Goal: Information Seeking & Learning: Learn about a topic

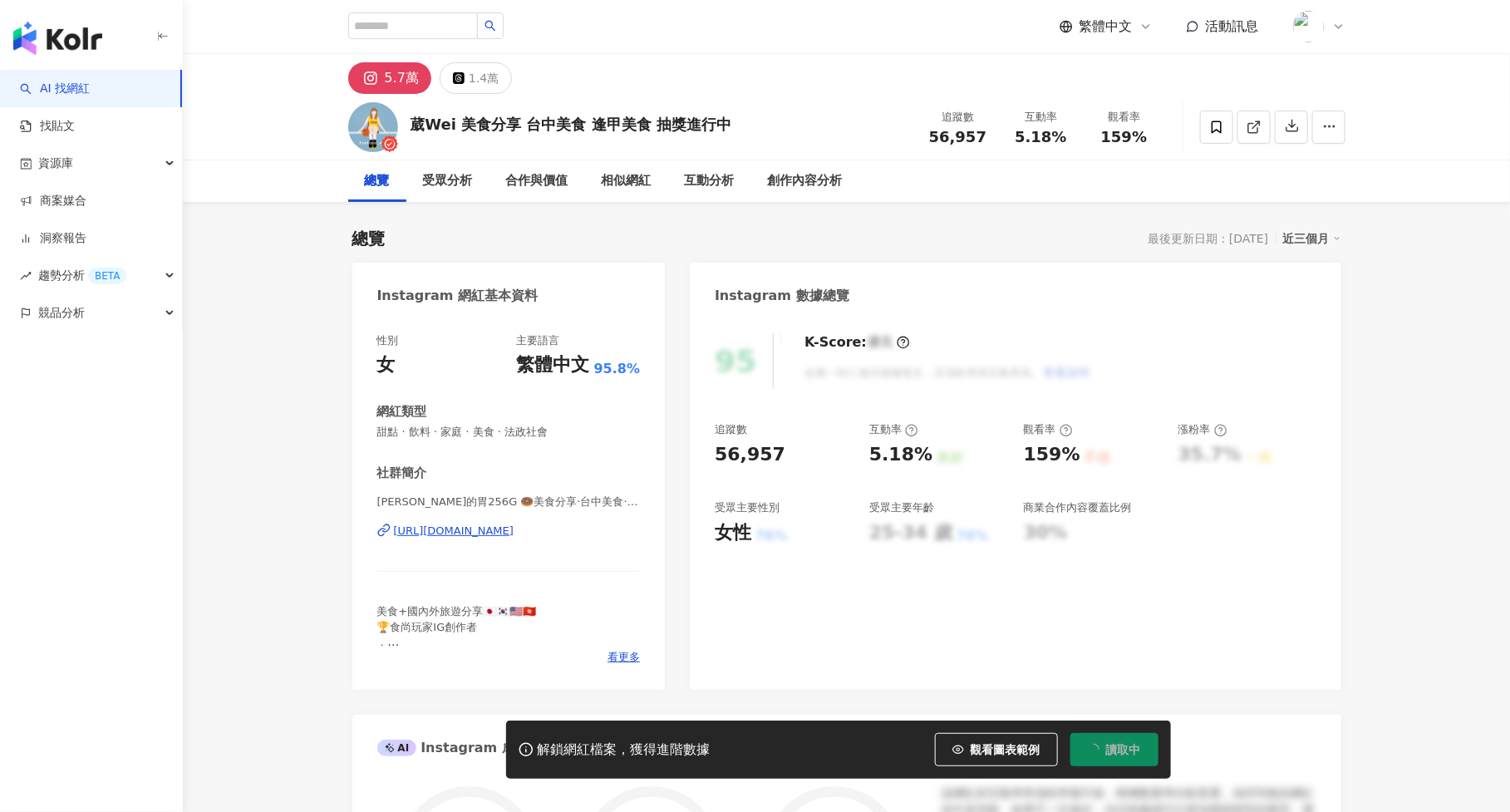
scroll to position [102, 0]
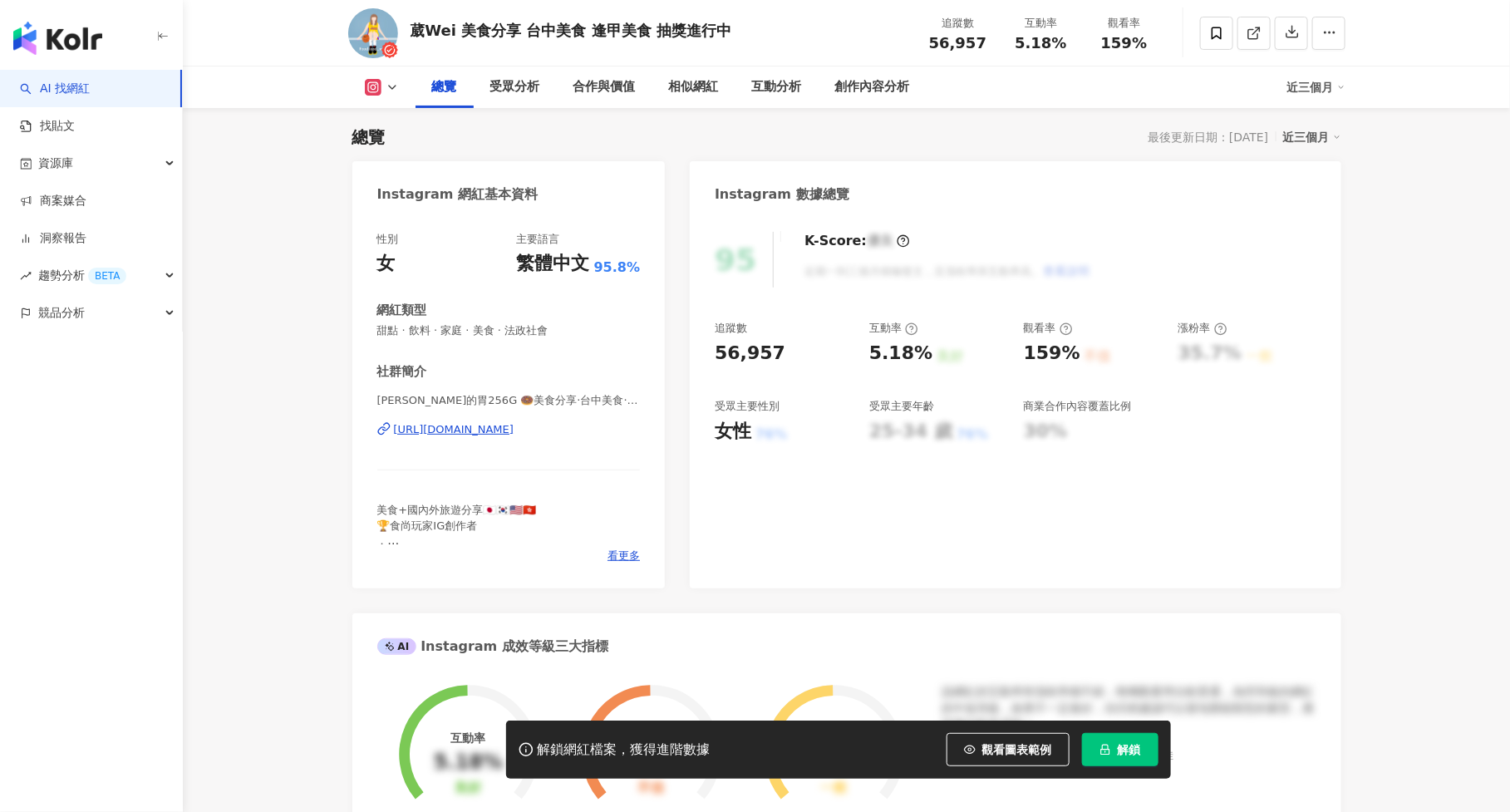
click at [1141, 744] on button "解鎖" at bounding box center [1120, 749] width 76 height 33
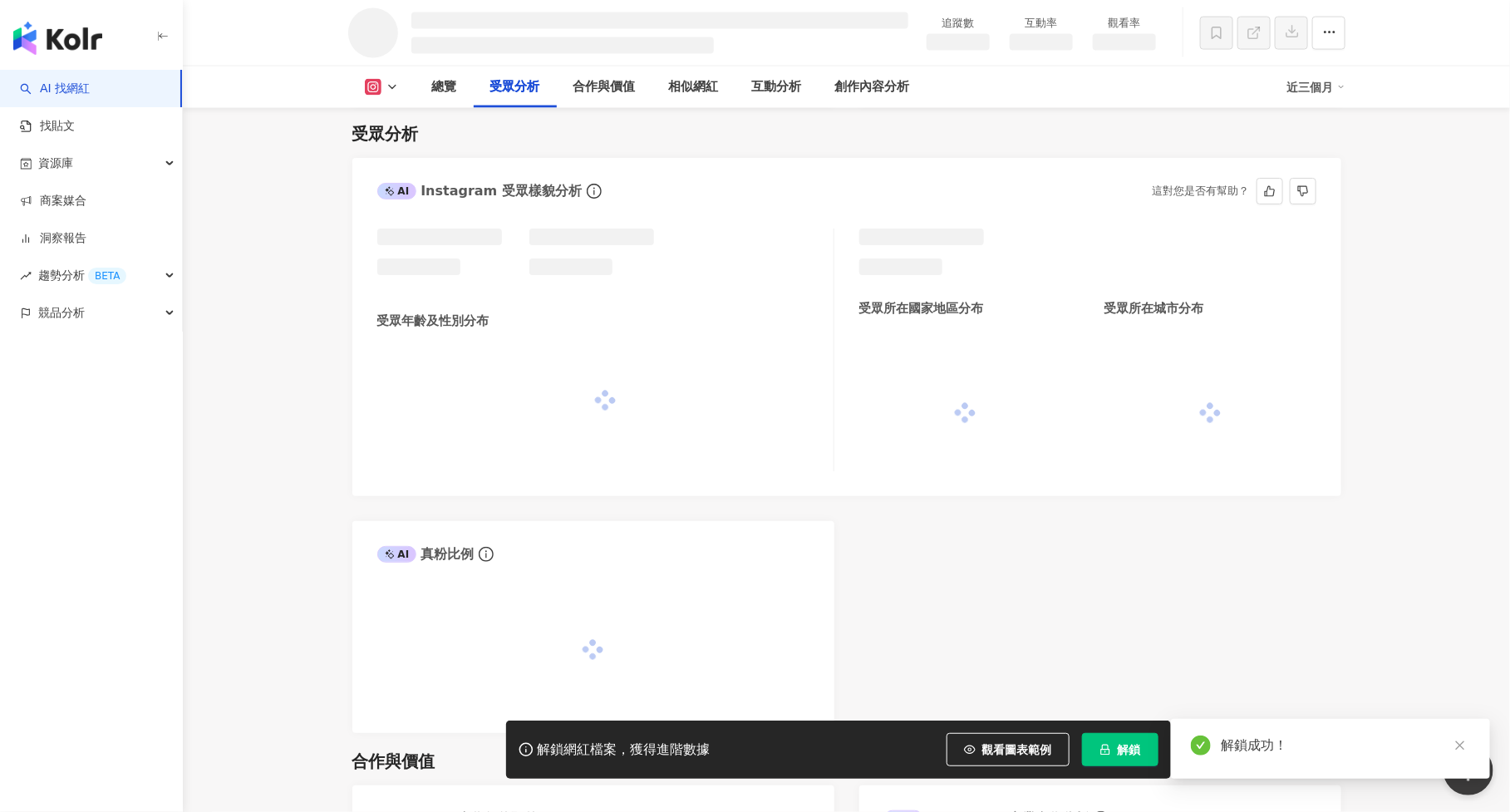
scroll to position [1233, 0]
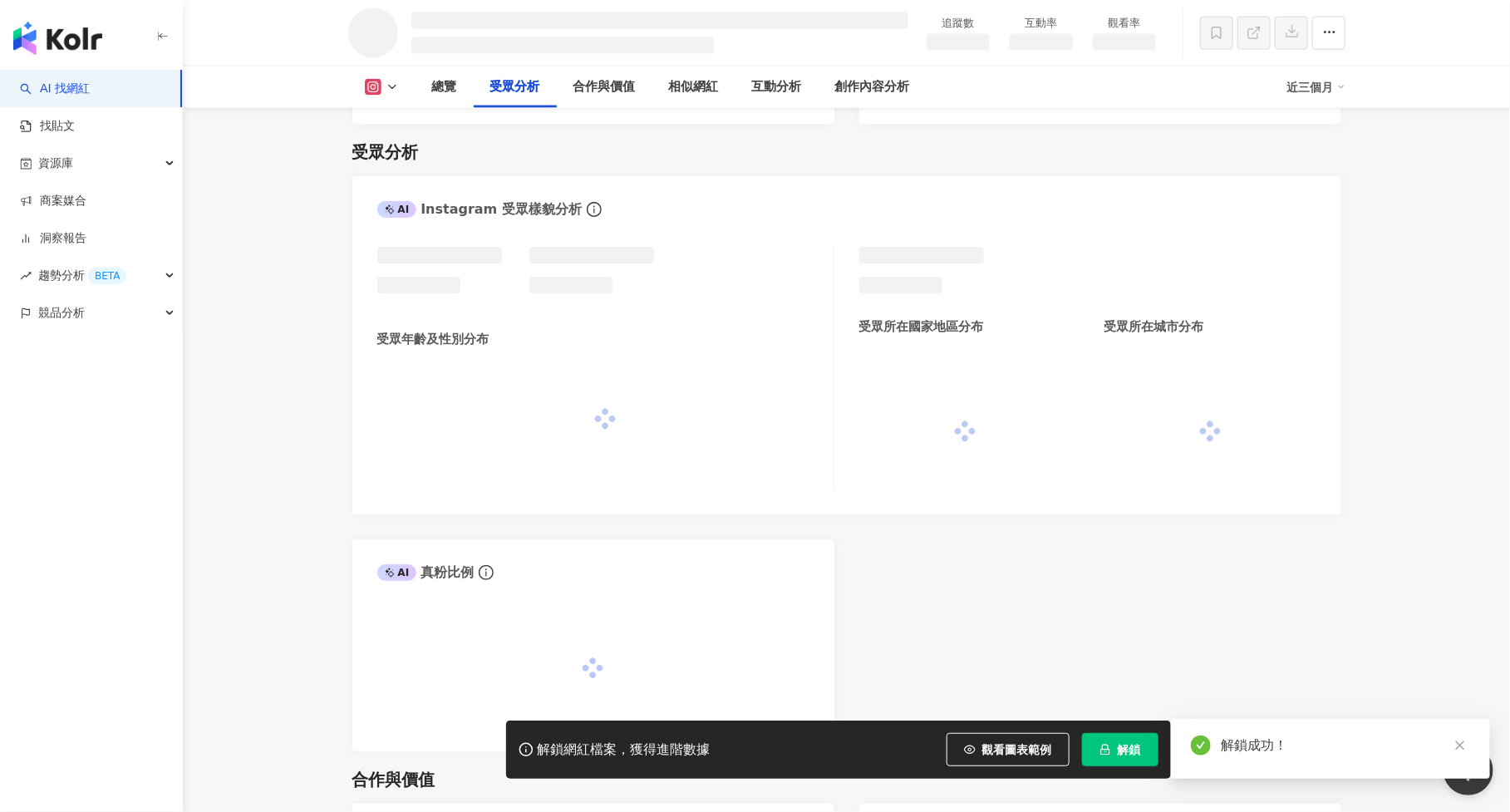
click at [1019, 751] on div "AI Instagram 受眾樣貌分析 受眾年齡及性別分布 受眾所在國家地區分布 受眾所在城市分布 AI 真粉比例" at bounding box center [846, 463] width 989 height 575
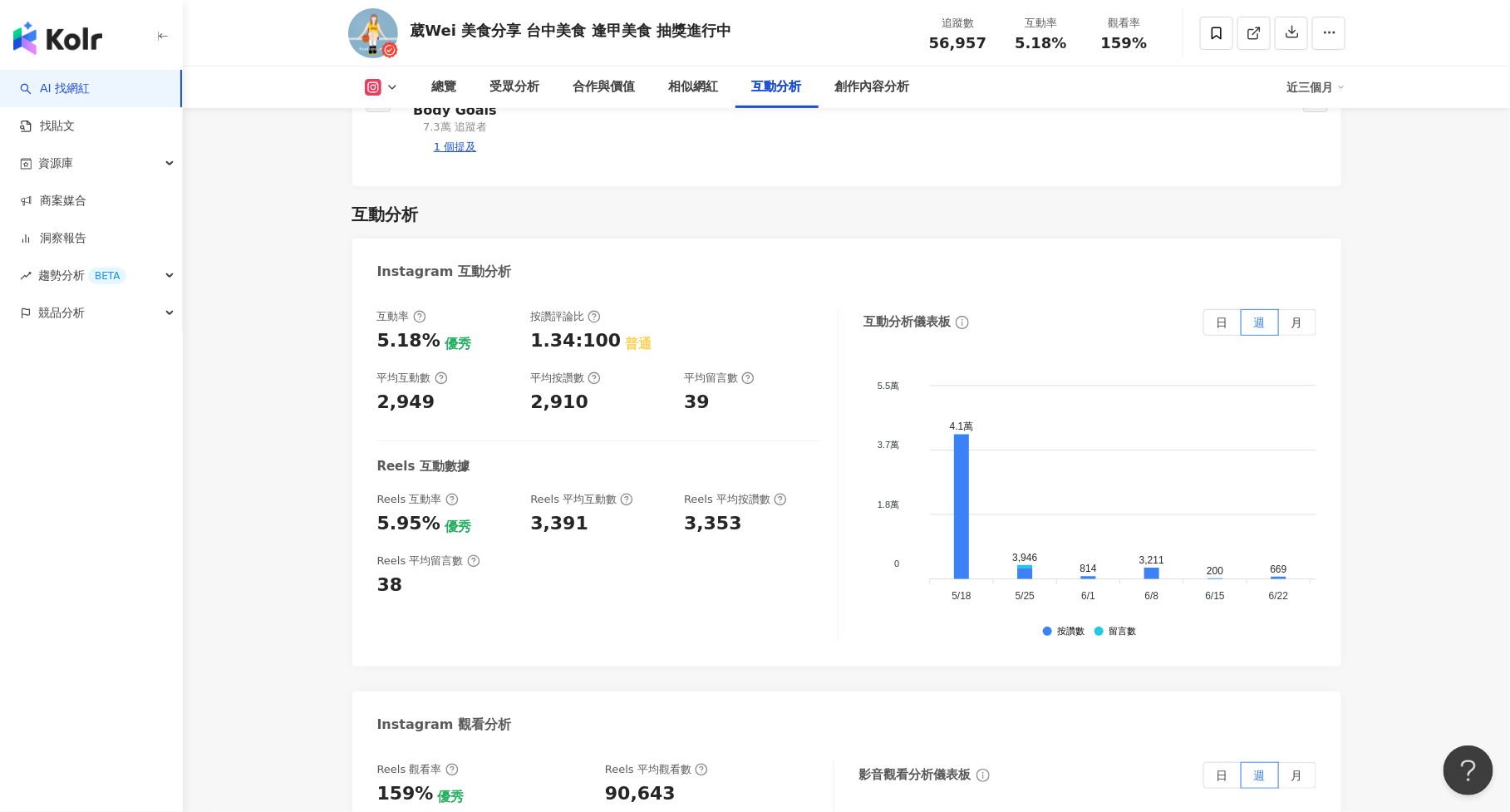
scroll to position [3196, 0]
drag, startPoint x: 376, startPoint y: 478, endPoint x: 428, endPoint y: 478, distance: 52.0
click at [428, 509] on div "5.95%" at bounding box center [408, 521] width 63 height 26
copy div "5.95%"
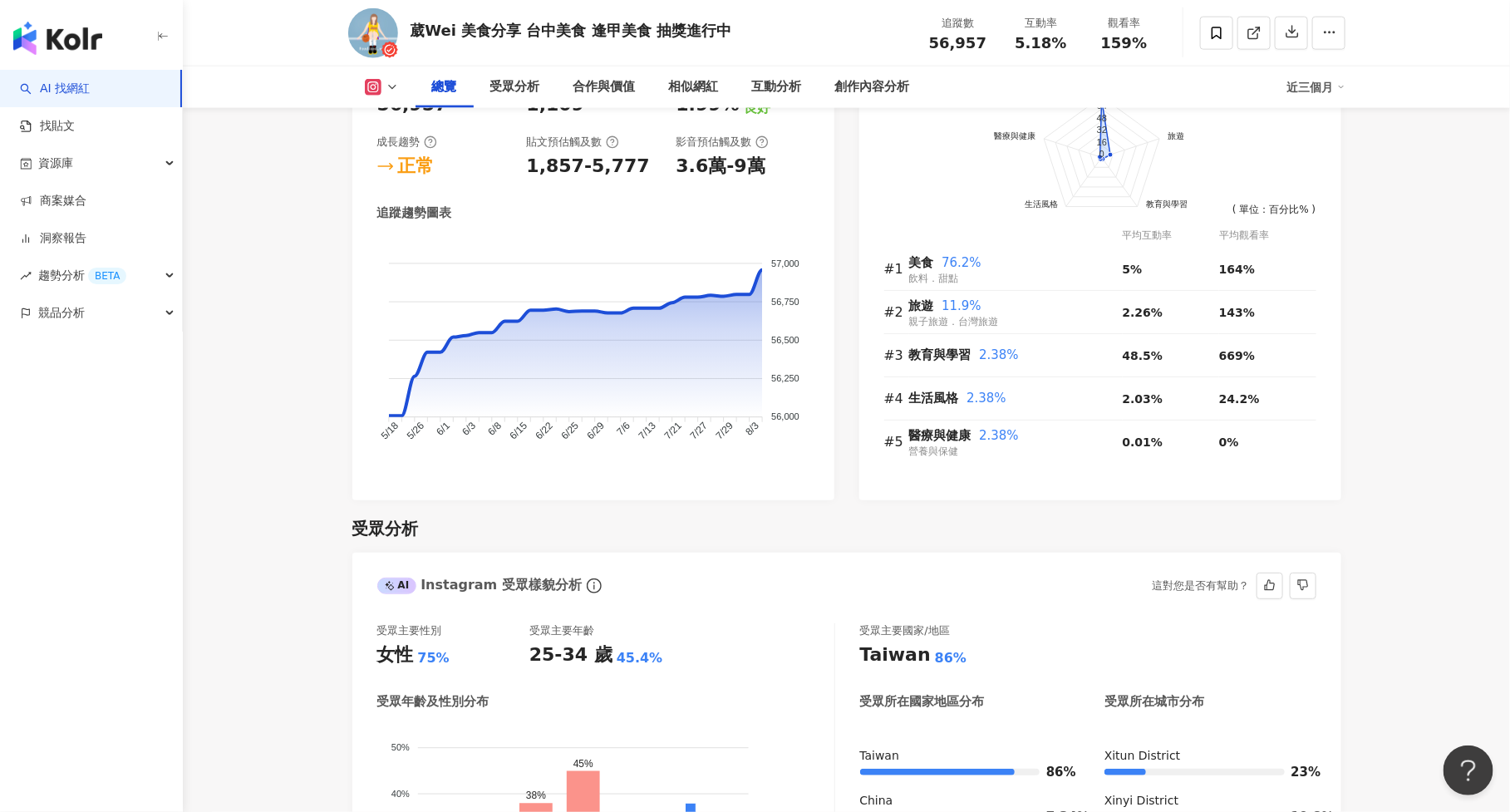
scroll to position [688, 0]
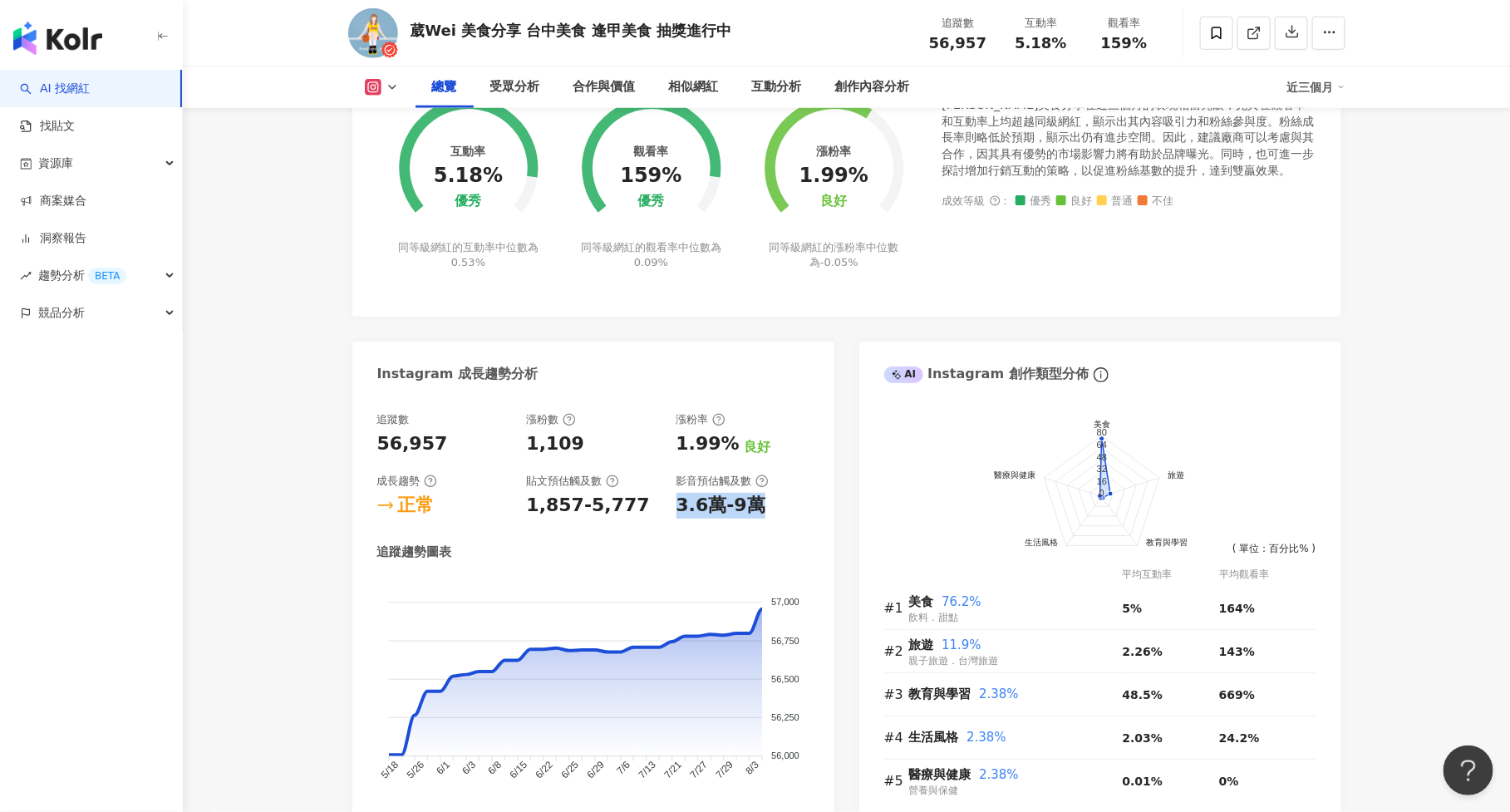
drag, startPoint x: 678, startPoint y: 500, endPoint x: 782, endPoint y: 500, distance: 104.0
click at [782, 500] on div "3.6萬-9萬" at bounding box center [743, 505] width 133 height 26
copy div "3.6萬-9萬"
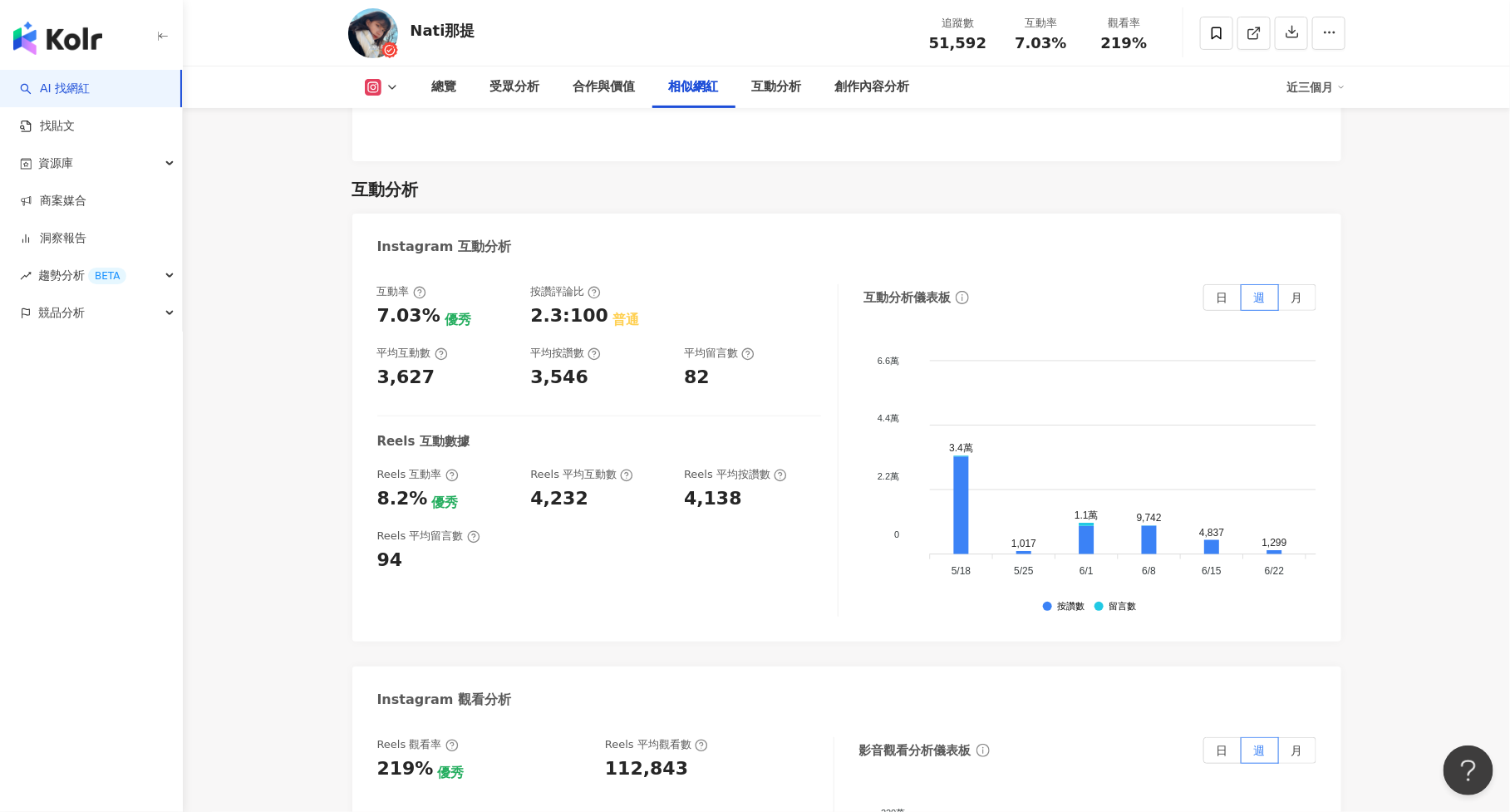
scroll to position [3213, 0]
drag, startPoint x: 375, startPoint y: 499, endPoint x: 420, endPoint y: 499, distance: 45.0
click at [420, 499] on div "互動率 7.03% 優秀 按讚評論比 2.3:100 普通 平均互動數 3,627 平均按讚數 3,546 平均留言數 82 Reels 互動數據 Reels…" at bounding box center [846, 454] width 989 height 374
copy div "8.2%"
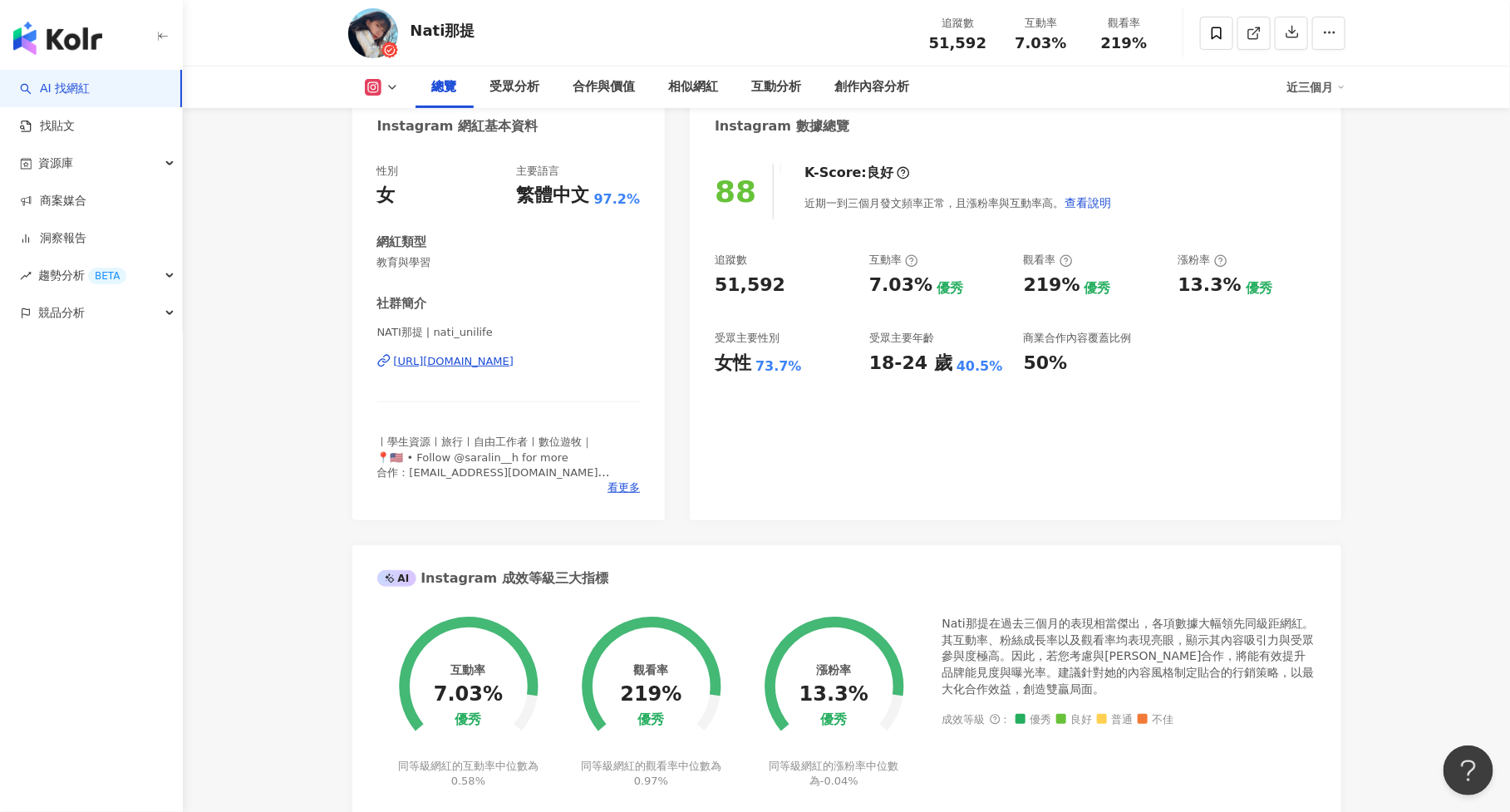
scroll to position [680, 0]
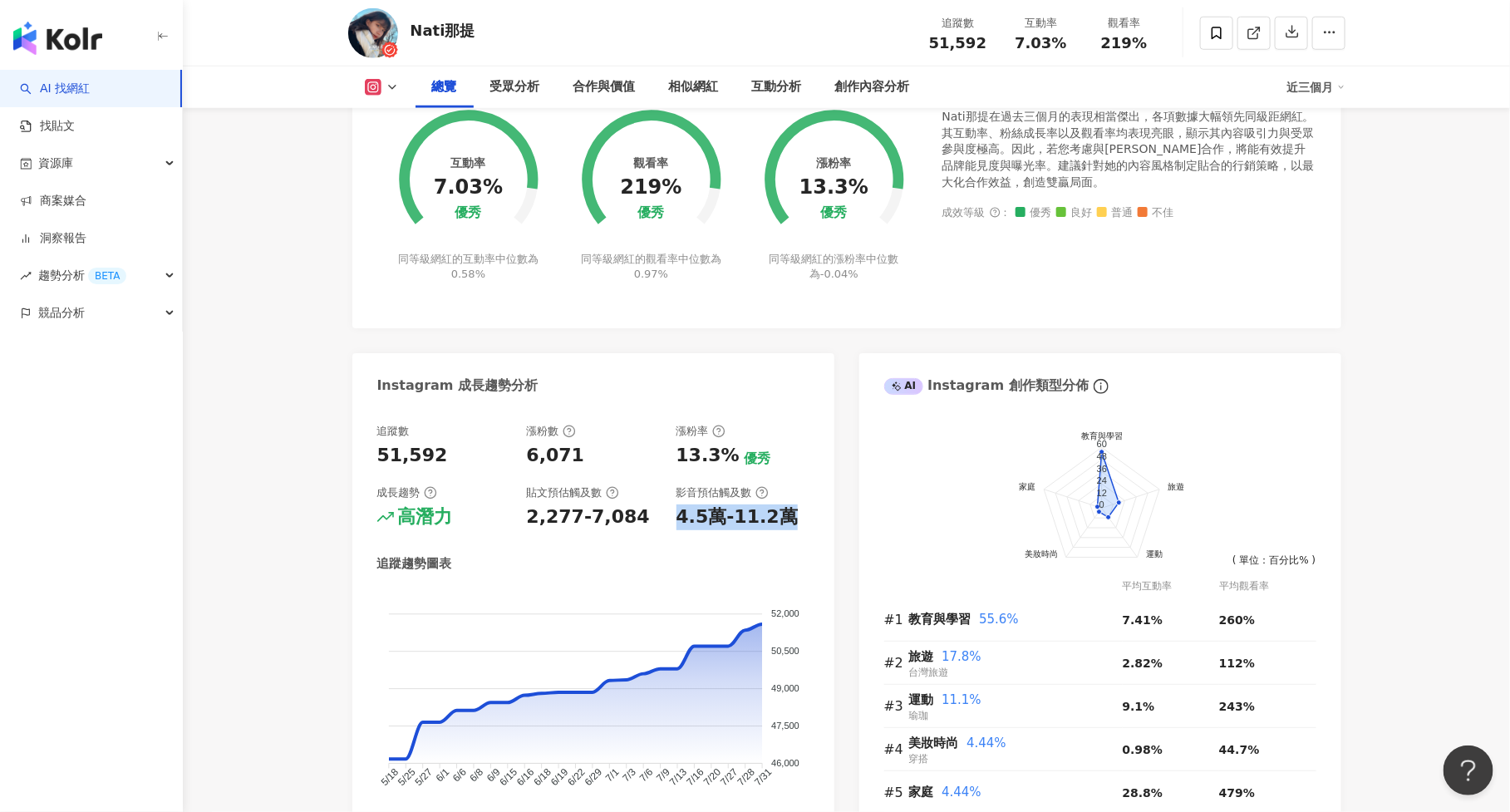
drag, startPoint x: 672, startPoint y: 518, endPoint x: 786, endPoint y: 517, distance: 114.0
click at [786, 517] on div "追蹤數 51,592 漲粉數 6,071 漲粉率 13.3% 優秀 成長趨勢 高潛力 貼文預估觸及數 2,277-7,084 影音預估觸及數 4.5萬-11.…" at bounding box center [593, 477] width 432 height 106
copy div "4.5萬-11.2萬"
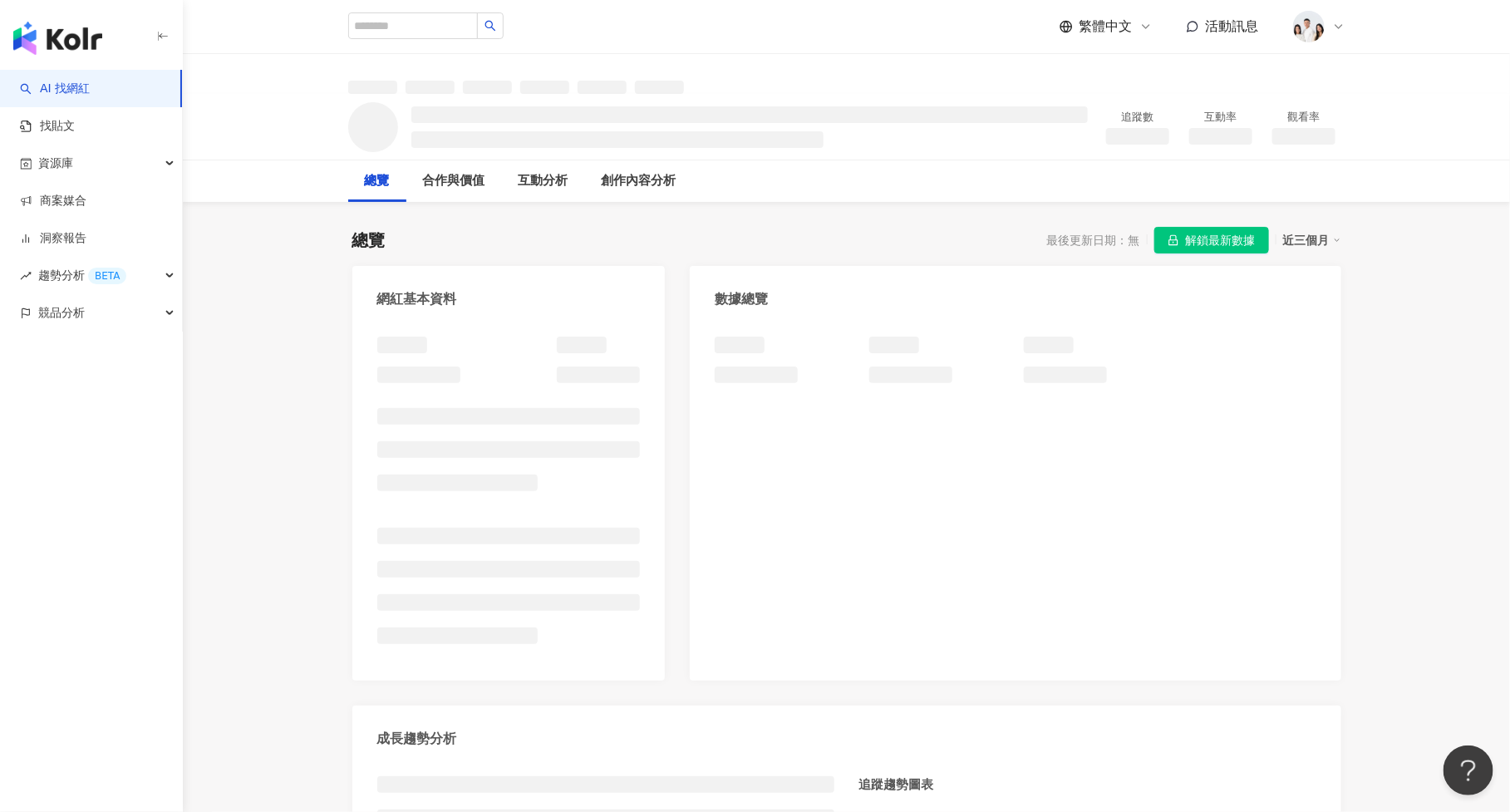
scroll to position [102, 0]
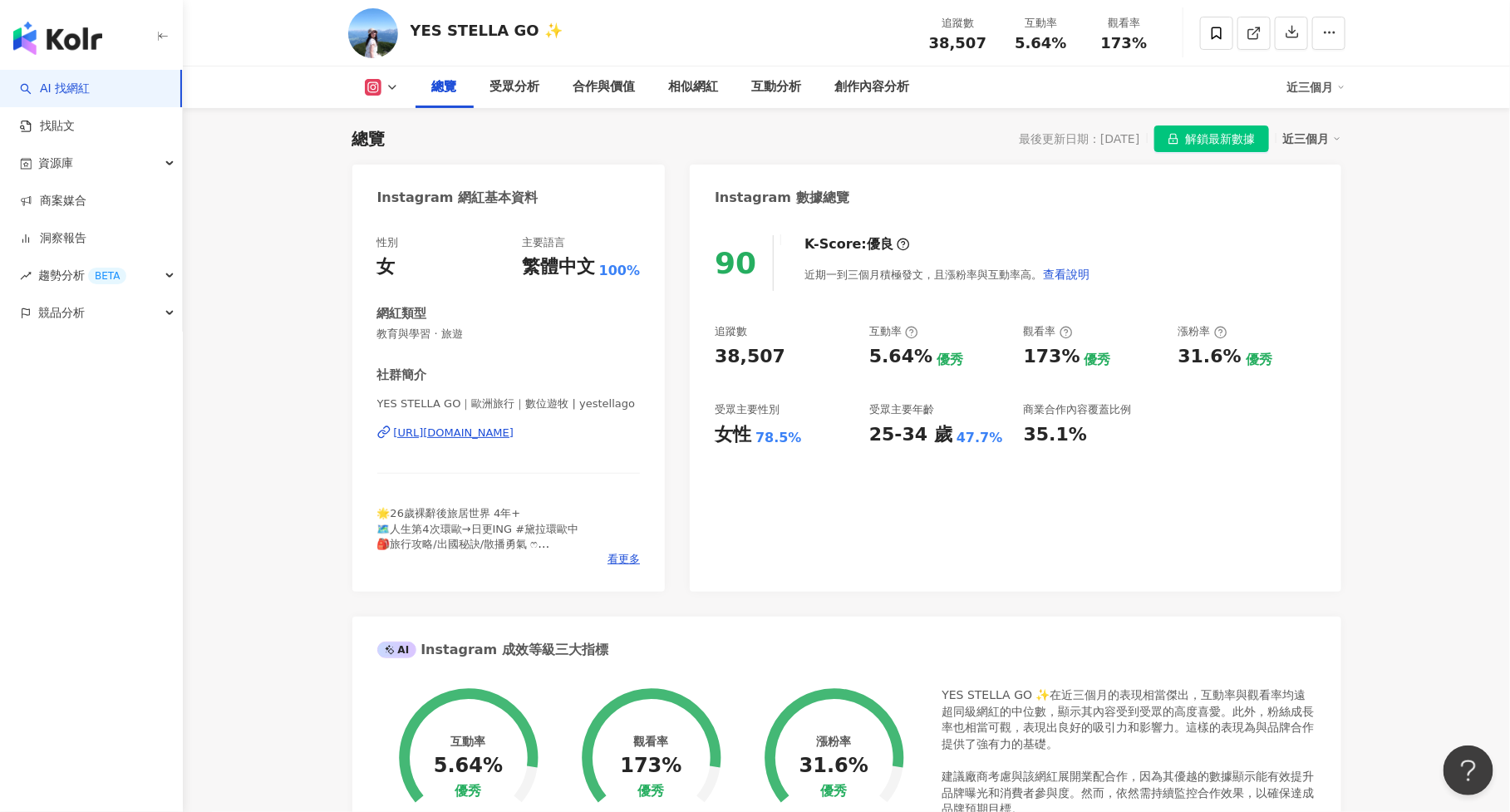
click at [1208, 136] on span "解鎖最新數據" at bounding box center [1219, 140] width 69 height 27
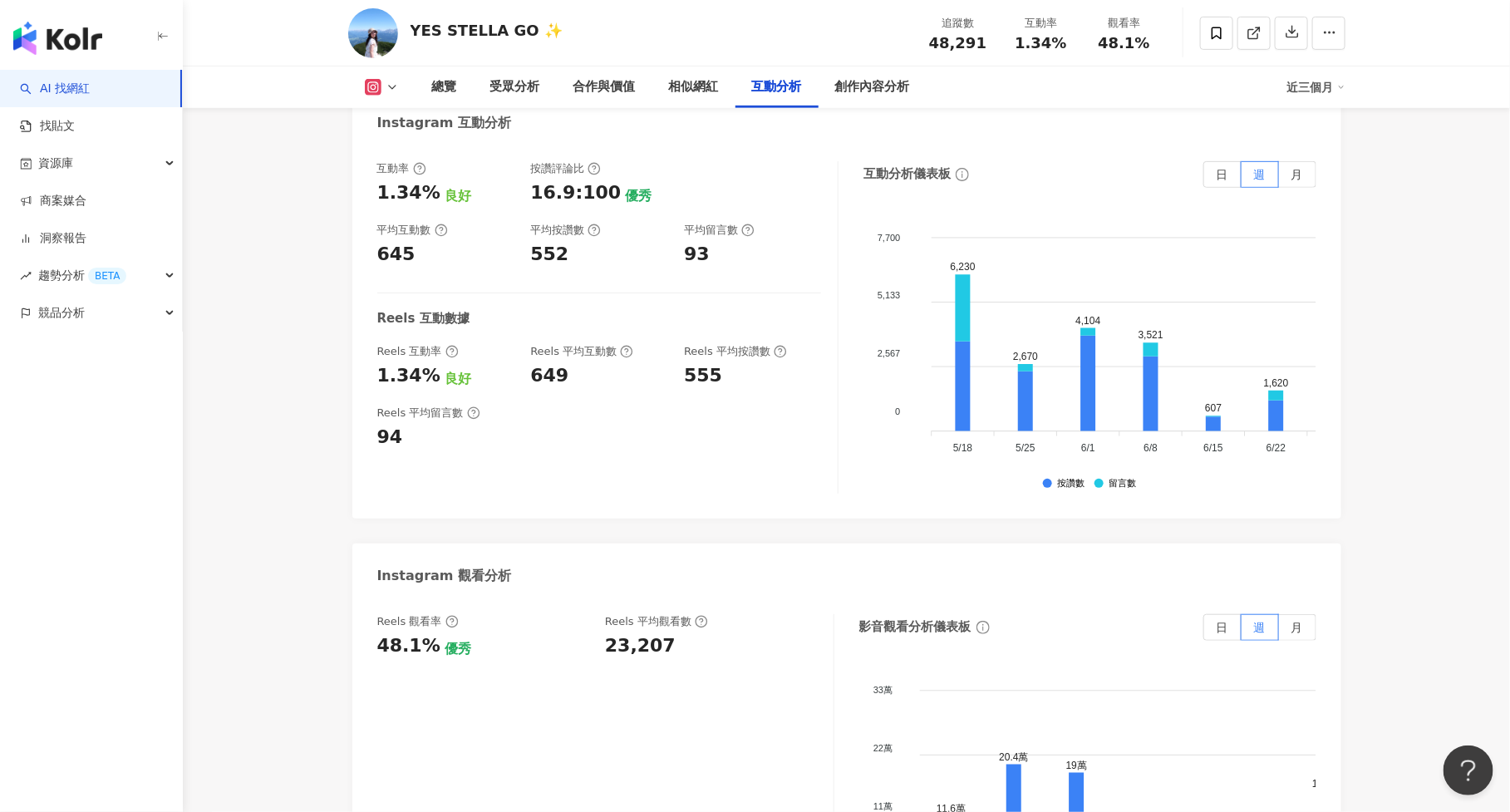
scroll to position [3248, 0]
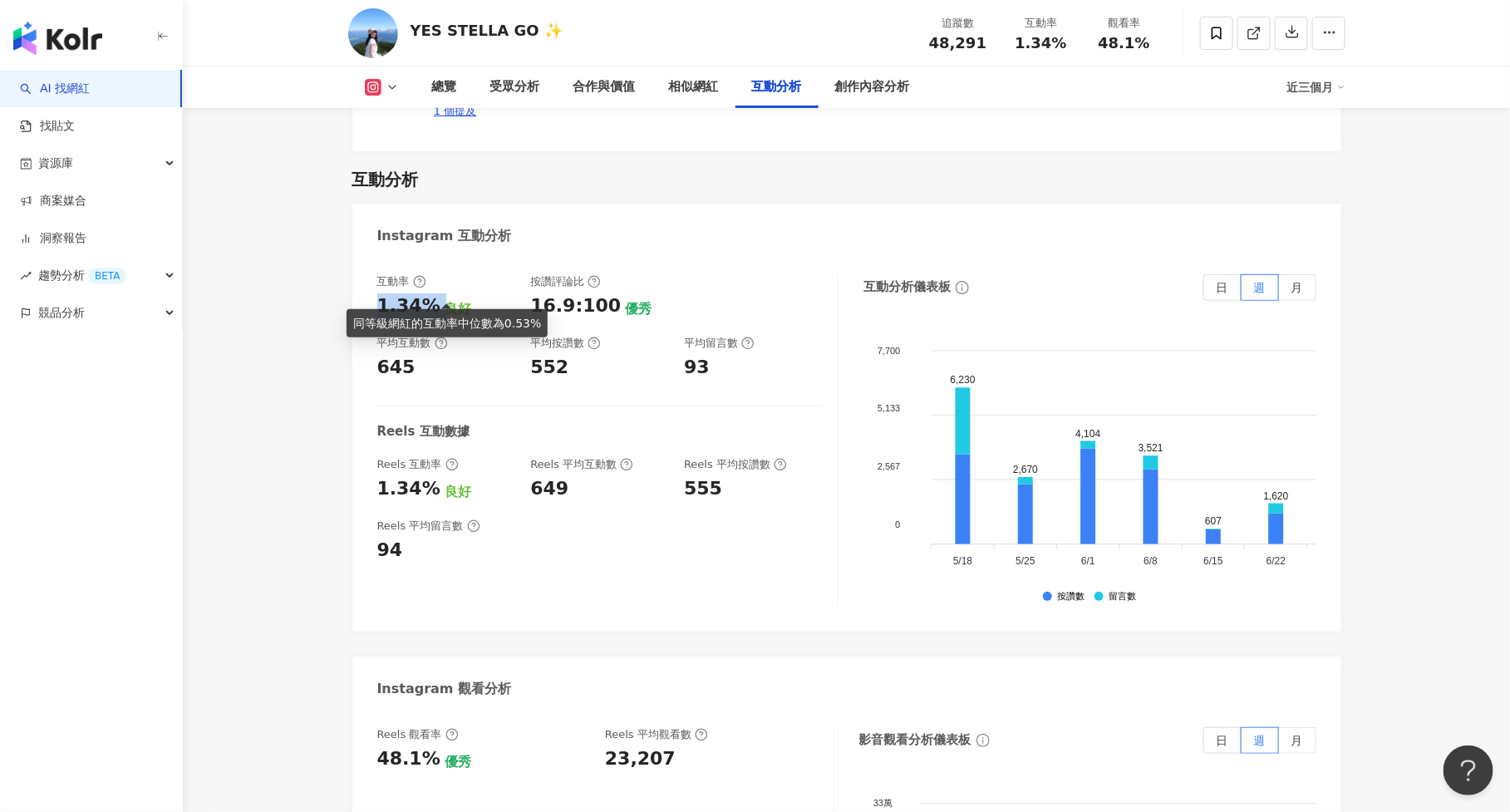
drag, startPoint x: 376, startPoint y: 285, endPoint x: 438, endPoint y: 285, distance: 62.0
click at [438, 293] on div "1.34% 良好" at bounding box center [445, 306] width 137 height 26
copy div "1.34%"
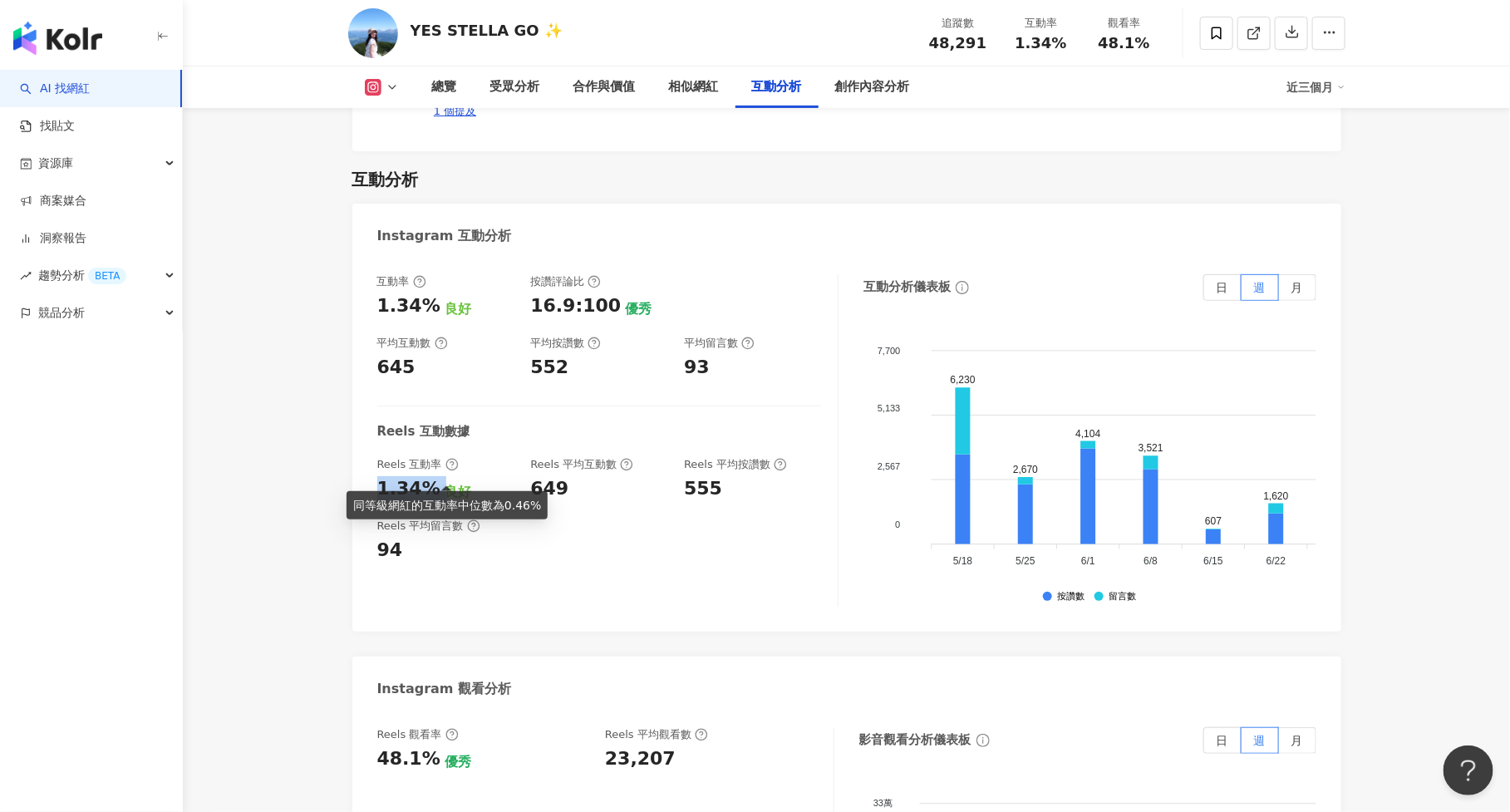
drag, startPoint x: 373, startPoint y: 468, endPoint x: 436, endPoint y: 468, distance: 63.0
click at [436, 468] on div "互動率 1.34% 良好 按讚評論比 16.9:100 優秀 平均互動數 645 平均按讚數 552 平均留言數 93 Reels 互動數據 Reels 互動…" at bounding box center [846, 444] width 989 height 374
copy div "1.34%"
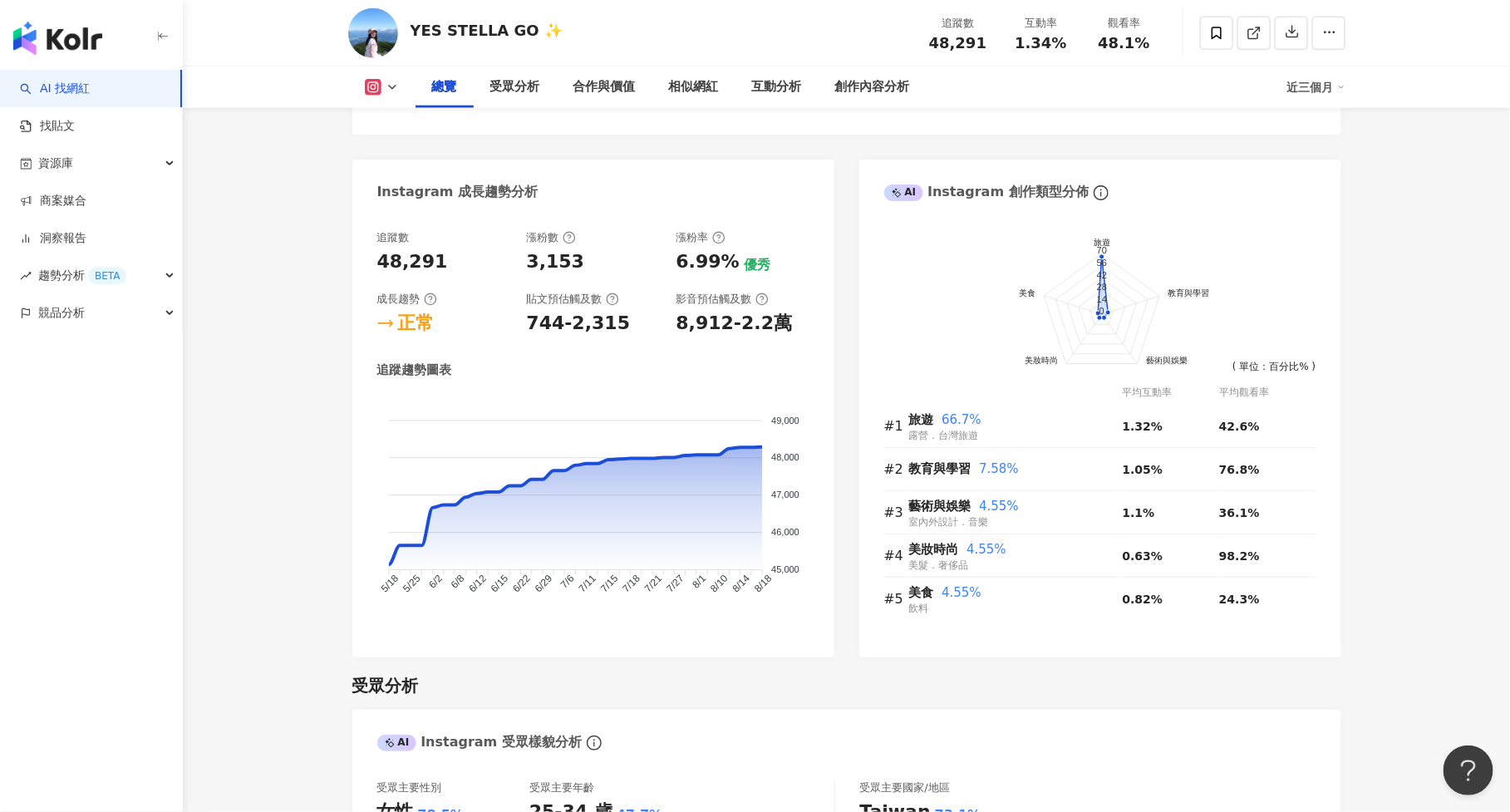
scroll to position [850, 0]
drag, startPoint x: 525, startPoint y: 327, endPoint x: 632, endPoint y: 328, distance: 107.0
click at [632, 328] on div "追蹤數 48,291 漲粉數 3,153 漲粉率 6.99% 優秀 成長趨勢 正常 貼文預估觸及數 744-2,315 影音預估觸及數 8,912-2.2萬" at bounding box center [593, 285] width 432 height 106
copy div "744-2,315"
drag, startPoint x: 670, startPoint y: 322, endPoint x: 808, endPoint y: 322, distance: 138.0
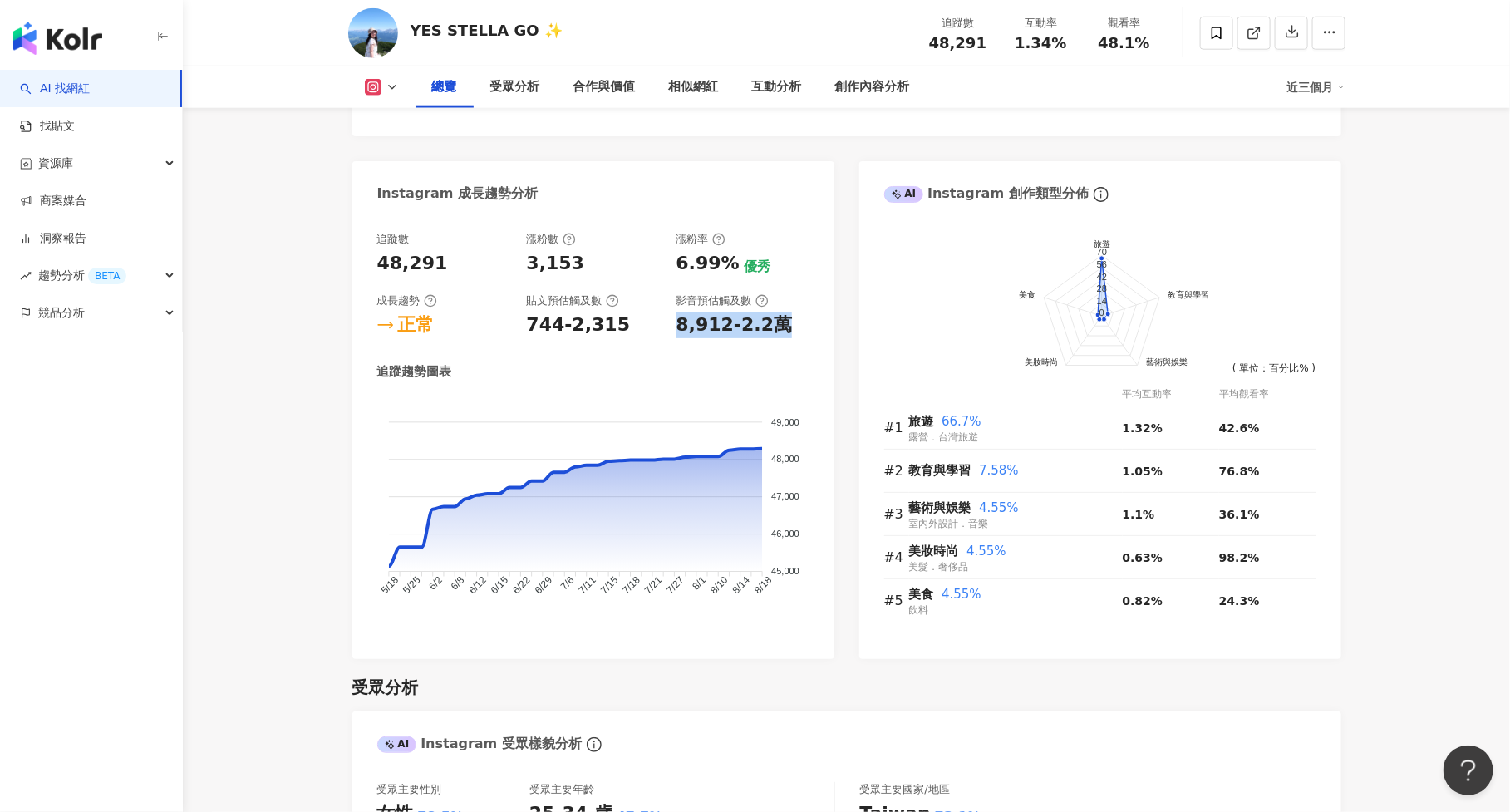
click at [808, 322] on div "追蹤數 48,291 漲粉數 3,153 漲粉率 6.99% 優秀 成長趨勢 正常 貼文預估觸及數 744-2,315 影音預估觸及數 8,912-2.2萬" at bounding box center [593, 285] width 432 height 106
copy div "8,912-2.2萬"
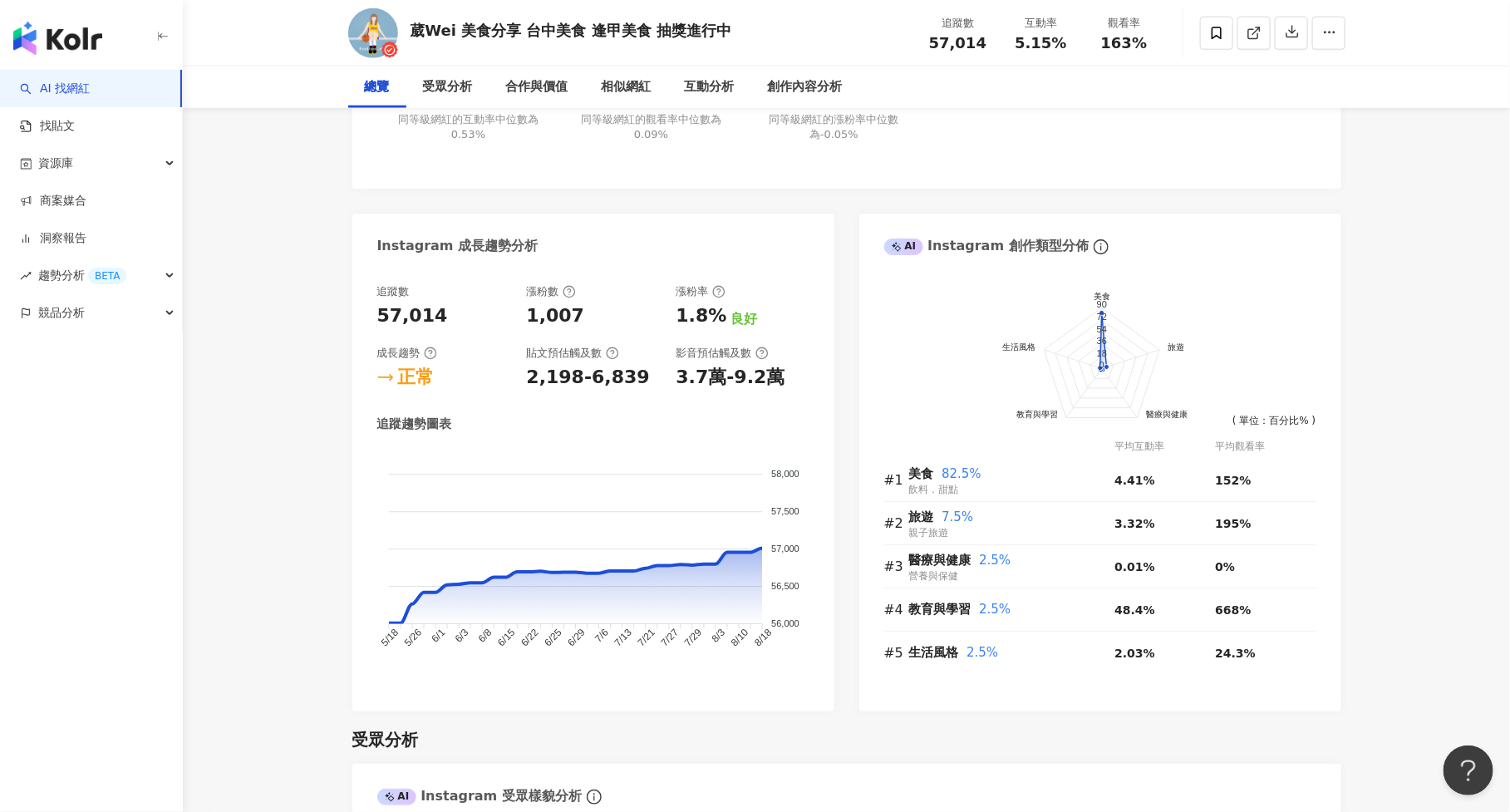
scroll to position [886, 0]
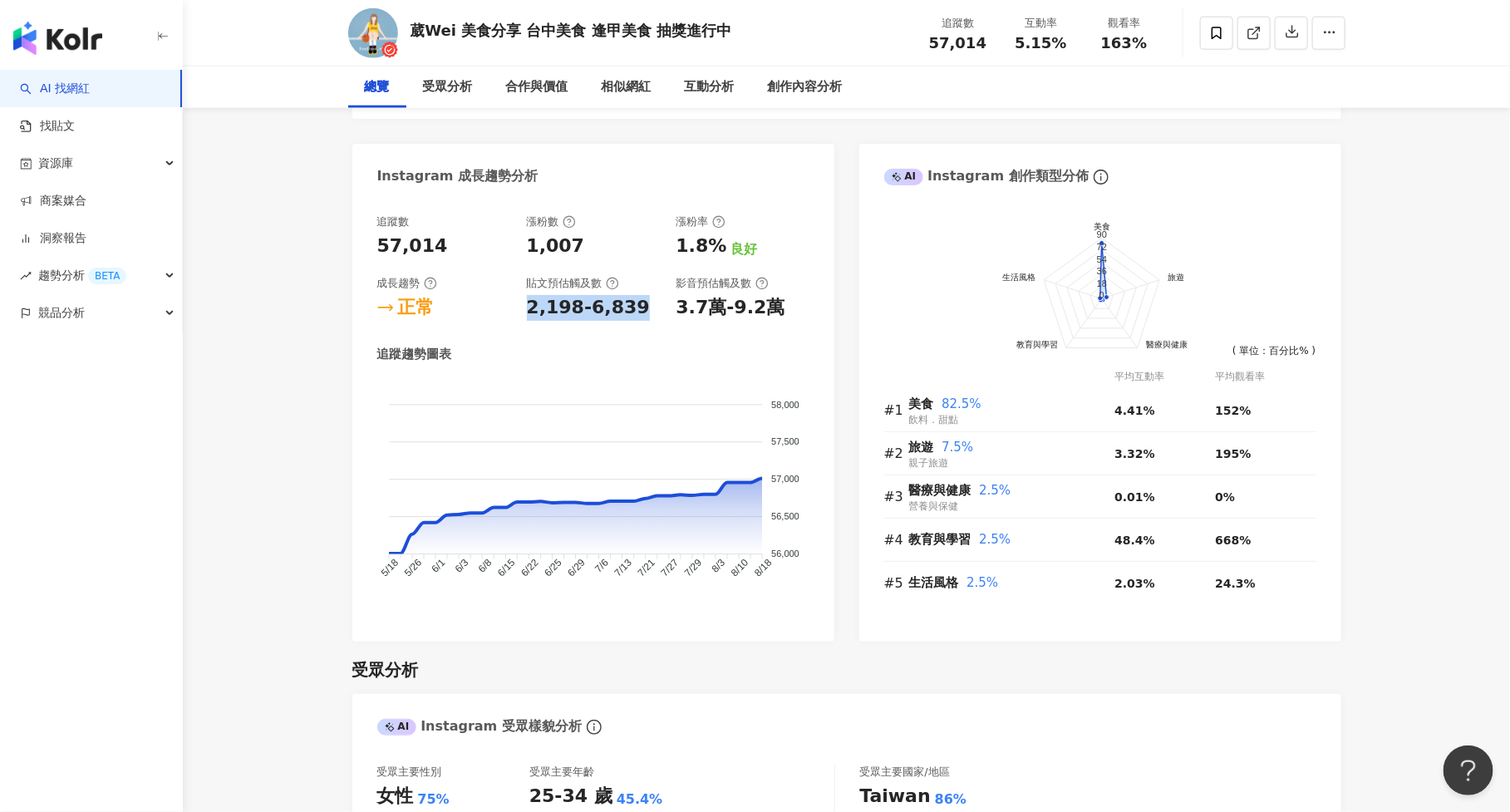
drag, startPoint x: 524, startPoint y: 308, endPoint x: 659, endPoint y: 308, distance: 135.0
click at [659, 308] on div "追蹤數 57,014 漲粉數 1,007 漲粉率 1.8% 良好 成長趨勢 正常 貼文預估觸及數 2,198-6,839 影音預估觸及數 3.7萬-9.2萬" at bounding box center [593, 268] width 432 height 106
copy div "2,198-6,839"
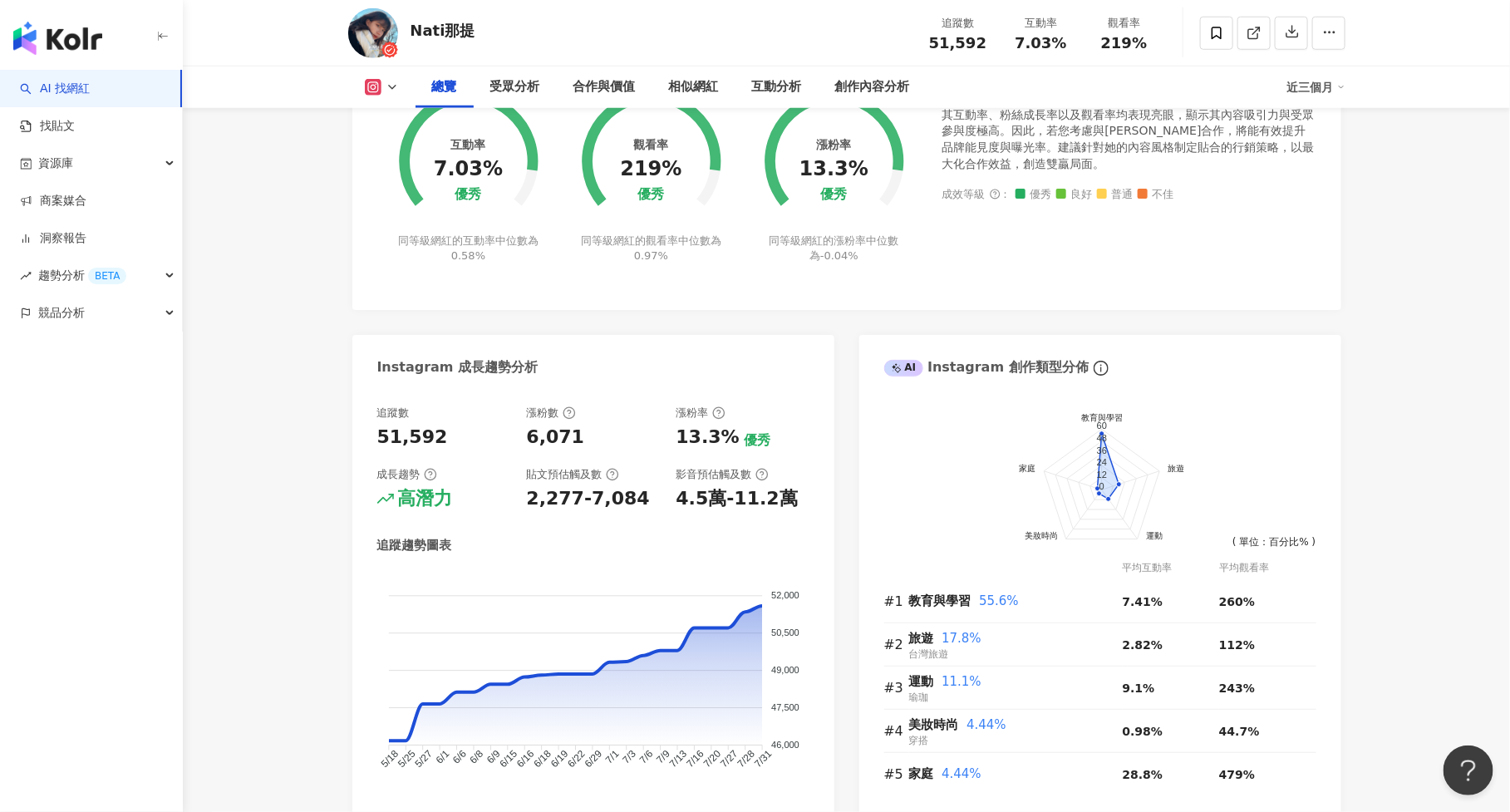
scroll to position [695, 0]
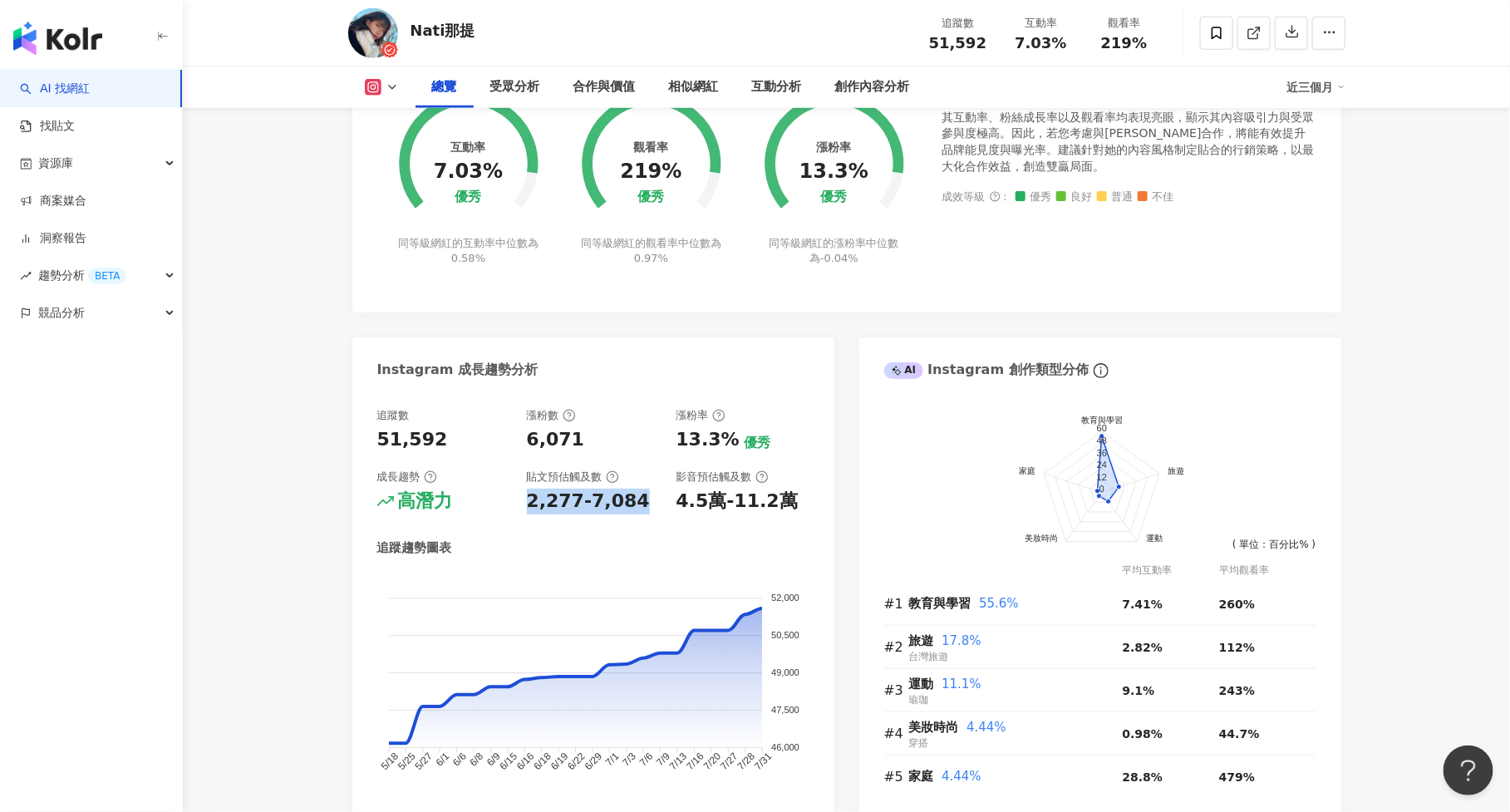
drag, startPoint x: 520, startPoint y: 501, endPoint x: 660, endPoint y: 508, distance: 140.2
click at [660, 508] on div "追蹤數 51,592 漲粉數 6,071 漲粉率 13.3% 優秀 成長趨勢 高潛力 貼文預估觸及數 2,277-7,084 影音預估觸及數 4.5萬-11.…" at bounding box center [593, 462] width 432 height 106
copy div "2,277-7,084"
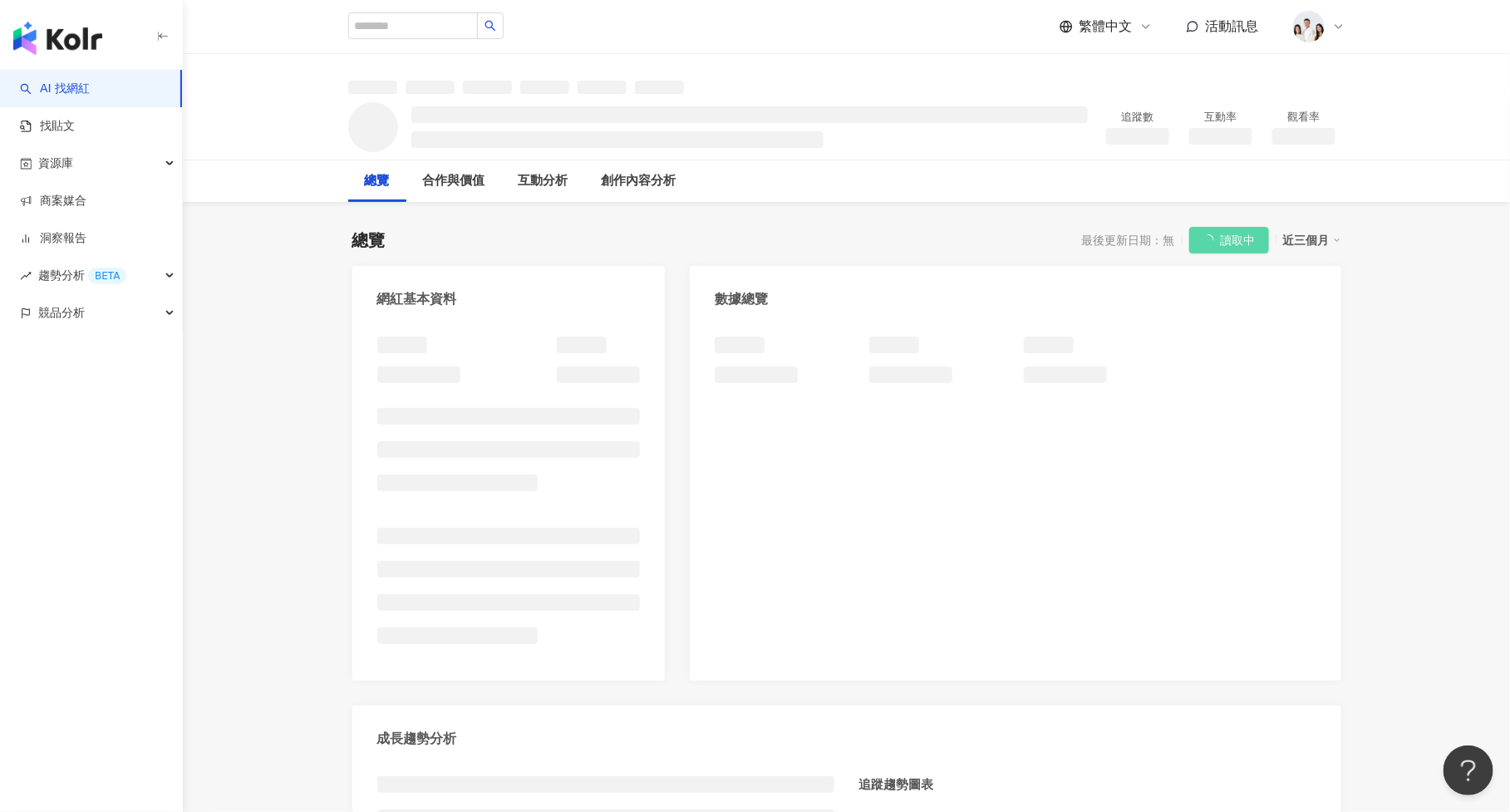
scroll to position [102, 0]
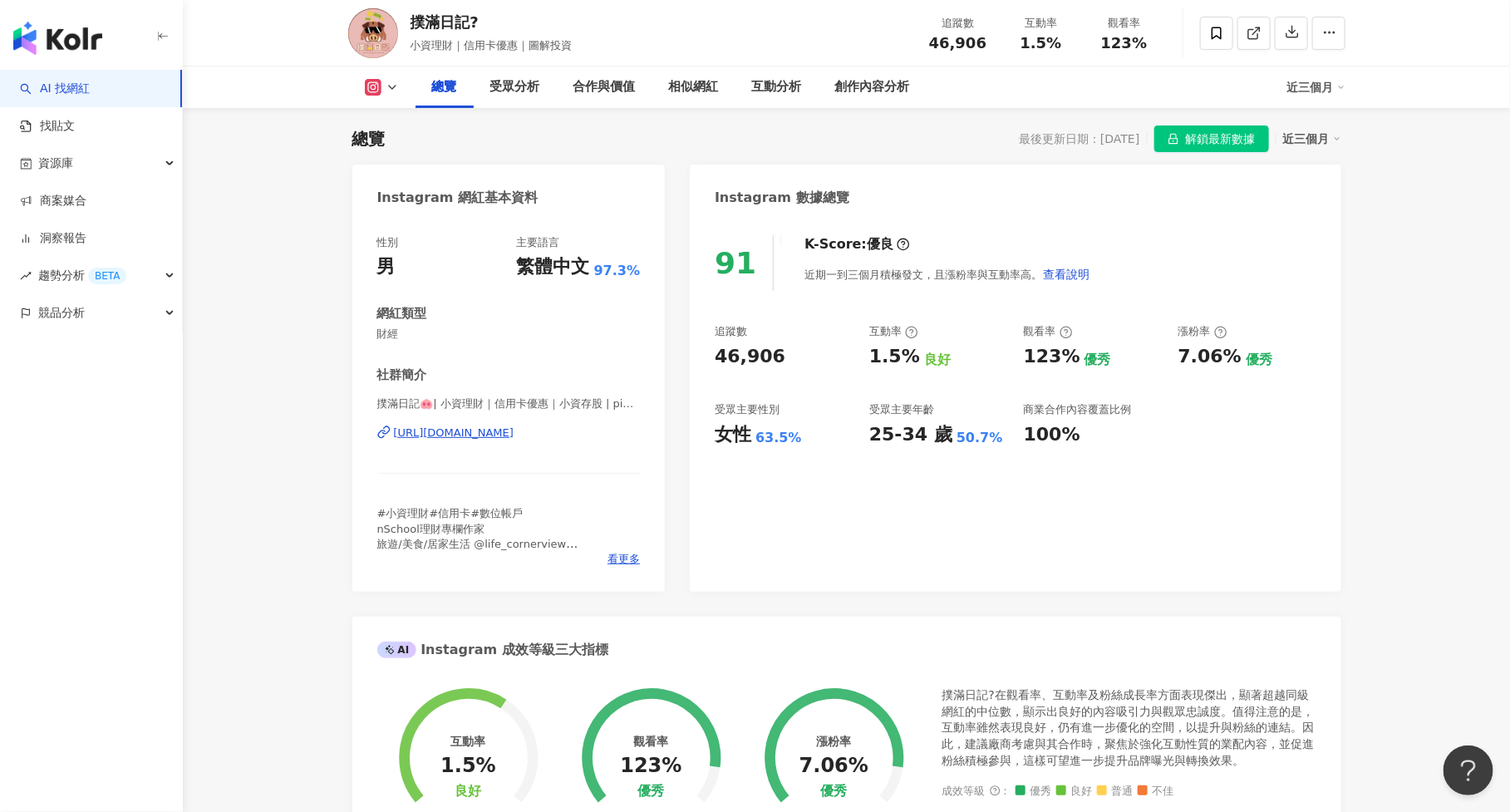
click at [1211, 135] on span "解鎖最新數據" at bounding box center [1219, 140] width 69 height 27
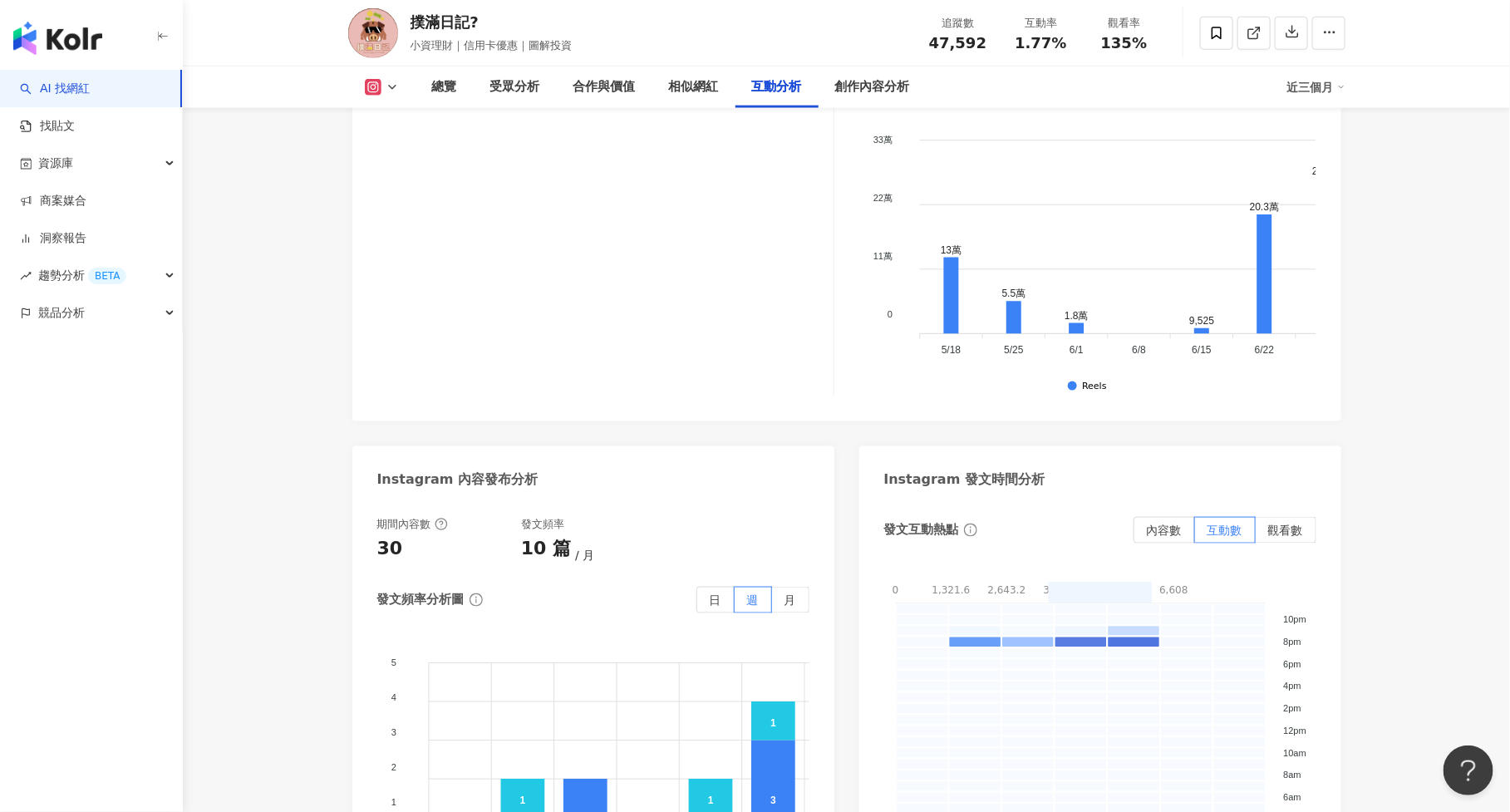
scroll to position [3067, 0]
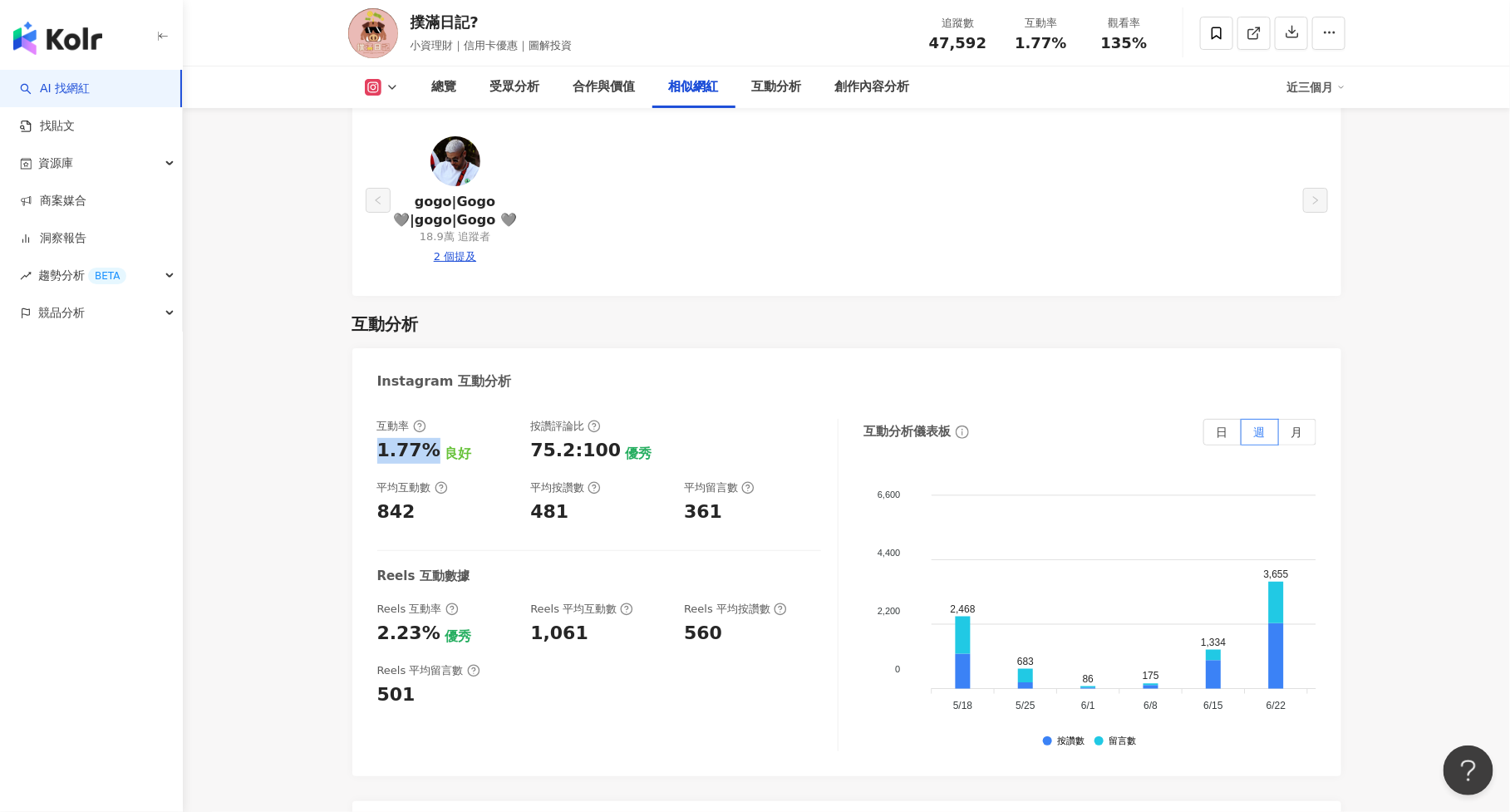
drag, startPoint x: 376, startPoint y: 435, endPoint x: 427, endPoint y: 435, distance: 51.0
click at [427, 438] on div "1.77%" at bounding box center [408, 450] width 63 height 26
copy div "1.77%"
drag, startPoint x: 928, startPoint y: 47, endPoint x: 990, endPoint y: 34, distance: 63.3
click at [990, 34] on div "追蹤數 47,592" at bounding box center [957, 33] width 83 height 36
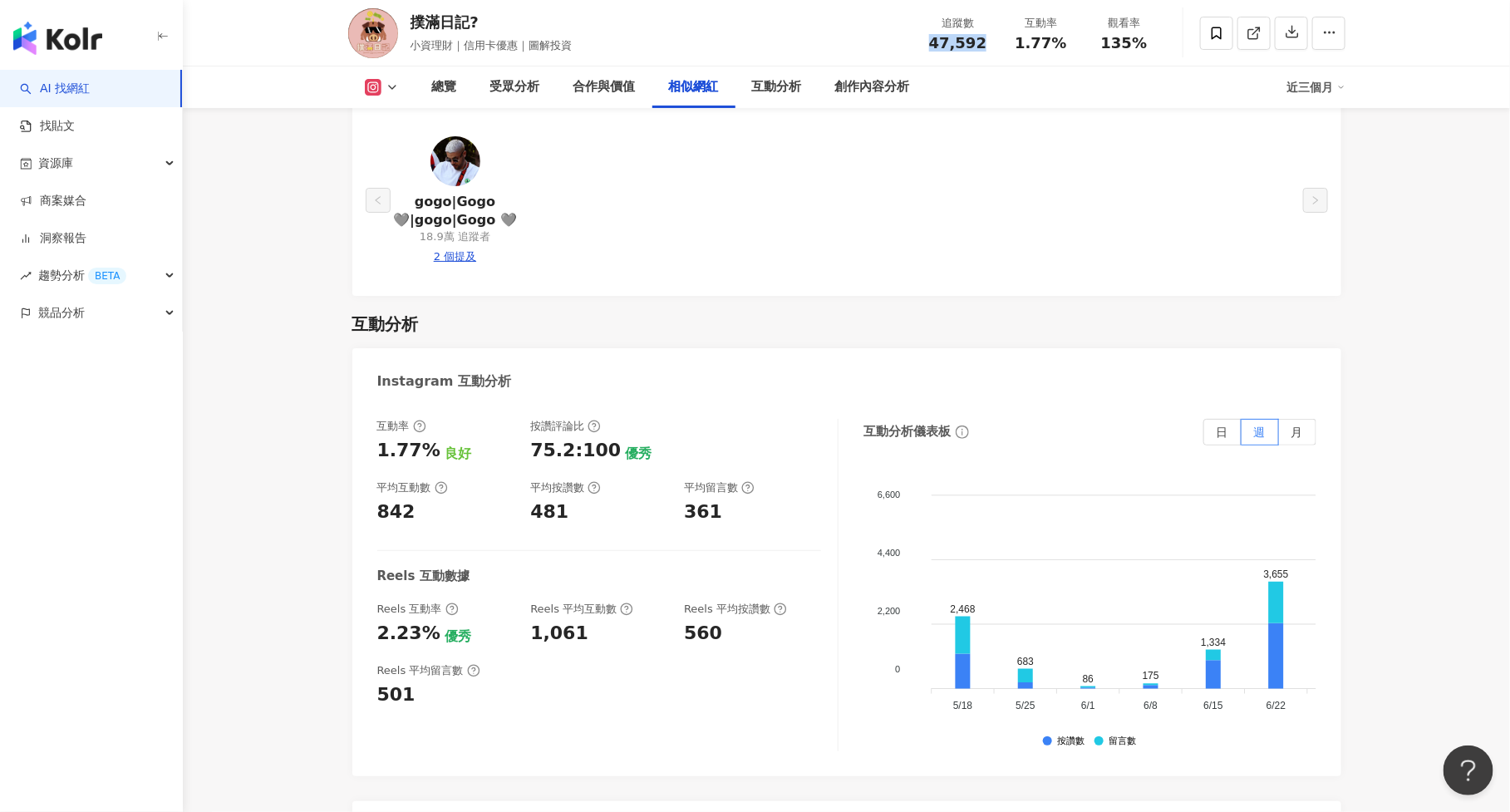
copy span "47,592"
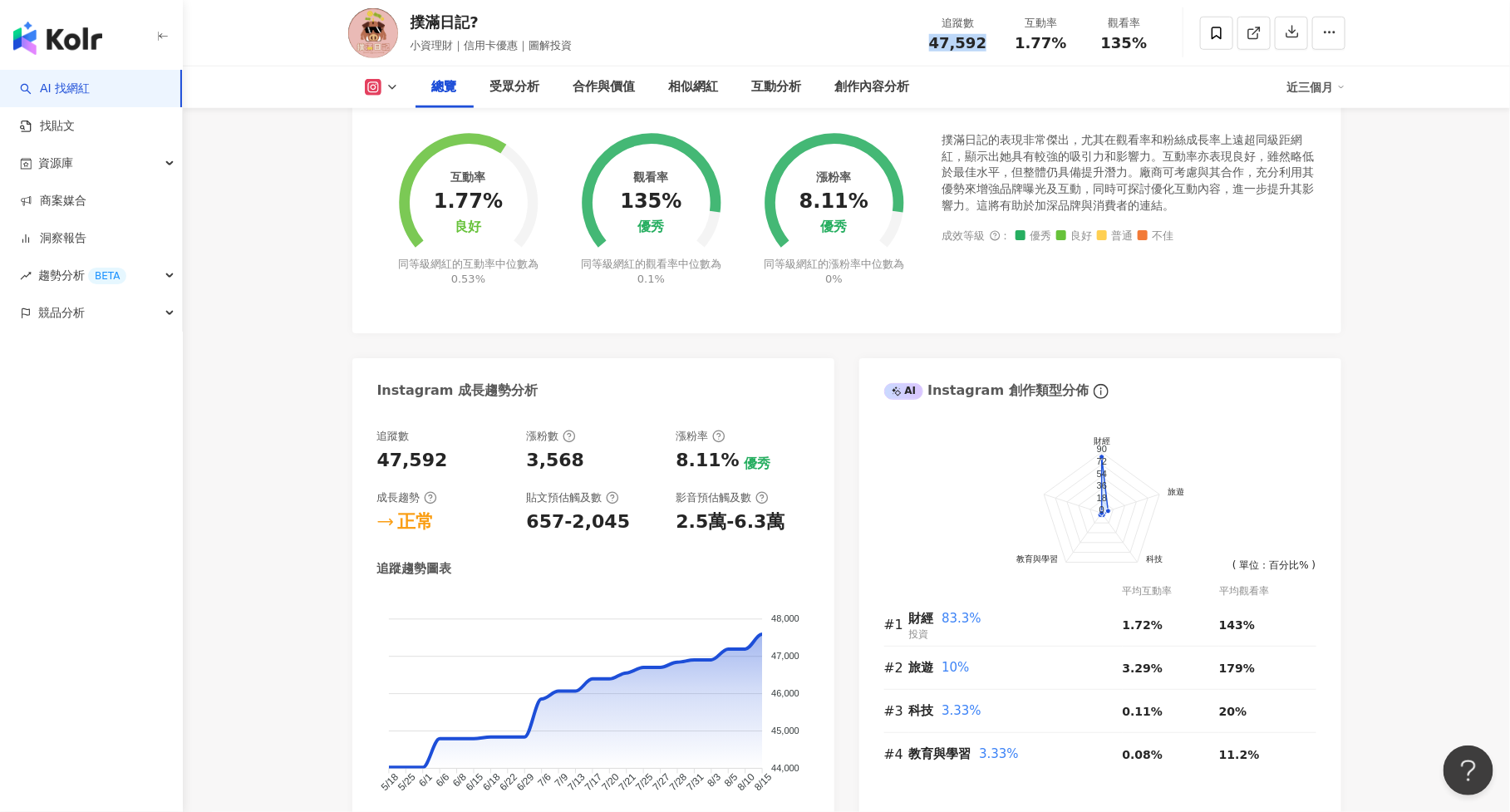
scroll to position [591, 0]
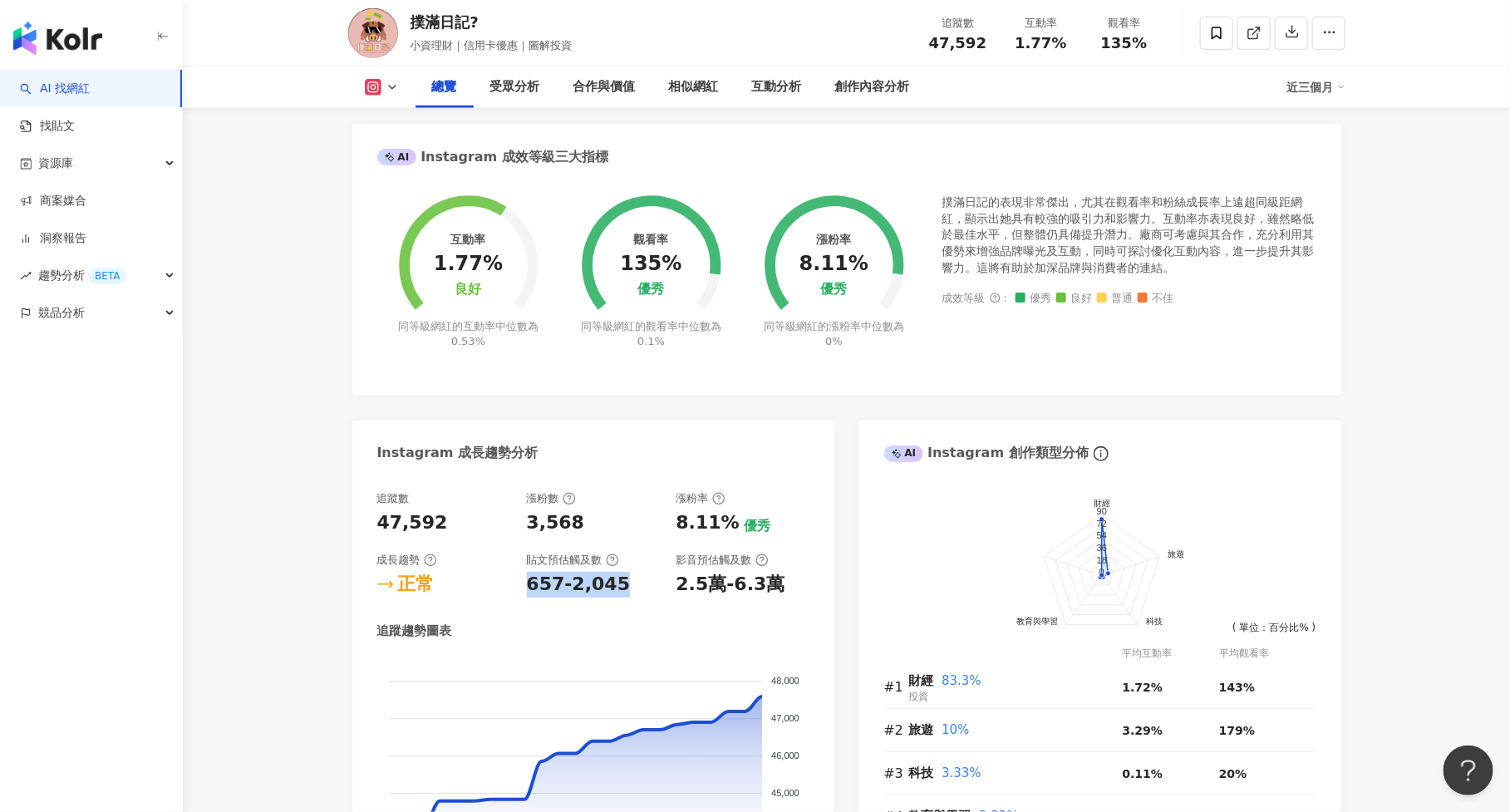
drag, startPoint x: 521, startPoint y: 574, endPoint x: 656, endPoint y: 574, distance: 135.0
click at [656, 574] on div "追蹤數 47,592 漲粉數 3,568 漲粉率 8.11% 優秀 成長趨勢 正常 貼文預估觸及數 657-2,045 影音預估觸及數 2.5萬-6.3萬" at bounding box center [593, 544] width 432 height 106
copy div "657-2,045"
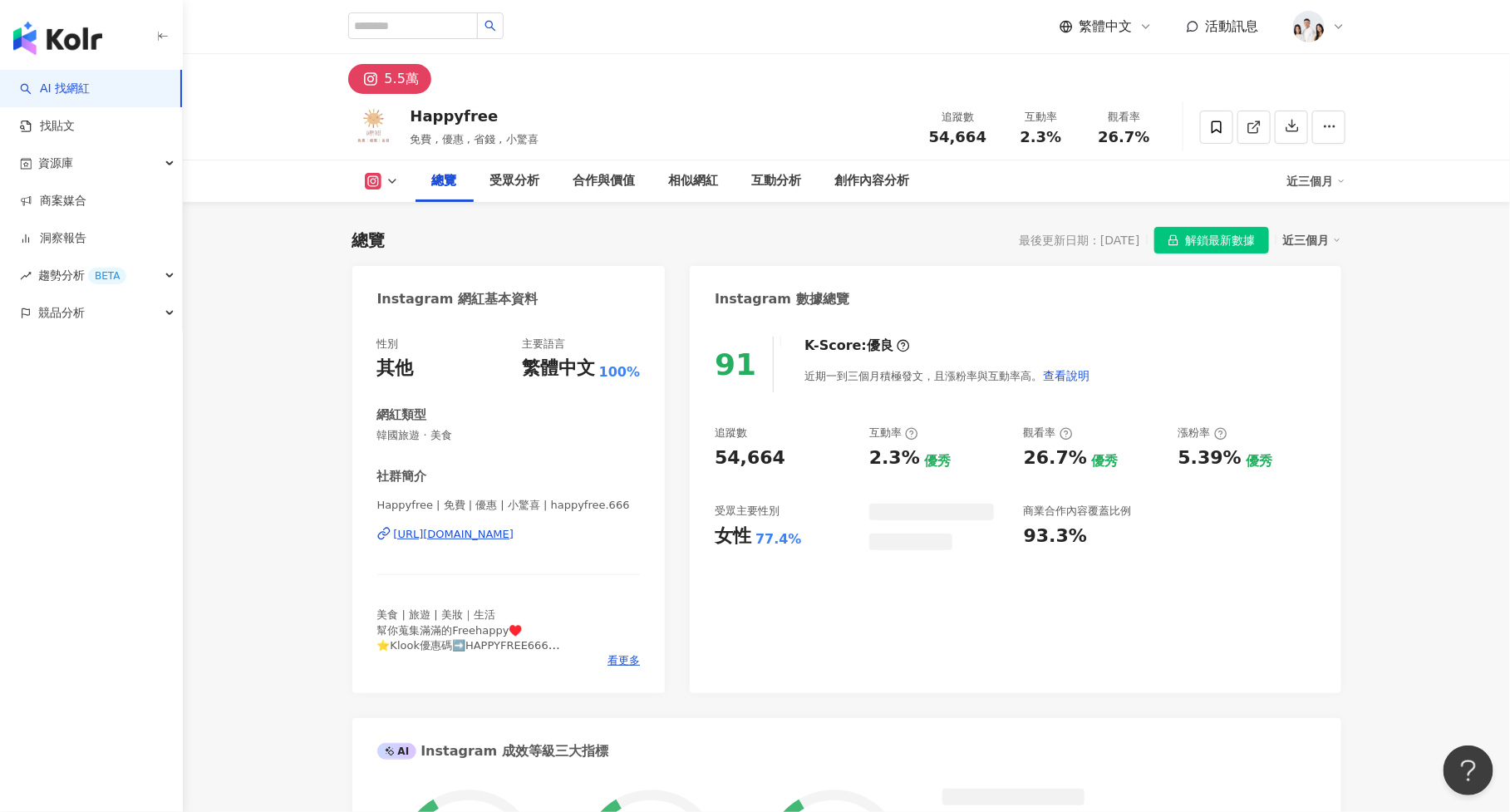
scroll to position [102, 0]
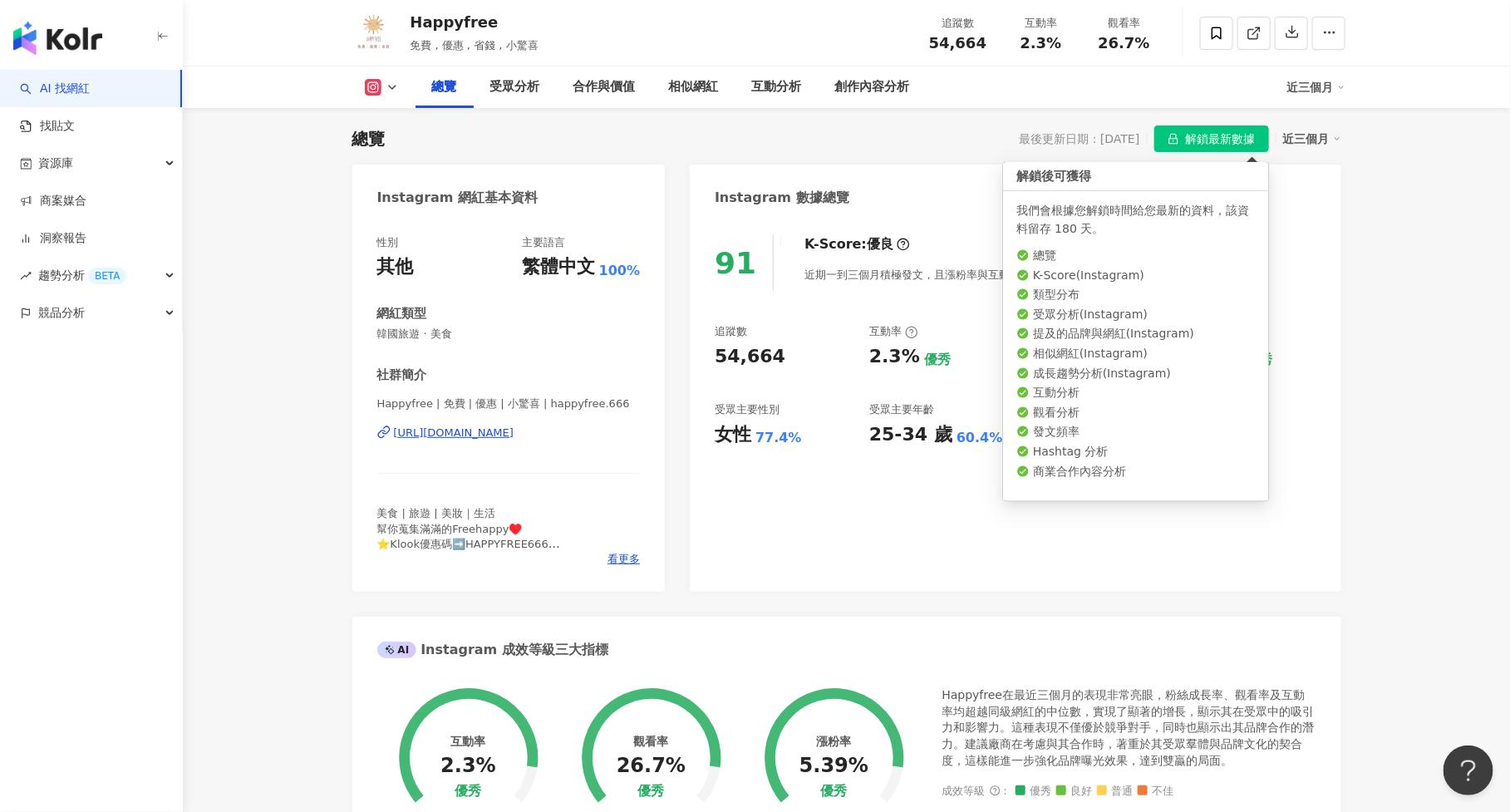
click at [1200, 134] on span "解鎖最新數據" at bounding box center [1219, 140] width 69 height 27
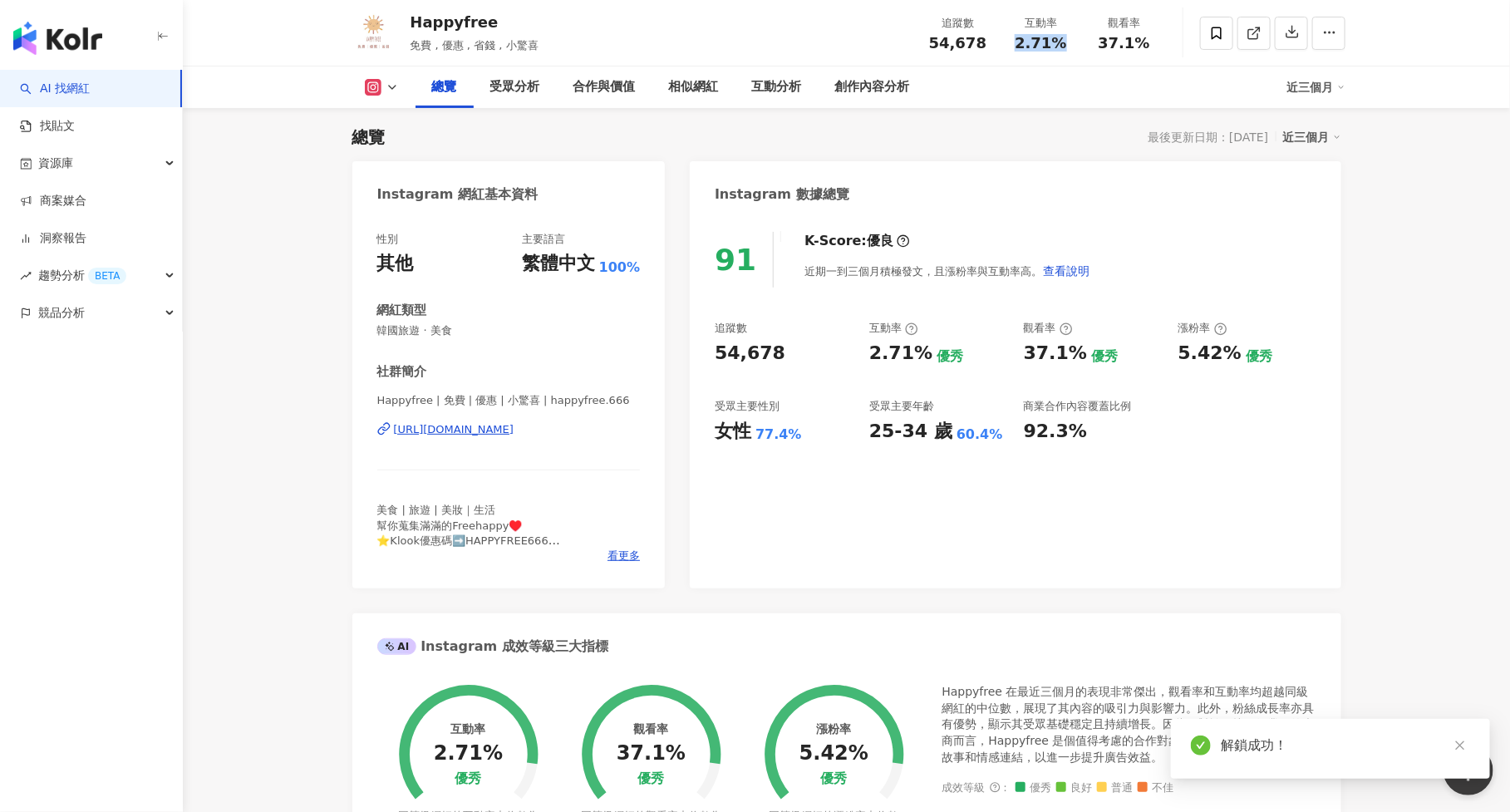
drag, startPoint x: 1019, startPoint y: 38, endPoint x: 1068, endPoint y: 38, distance: 49.0
click at [1068, 38] on div "2.71%" at bounding box center [1041, 43] width 63 height 16
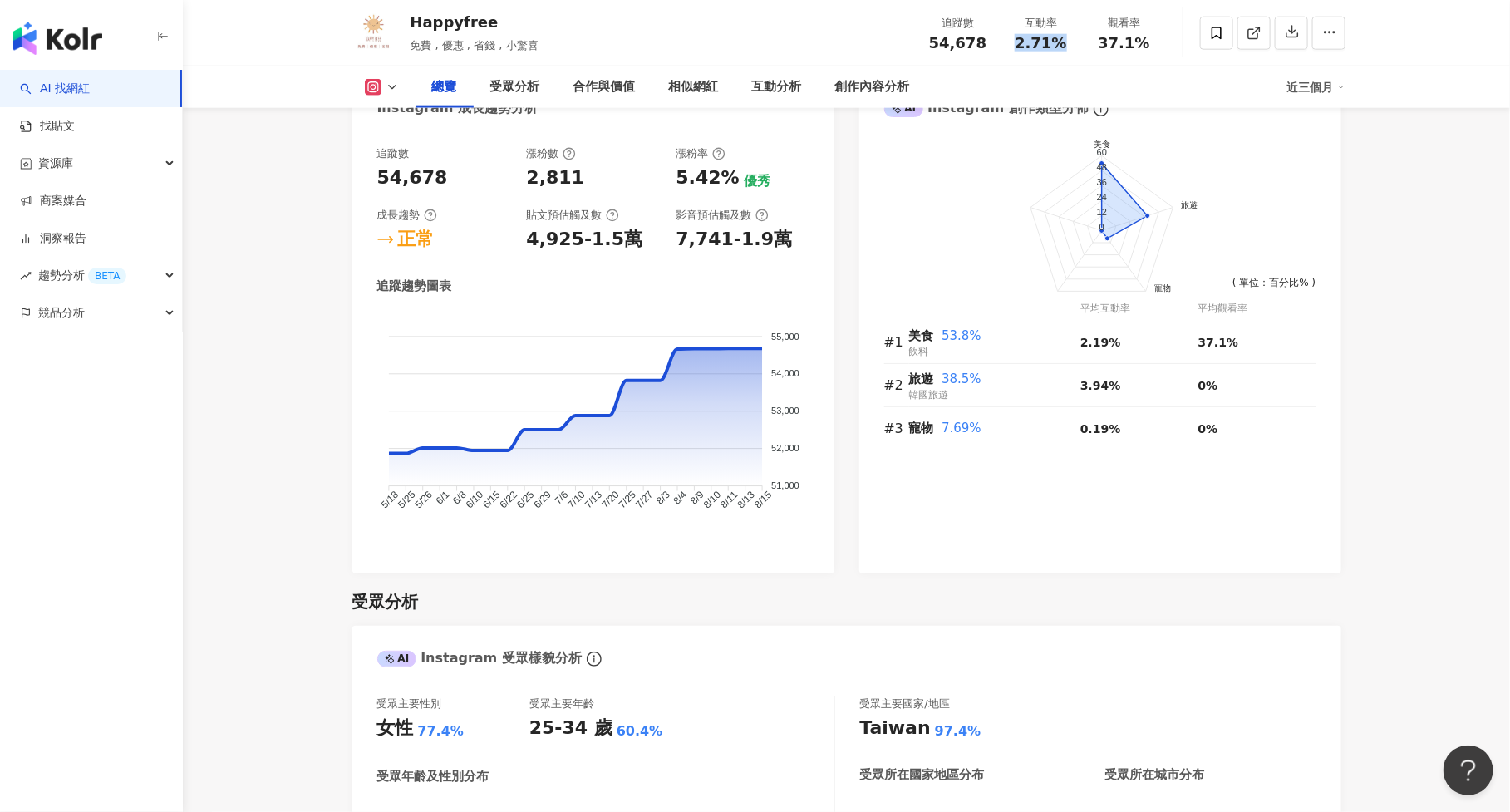
scroll to position [931, 0]
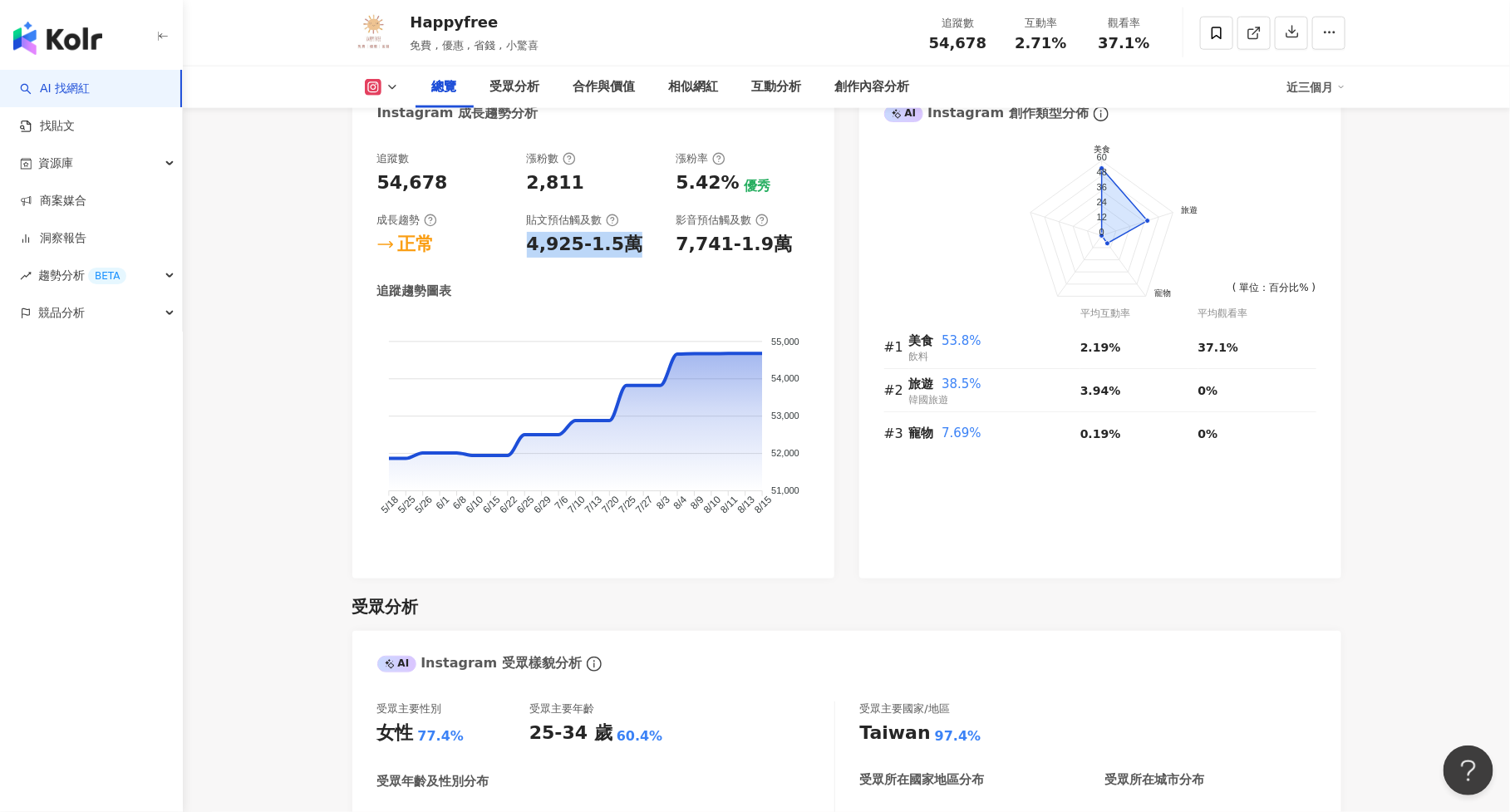
drag, startPoint x: 527, startPoint y: 243, endPoint x: 635, endPoint y: 243, distance: 108.0
click at [635, 243] on div "4,925-1.5萬" at bounding box center [594, 244] width 133 height 26
copy div "4,925-1.5萬"
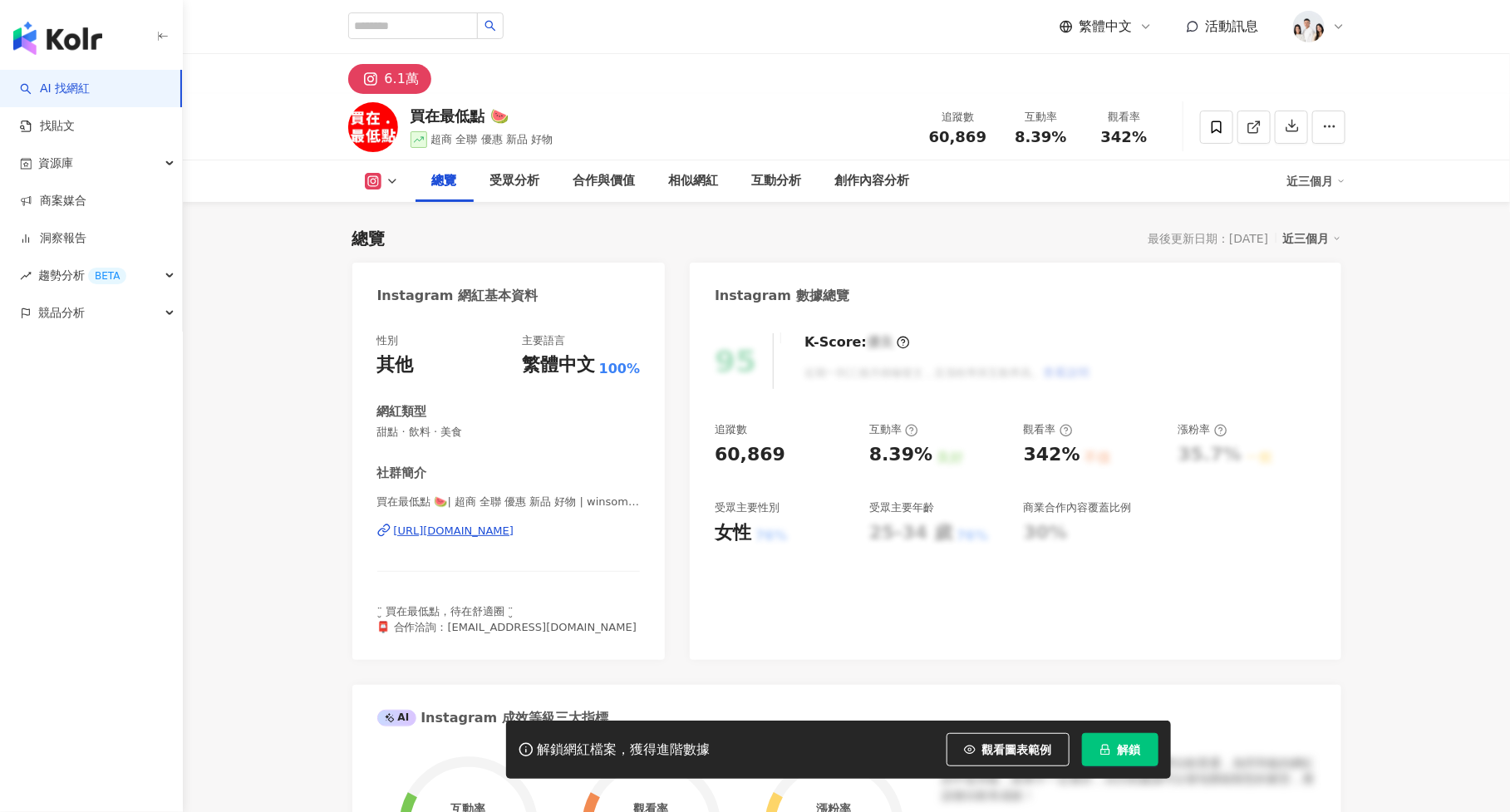
scroll to position [102, 0]
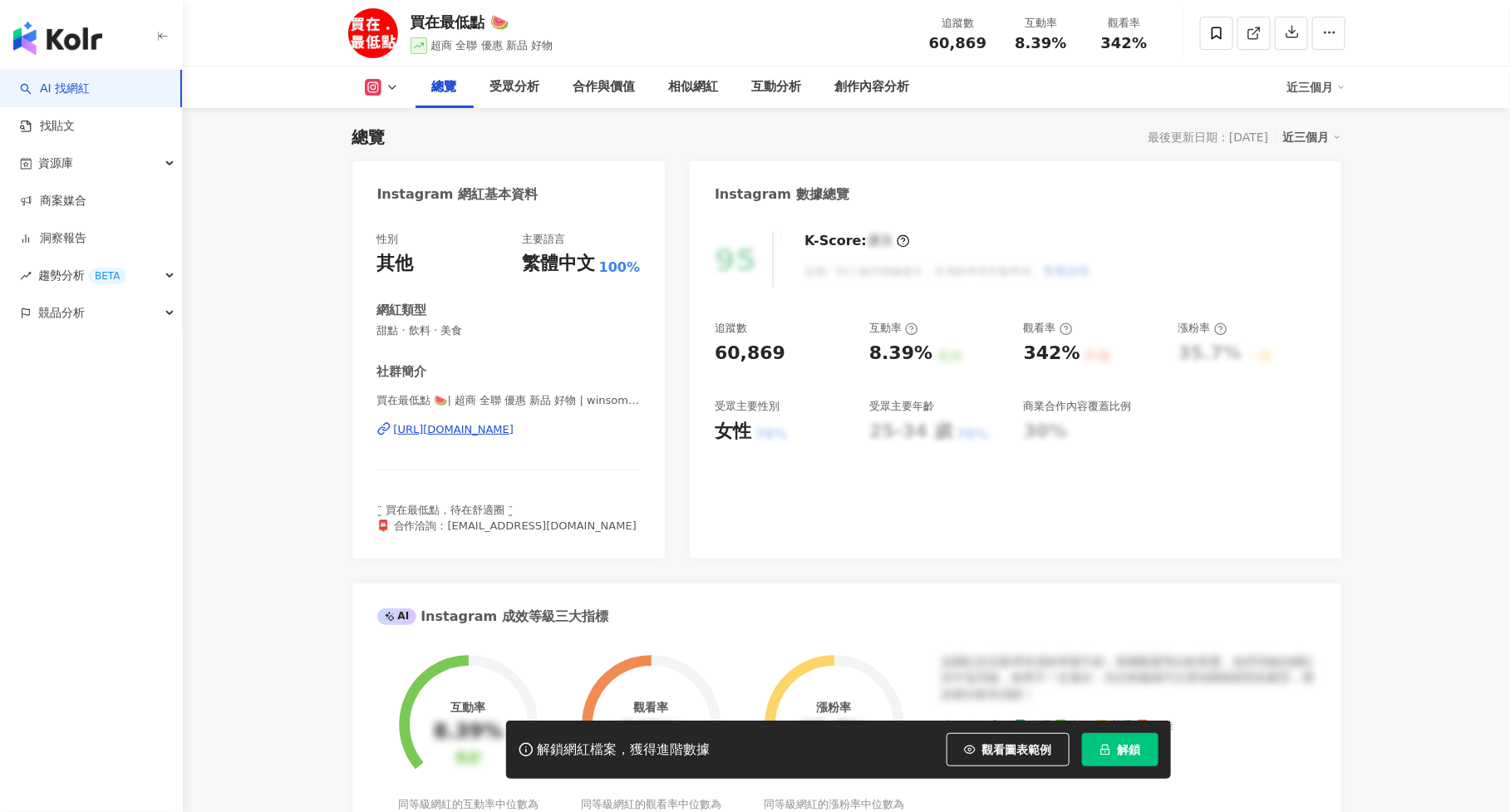
click at [1140, 755] on span "解鎖" at bounding box center [1129, 749] width 23 height 13
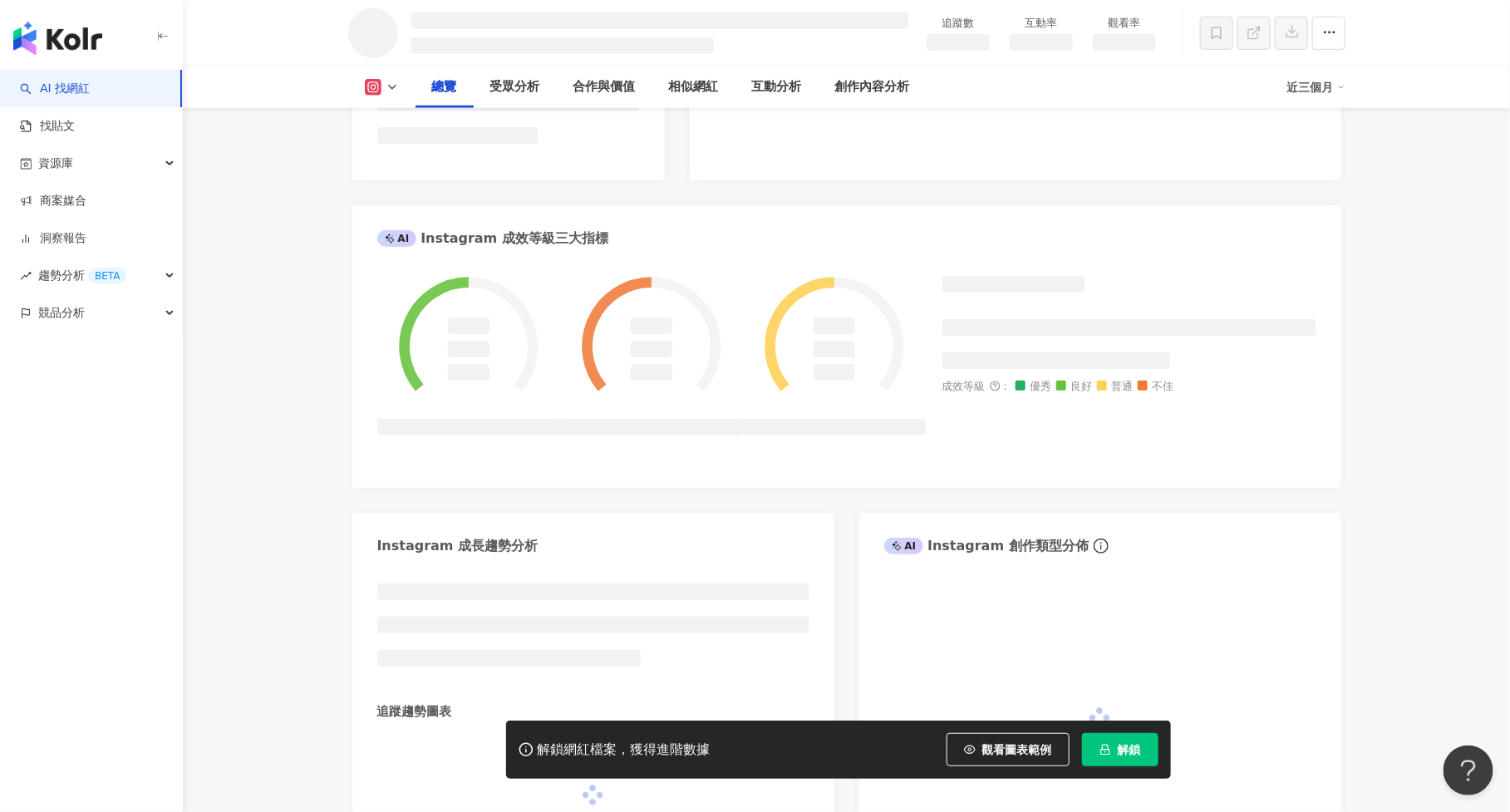
scroll to position [557, 0]
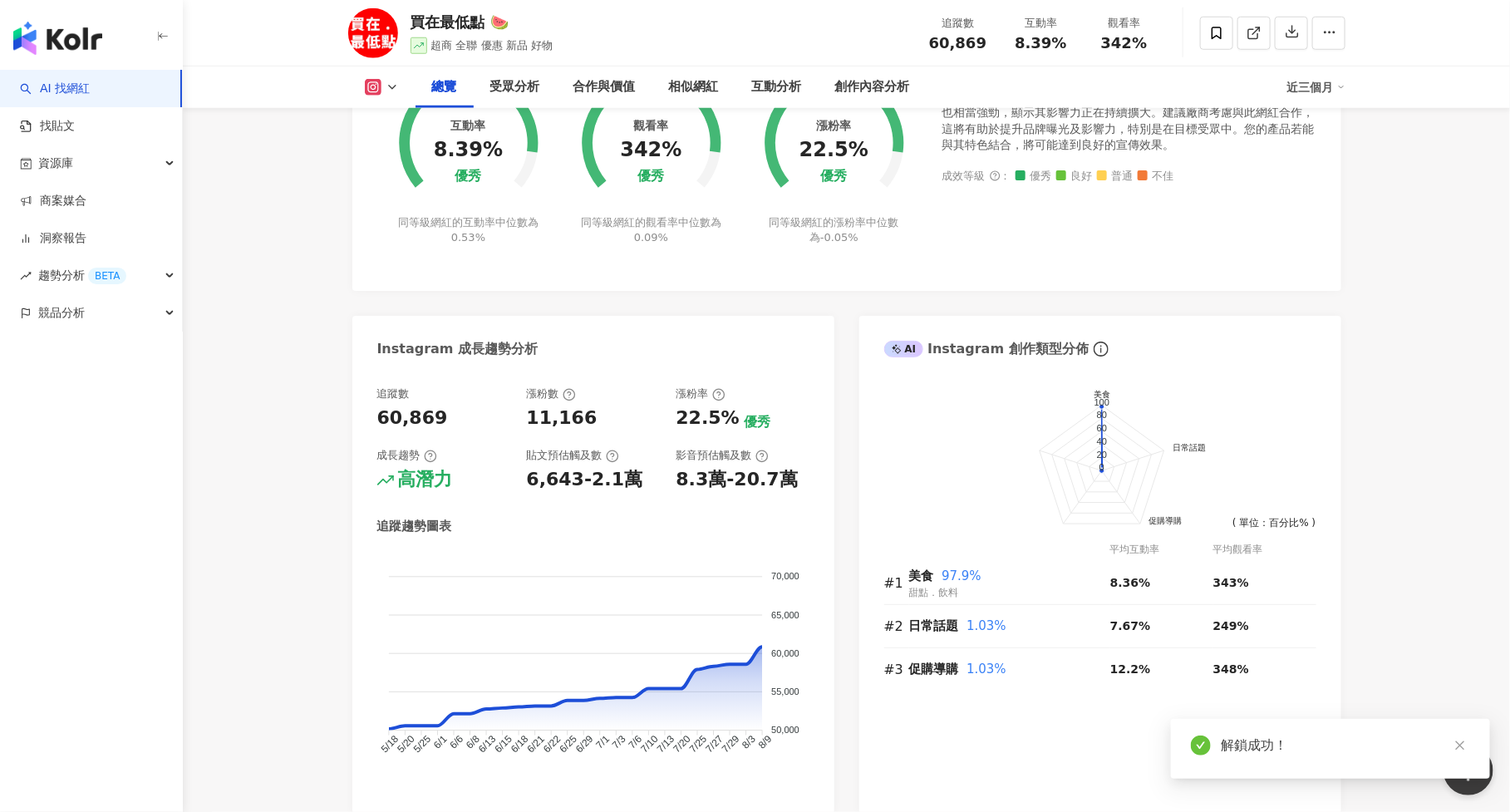
scroll to position [684, 0]
drag, startPoint x: 523, startPoint y: 475, endPoint x: 640, endPoint y: 475, distance: 117.0
click at [640, 475] on div "追蹤數 60,869 漲粉數 11,166 漲粉率 22.5% 優秀 成長趨勢 高潛力 貼文預估觸及數 6,643-2.1萬 影音預估觸及數 8.3萬-20.…" at bounding box center [593, 439] width 432 height 106
copy div "6,643-2.1萬"
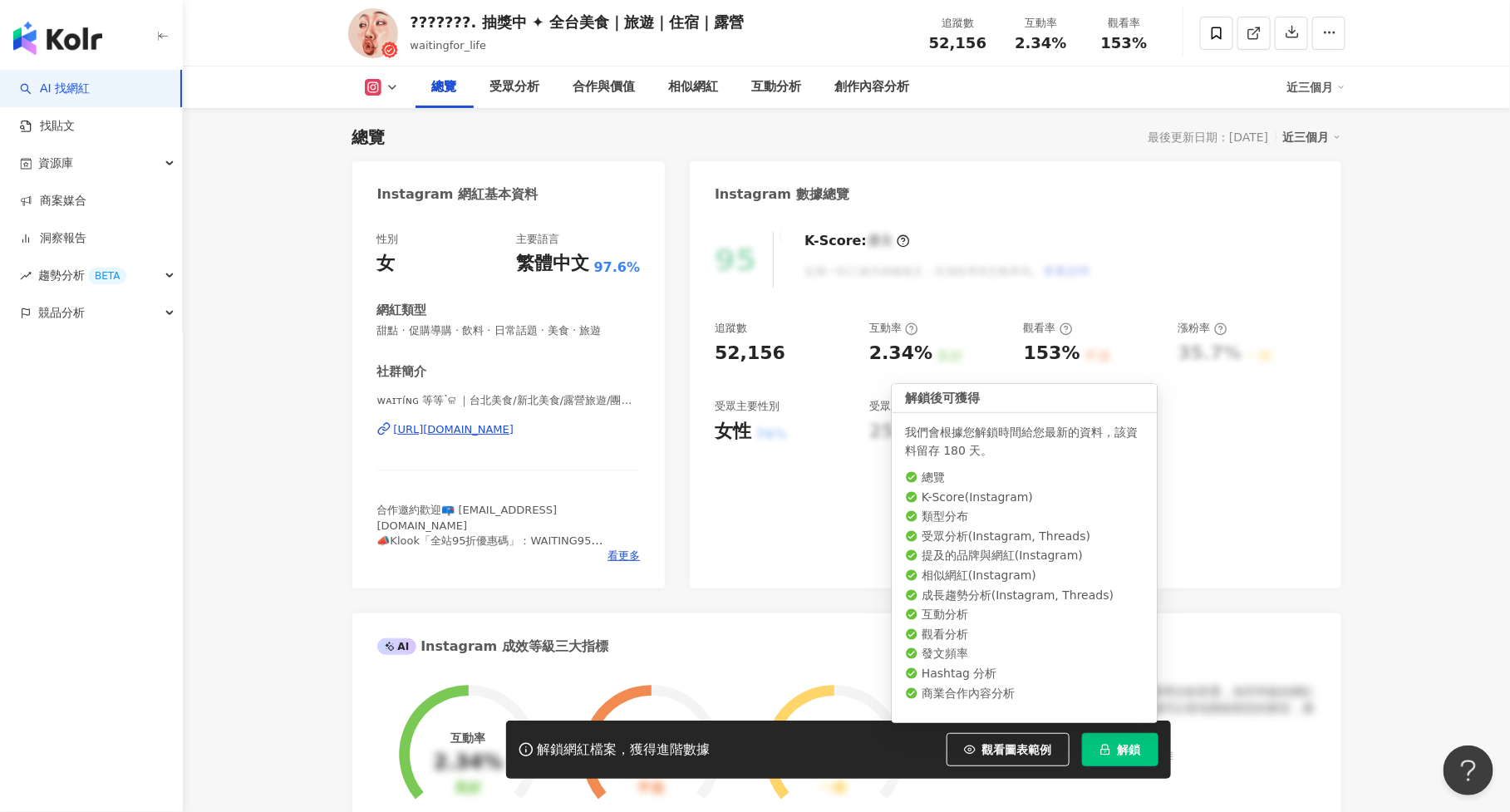
click at [1132, 759] on button "解鎖" at bounding box center [1120, 749] width 76 height 33
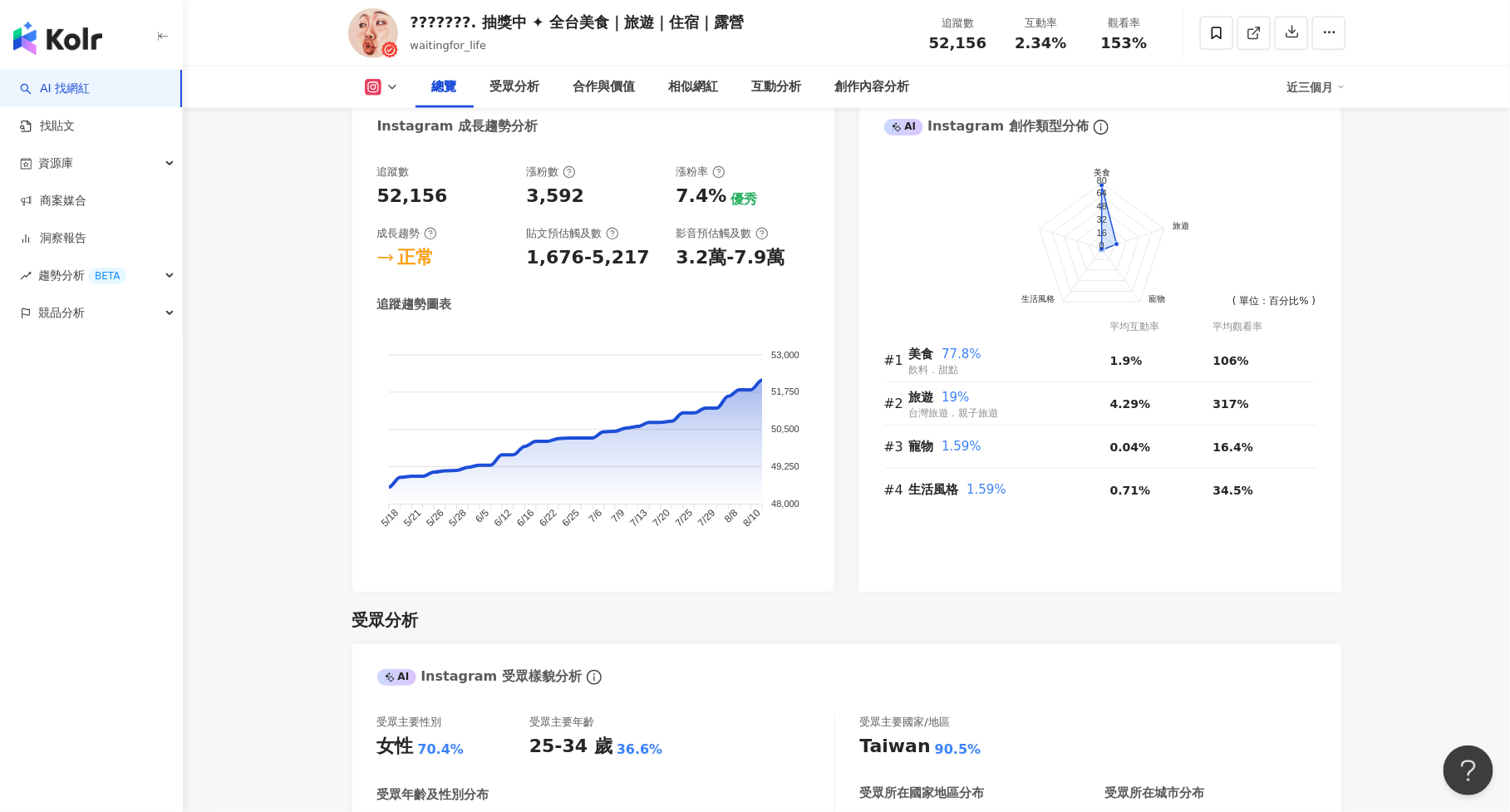
scroll to position [933, 0]
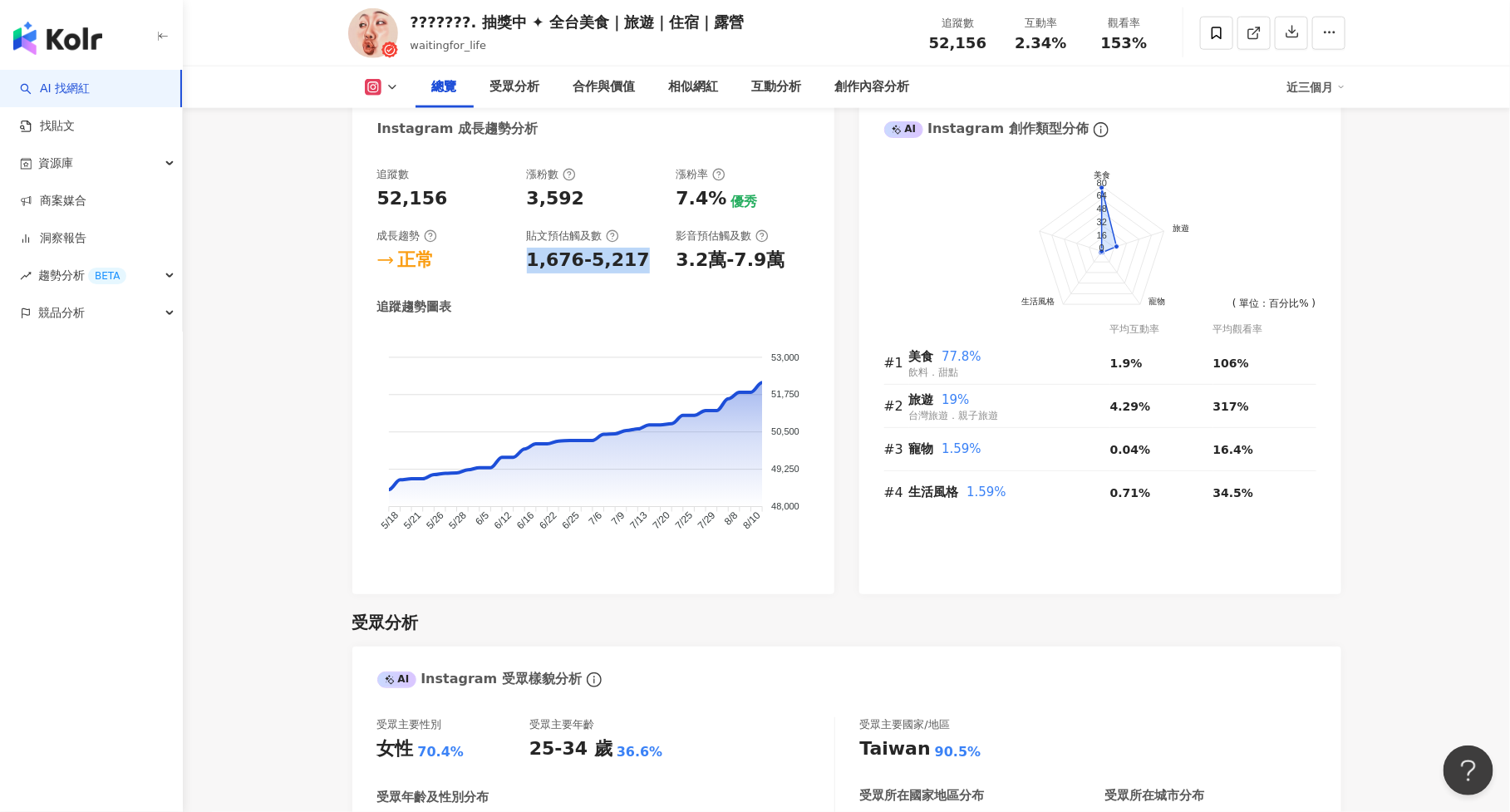
drag, startPoint x: 525, startPoint y: 259, endPoint x: 644, endPoint y: 266, distance: 119.2
click at [644, 266] on div "追蹤數 52,156 漲粉數 3,592 漲粉率 7.4% 優秀 成長趨勢 正常 貼文預估觸及數 1,676-5,217 影音預估觸及數 3.2萬-7.9萬" at bounding box center [593, 220] width 432 height 106
copy div "1,676-5,217"
drag, startPoint x: 1015, startPoint y: 39, endPoint x: 1075, endPoint y: 39, distance: 60.0
click at [1075, 39] on div "互動率 2.34%" at bounding box center [1040, 33] width 83 height 36
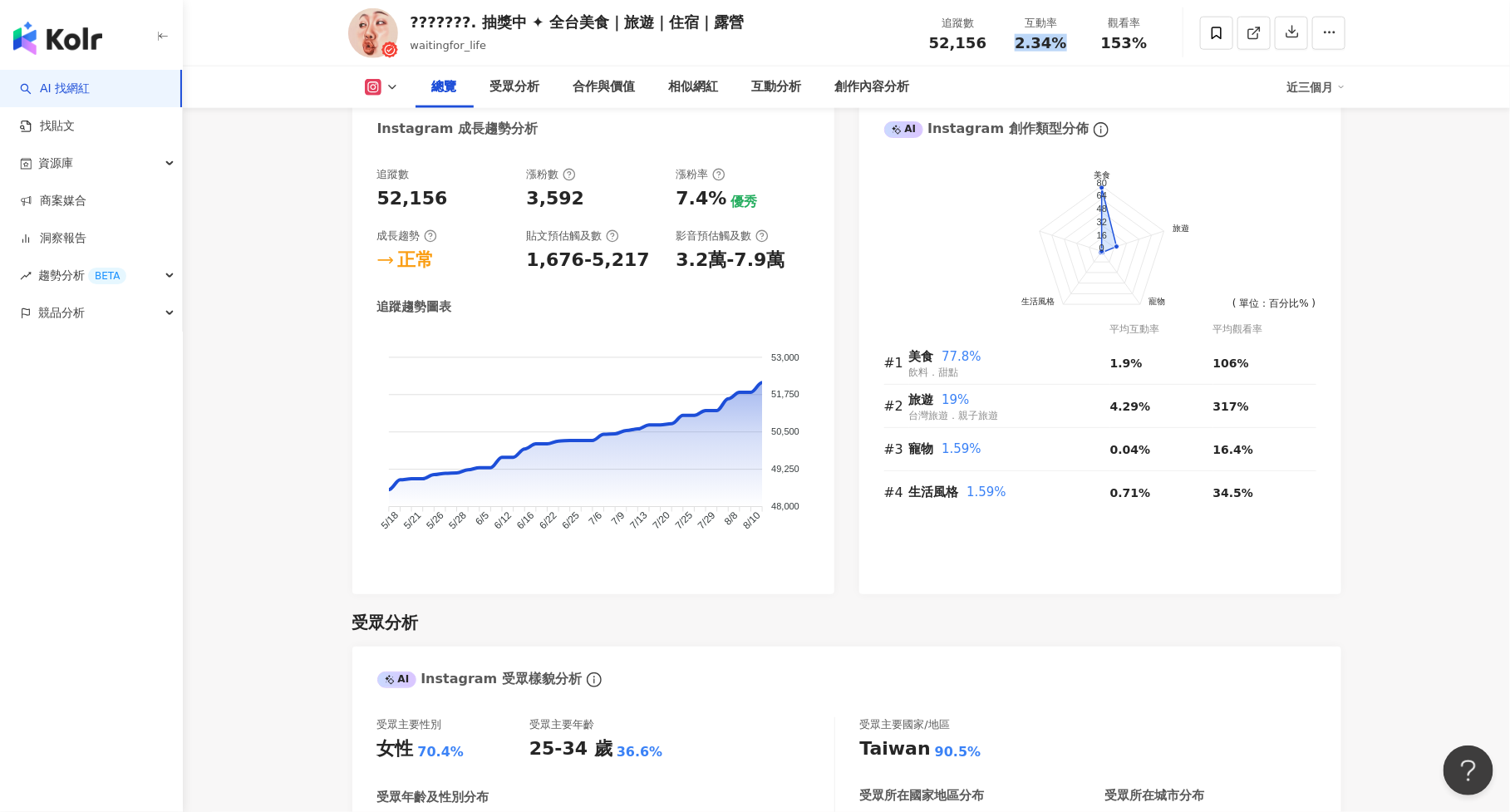
copy span "2.34%"
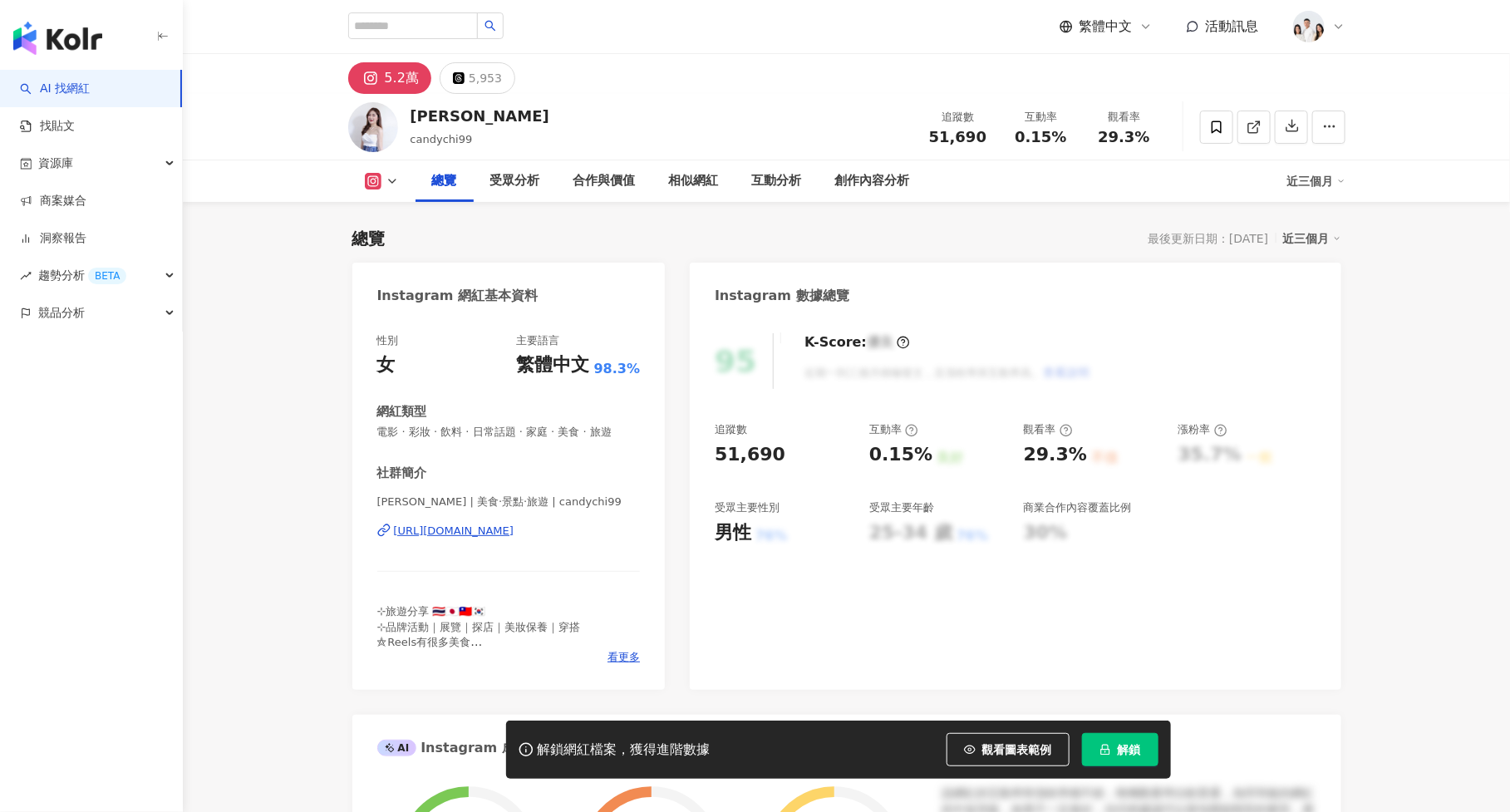
scroll to position [102, 0]
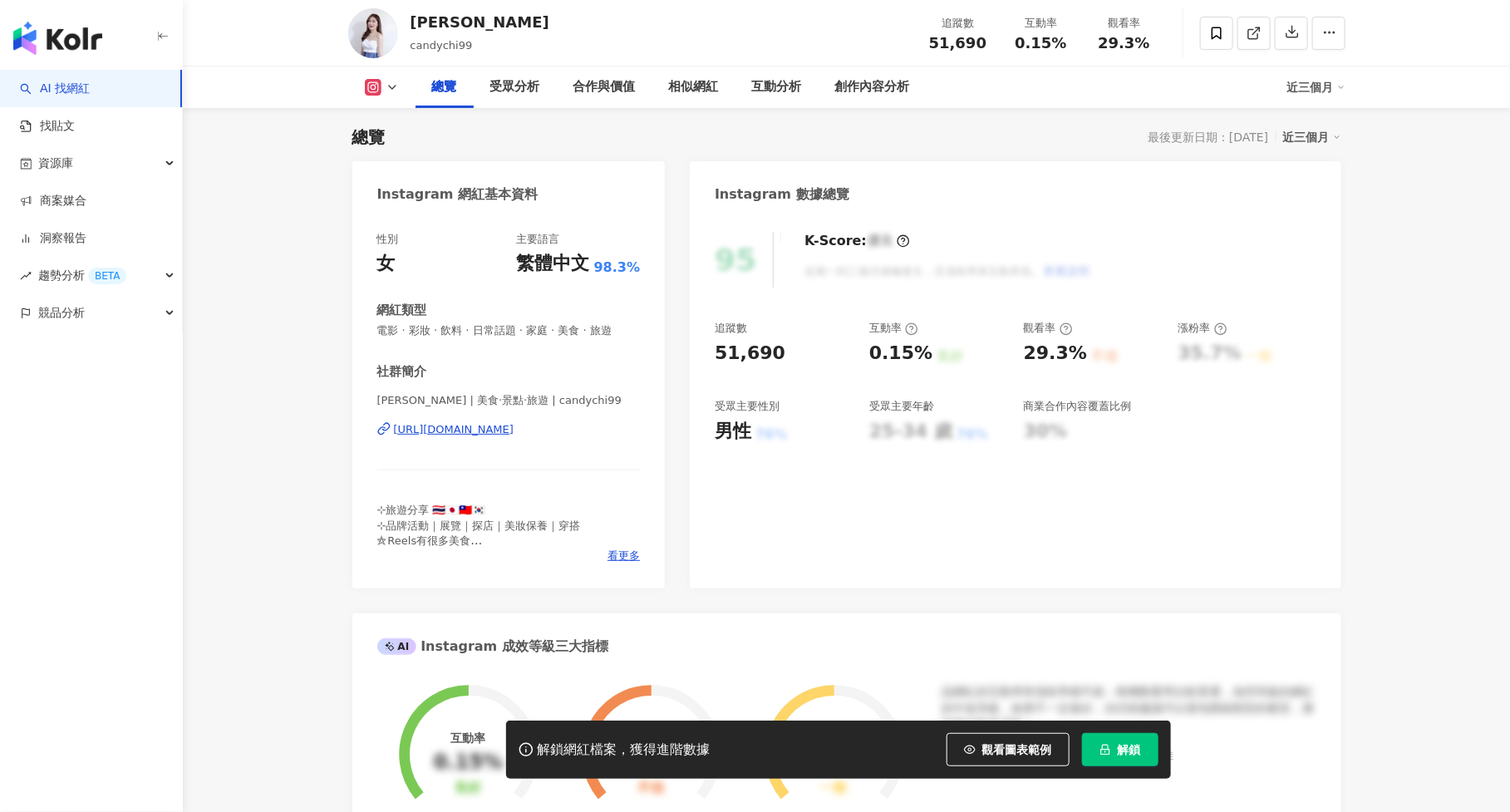
click at [1113, 757] on button "解鎖" at bounding box center [1120, 749] width 76 height 33
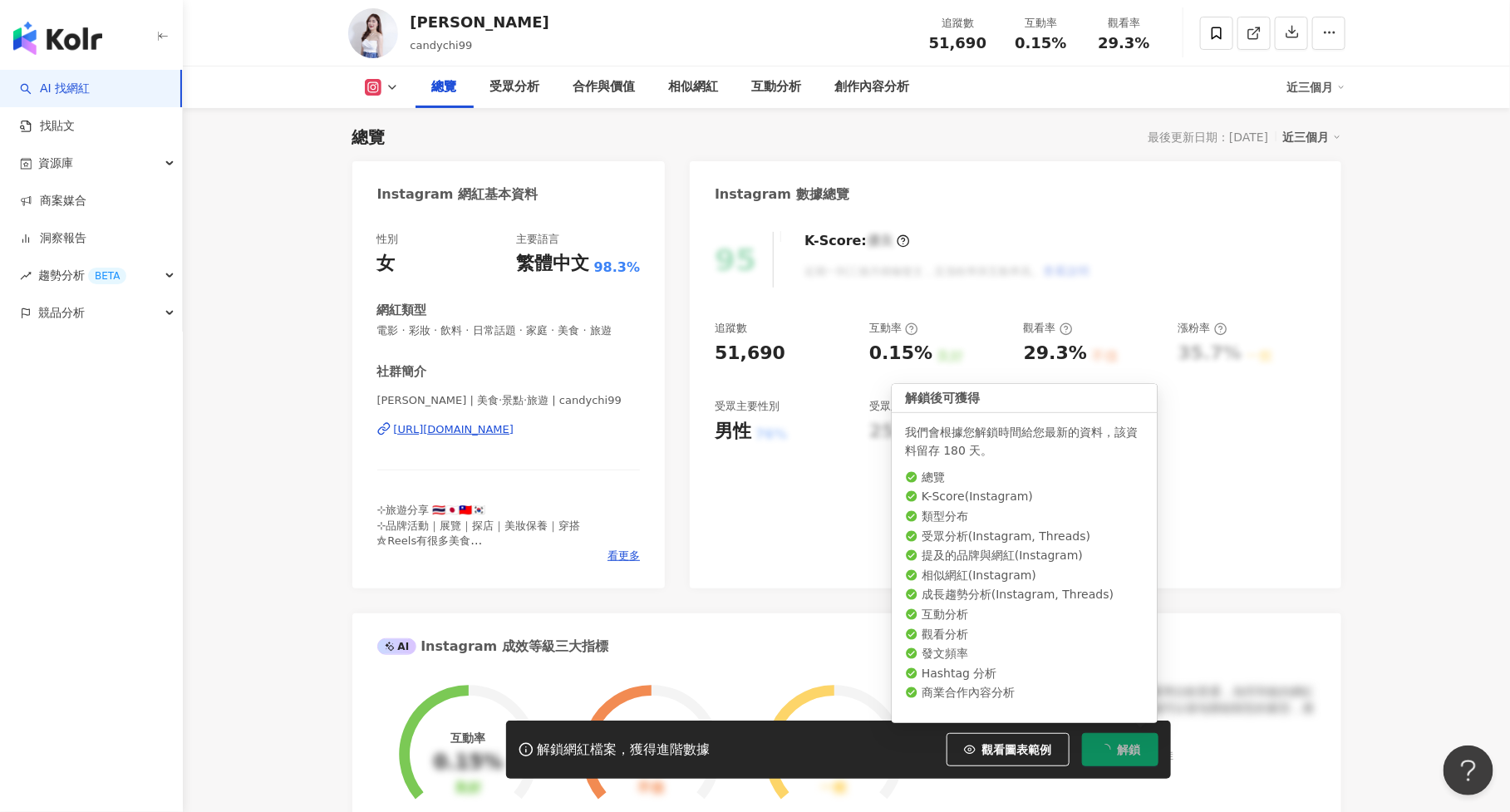
scroll to position [0, 0]
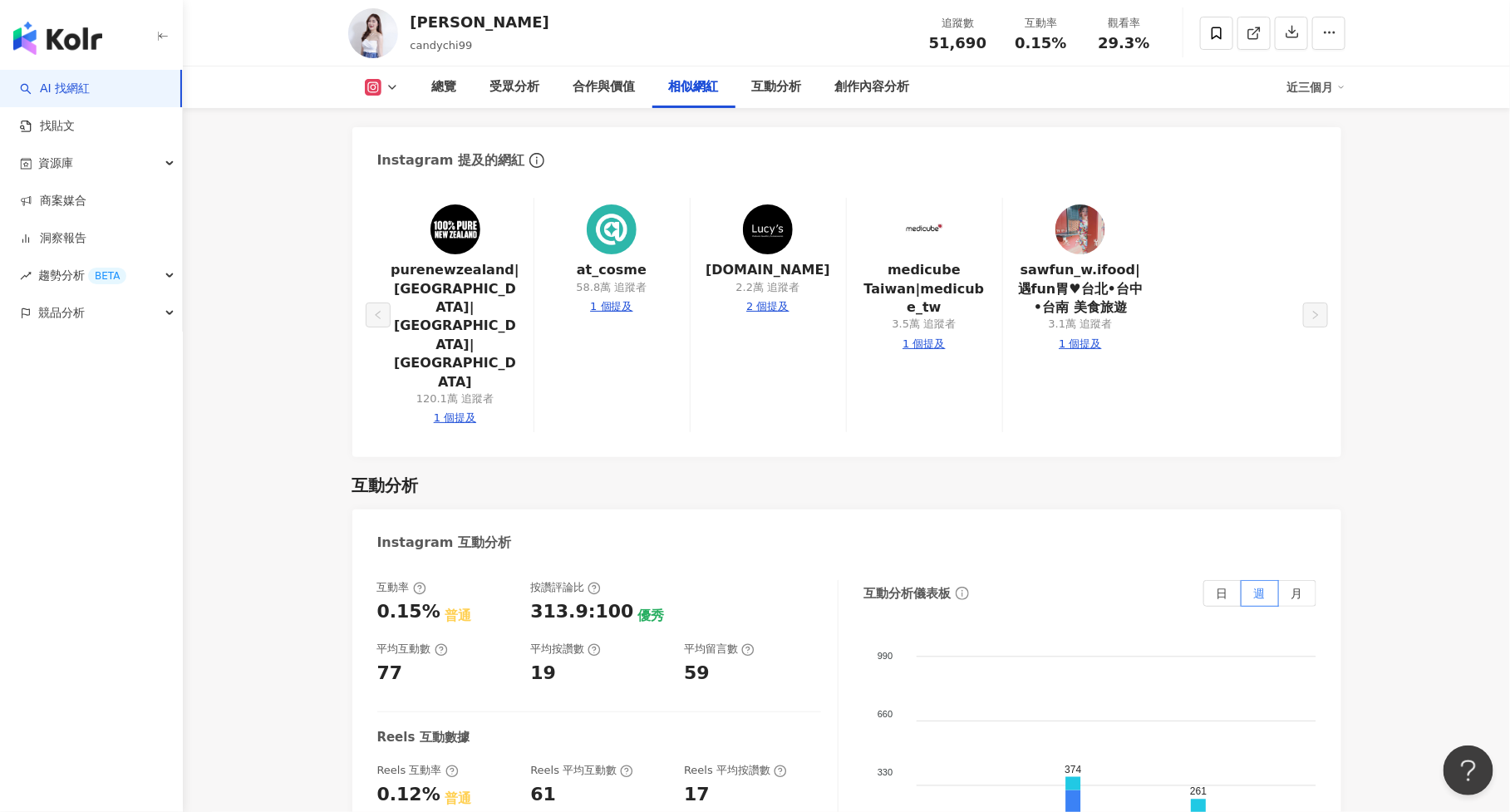
scroll to position [3078, 0]
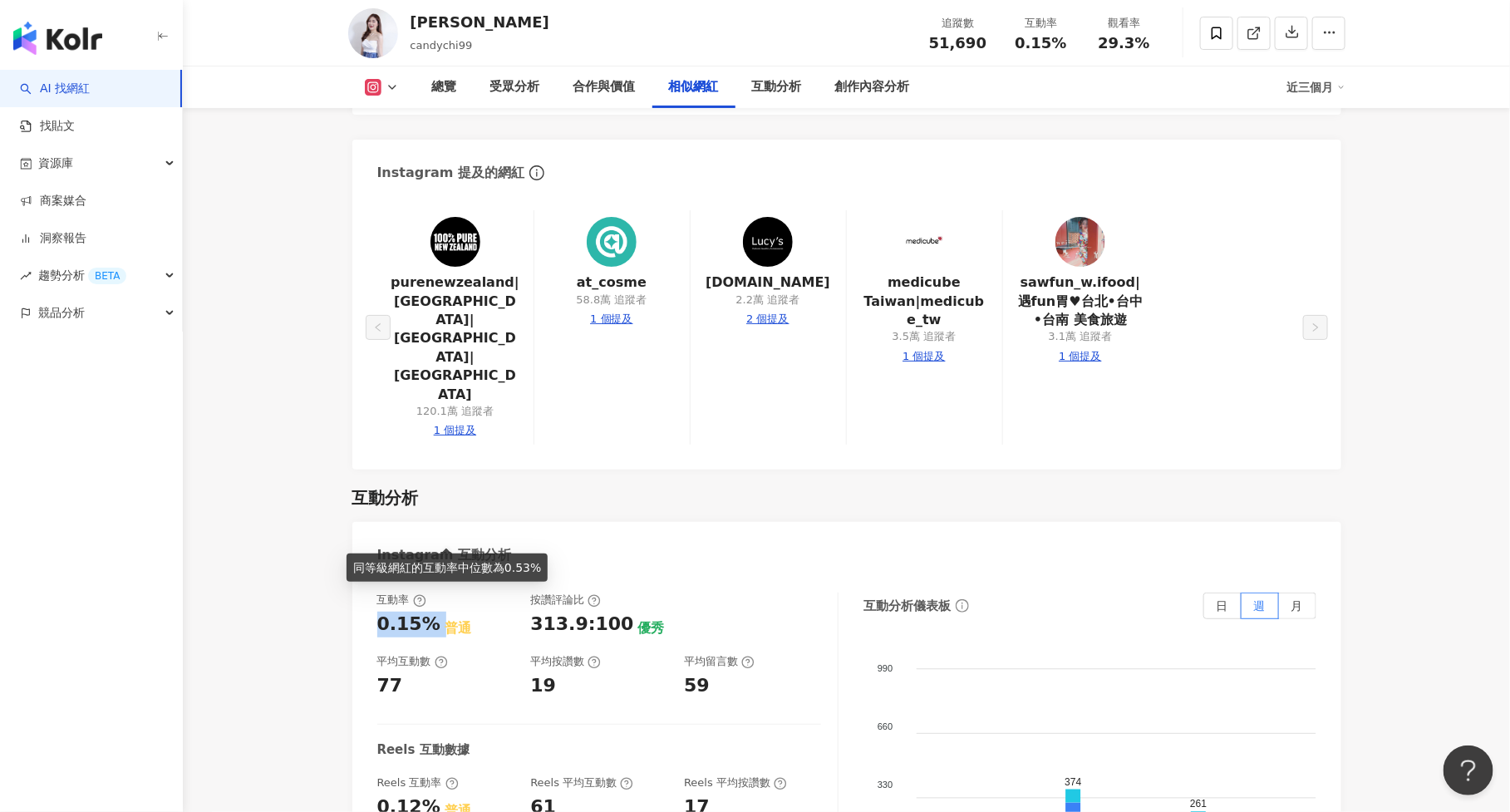
drag, startPoint x: 374, startPoint y: 527, endPoint x: 433, endPoint y: 527, distance: 59.0
click at [433, 576] on div "互動率 0.15% 普通 按讚評論比 313.9:100 優秀 平均互動數 77 平均按讚數 19 平均留言數 59 Reels 互動數據 Reels 互動率…" at bounding box center [846, 763] width 989 height 374
copy div "0.15%"
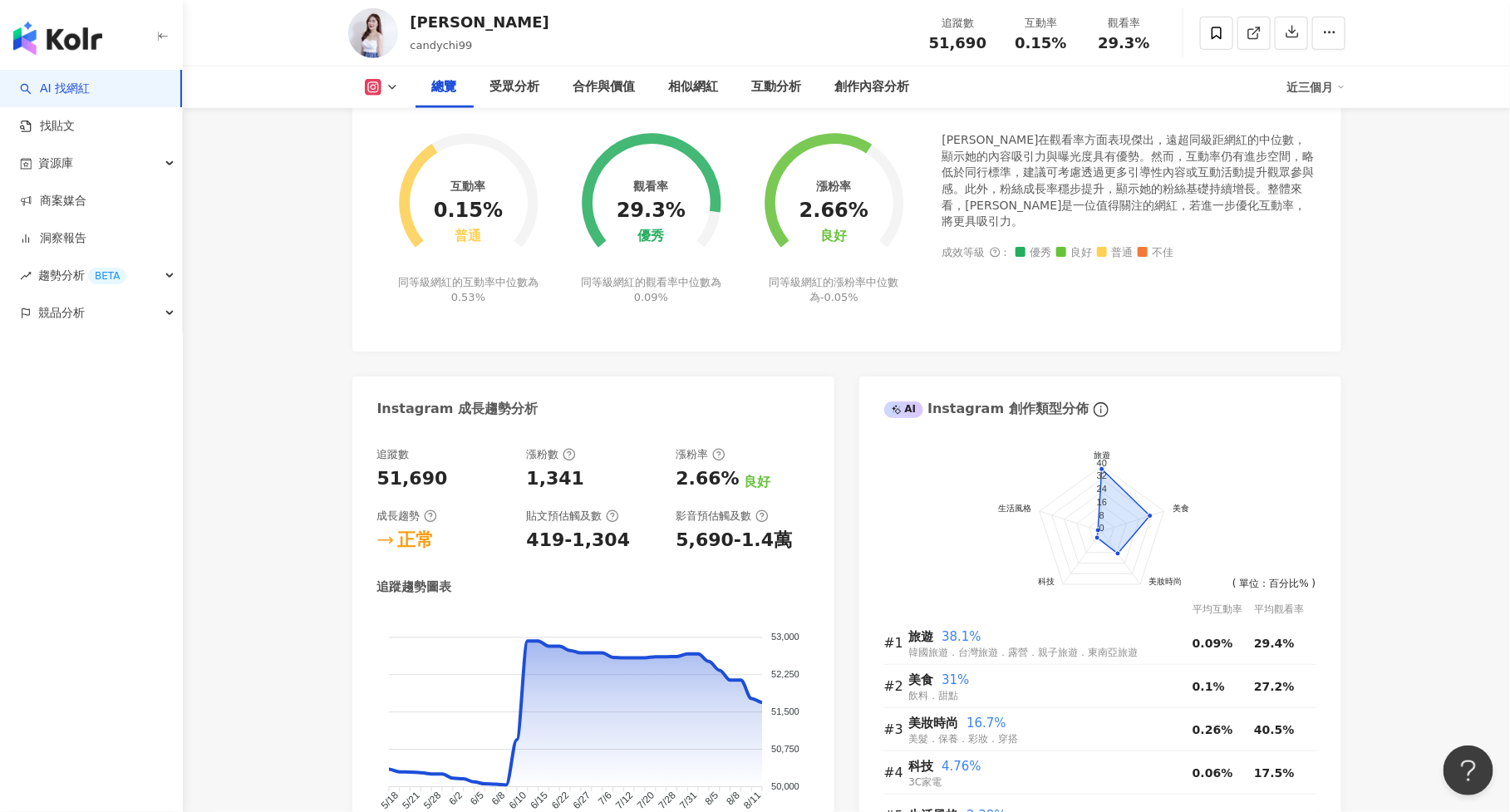
scroll to position [641, 0]
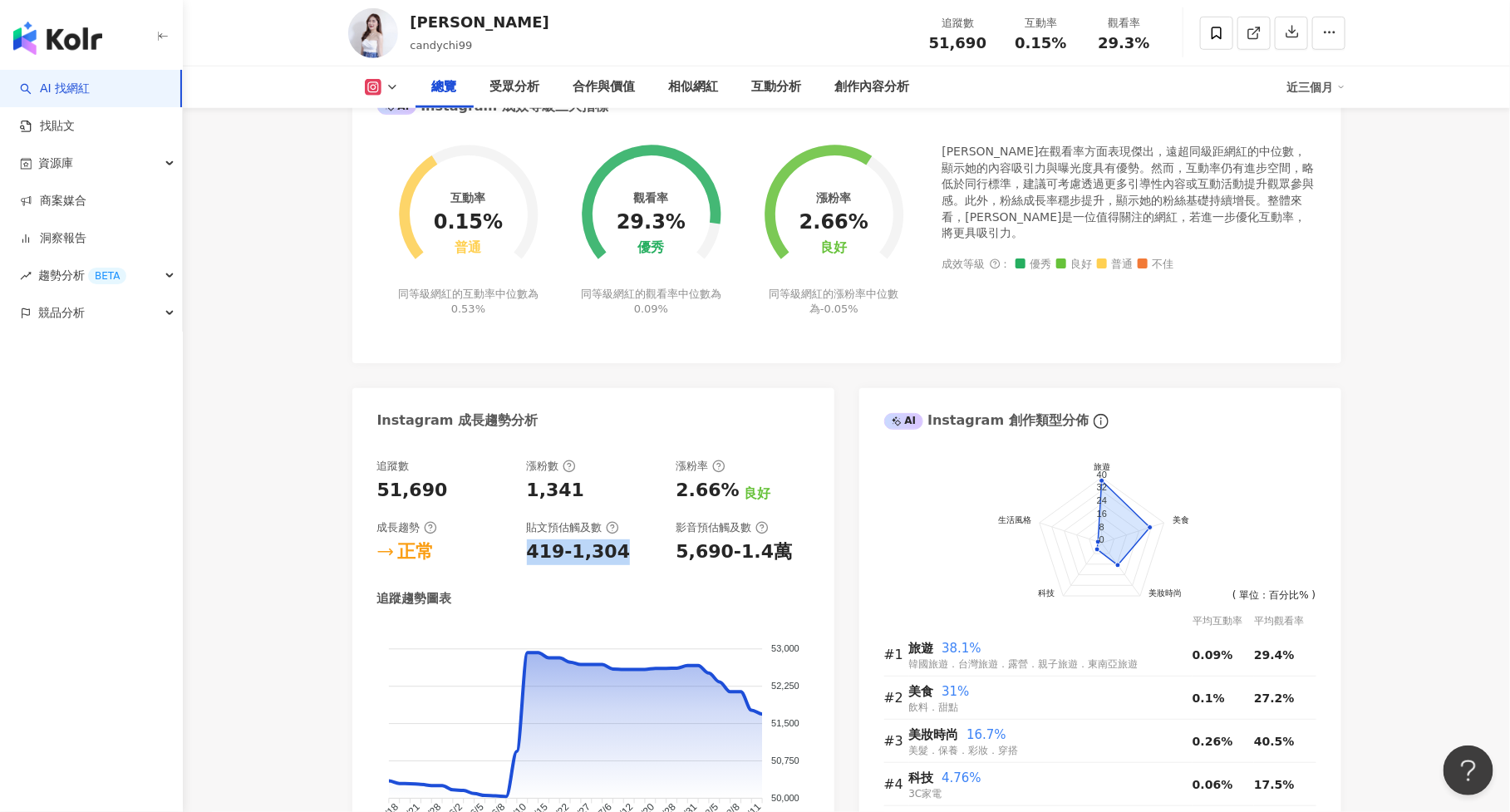
drag, startPoint x: 527, startPoint y: 553, endPoint x: 634, endPoint y: 556, distance: 107.0
click at [634, 556] on div "419-1,304" at bounding box center [594, 552] width 133 height 26
copy div "419-1,304"
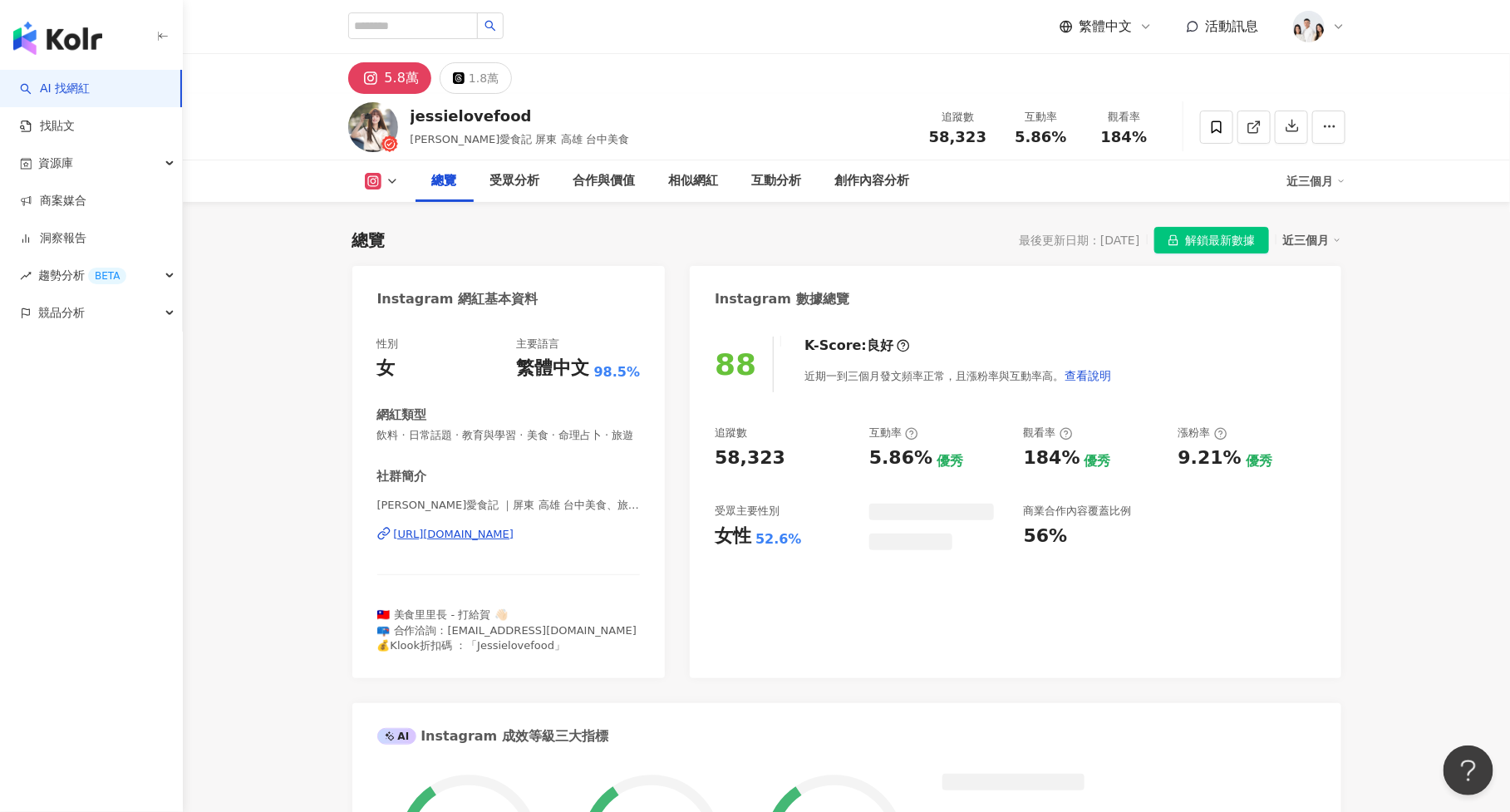
scroll to position [102, 0]
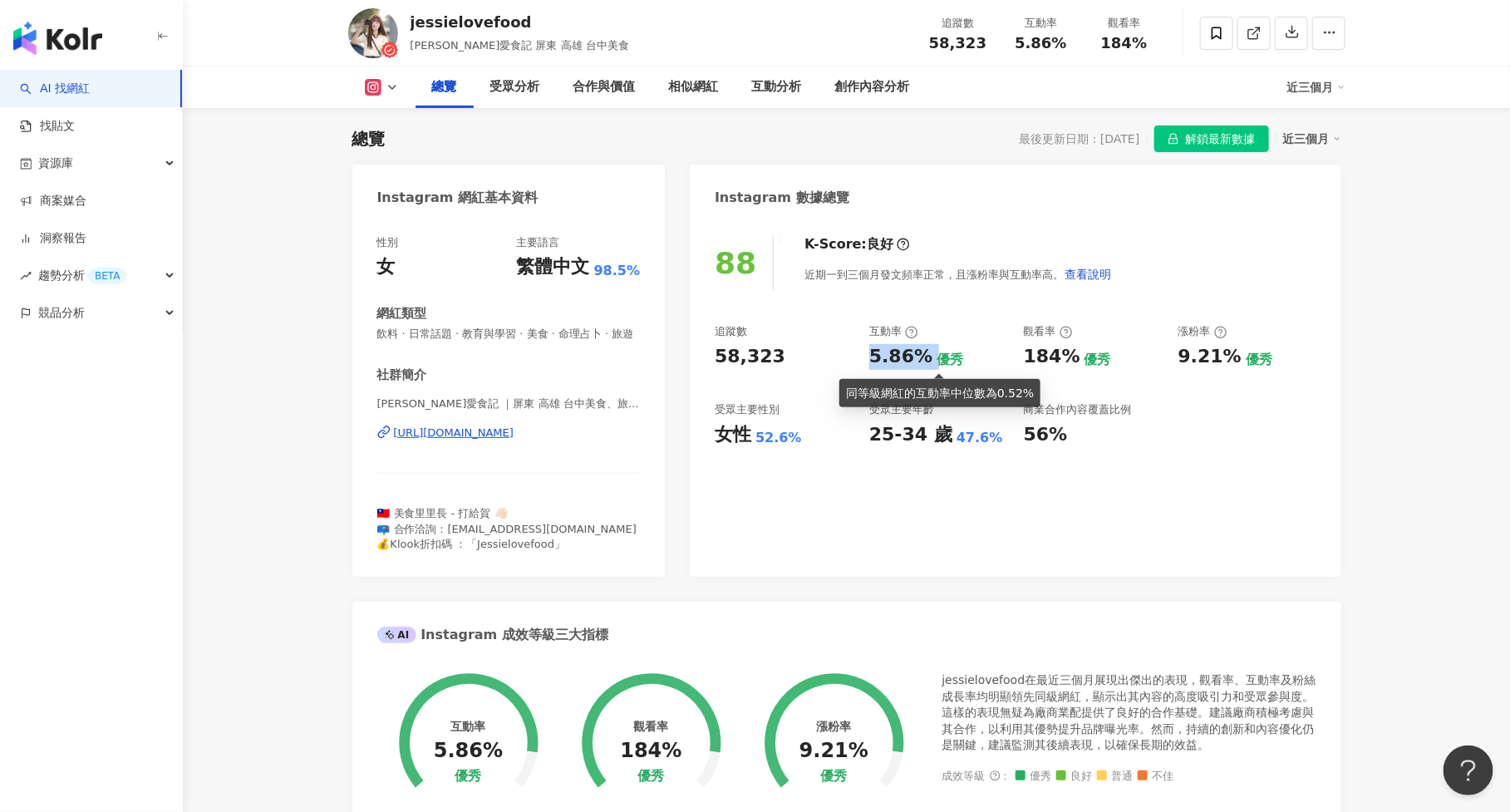
drag, startPoint x: 873, startPoint y: 356, endPoint x: 929, endPoint y: 356, distance: 56.0
click at [929, 356] on div "5.86% 優秀" at bounding box center [937, 356] width 138 height 26
copy div "5.86%"
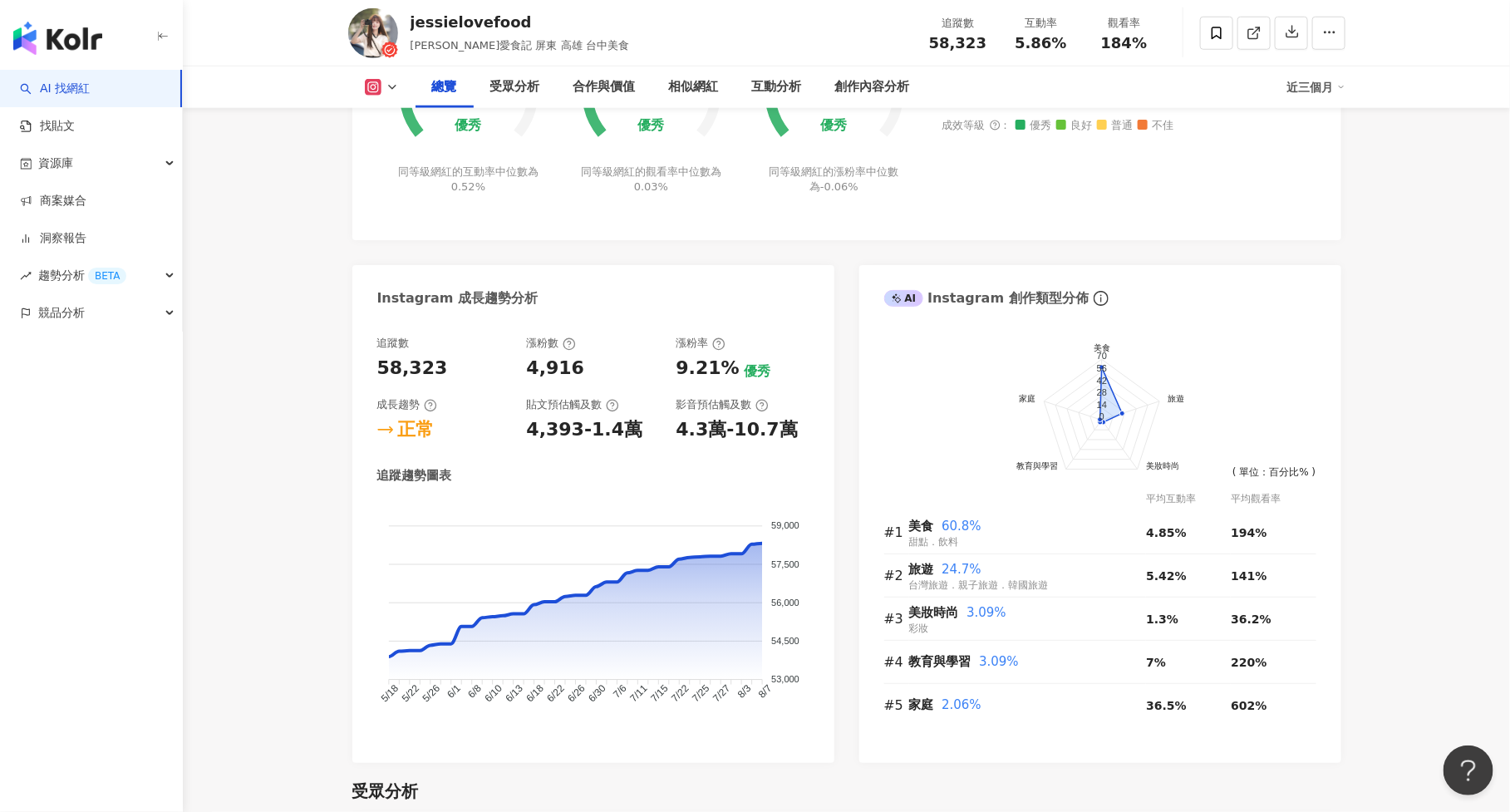
scroll to position [765, 0]
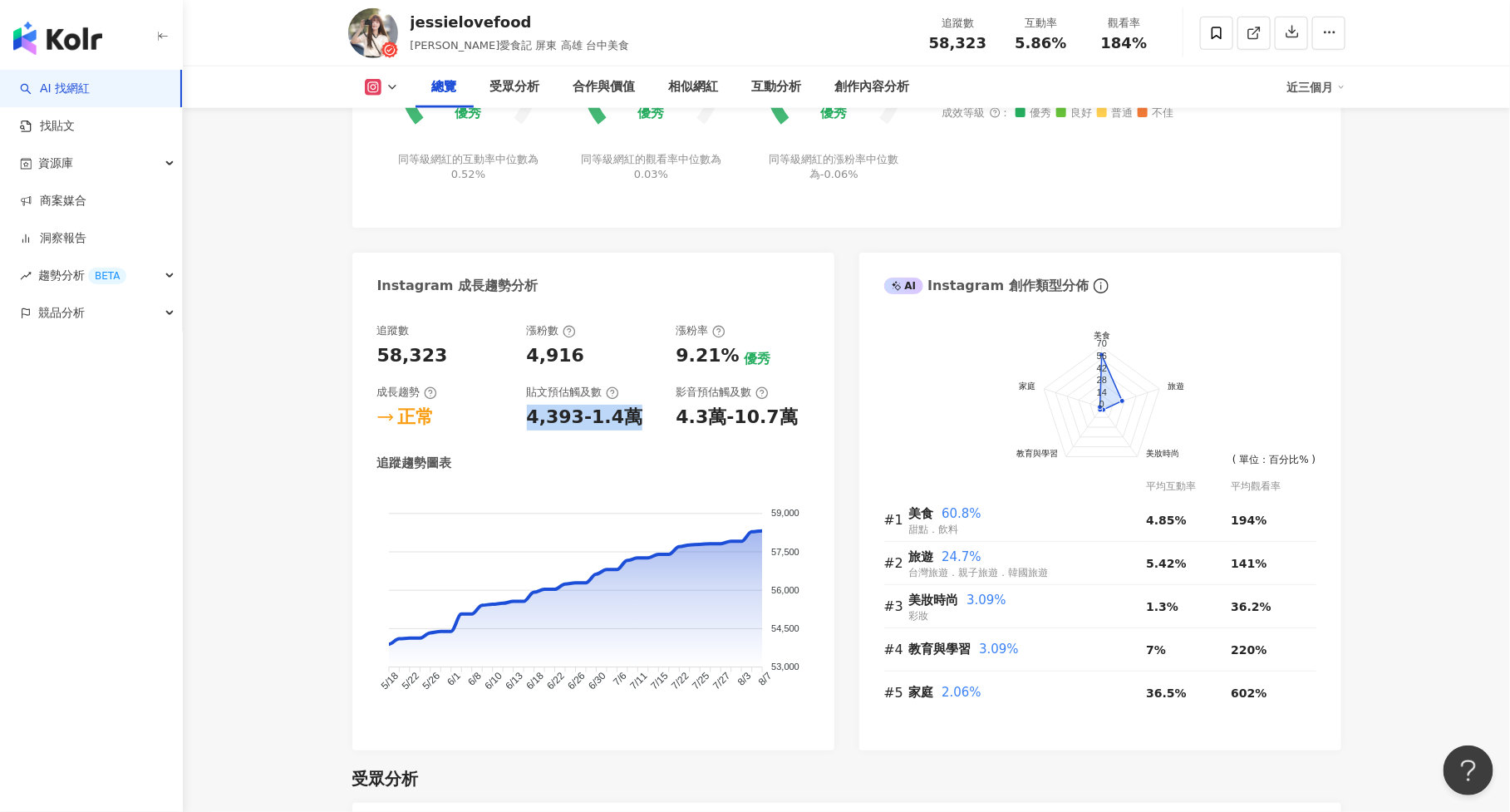
drag, startPoint x: 522, startPoint y: 421, endPoint x: 640, endPoint y: 422, distance: 118.0
click at [640, 422] on div "追蹤數 58,323 漲粉數 4,916 漲粉率 9.21% 優秀 成長趨勢 正常 貼文預估觸及數 4,393-1.4萬 影音預估觸及數 4.3萬-10.7萬" at bounding box center [593, 376] width 432 height 106
copy div "4,393-1.4萬"
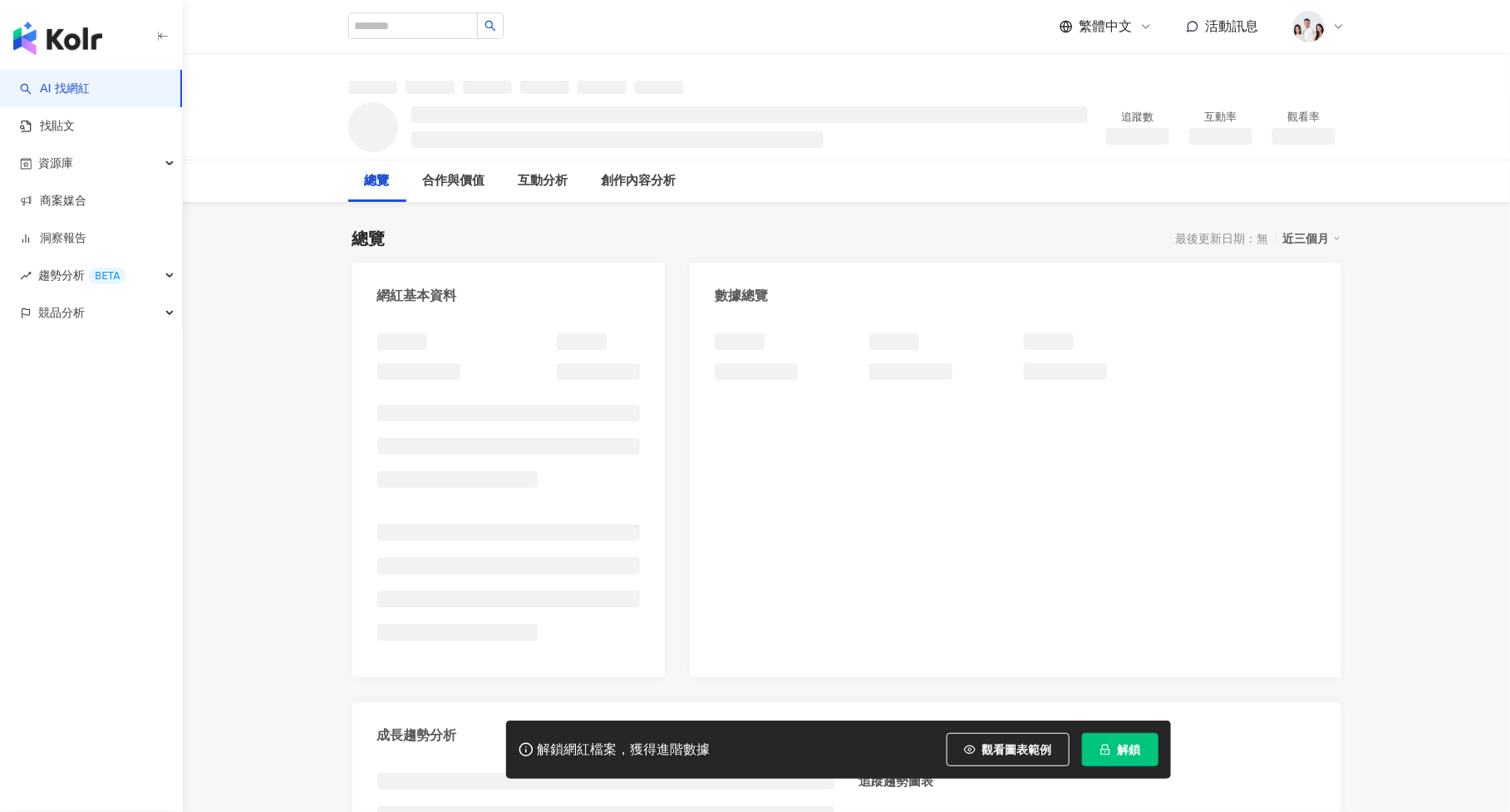
scroll to position [102, 0]
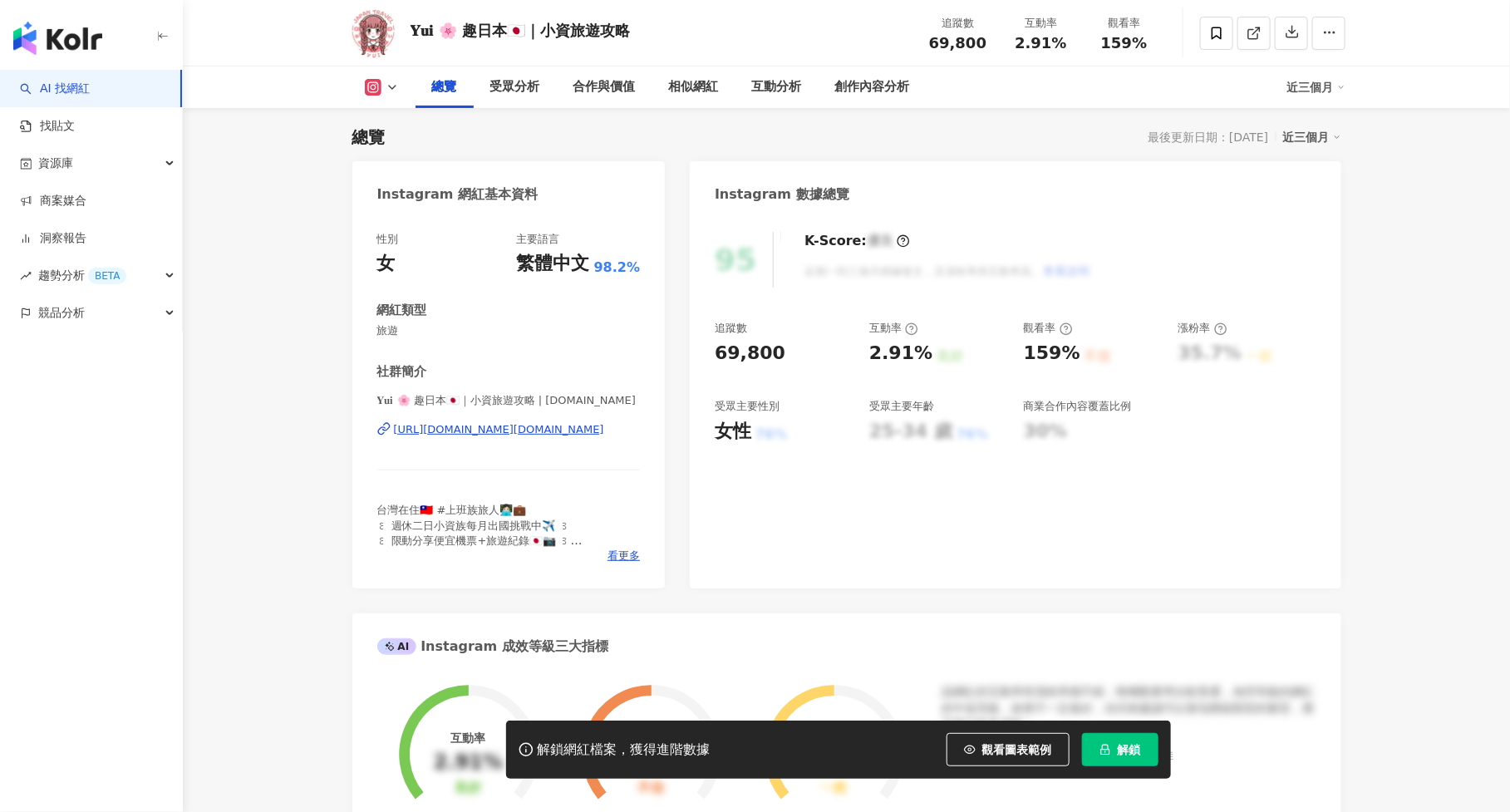
click at [1098, 750] on button "解鎖" at bounding box center [1120, 749] width 76 height 33
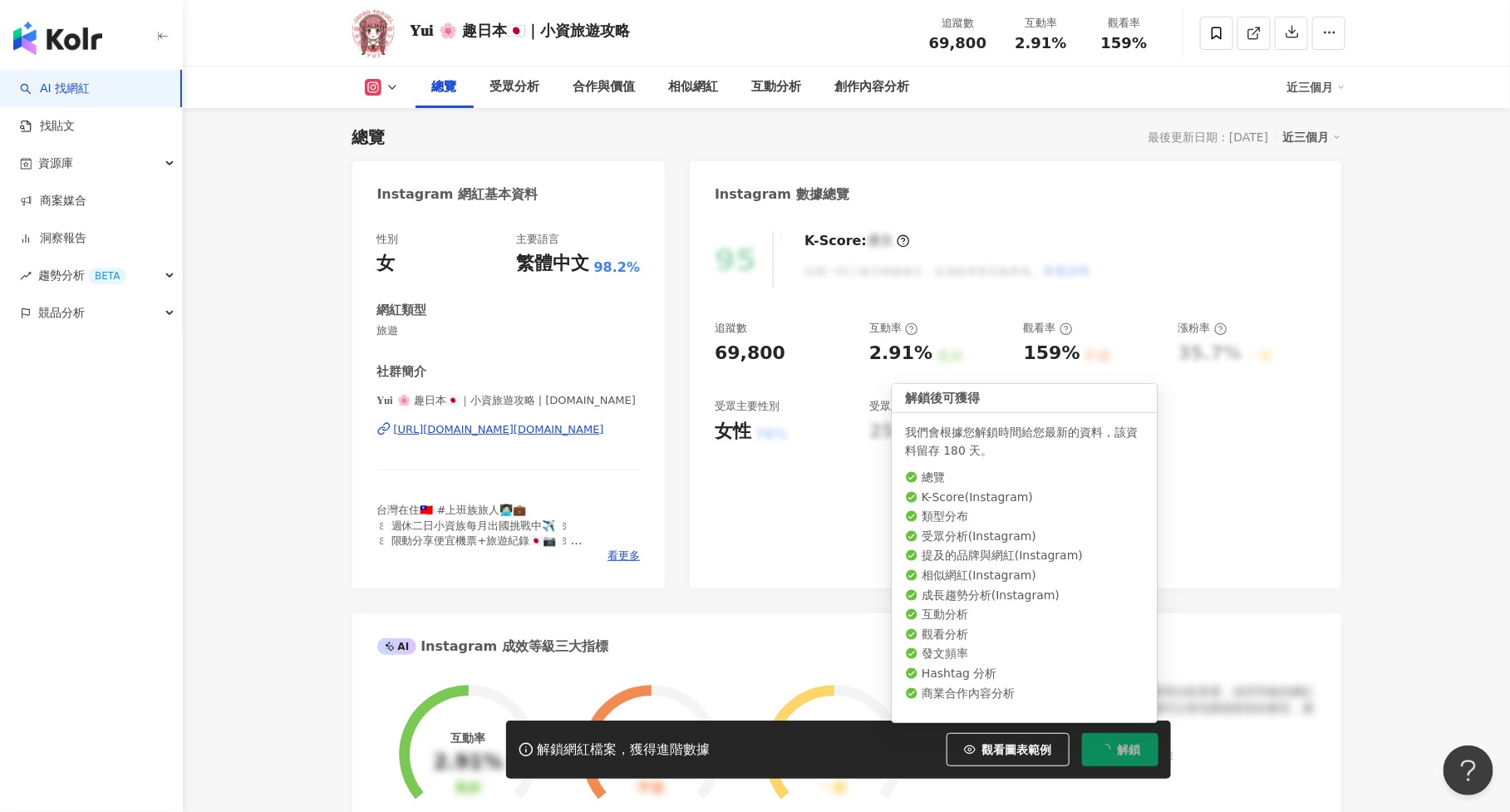
scroll to position [0, 0]
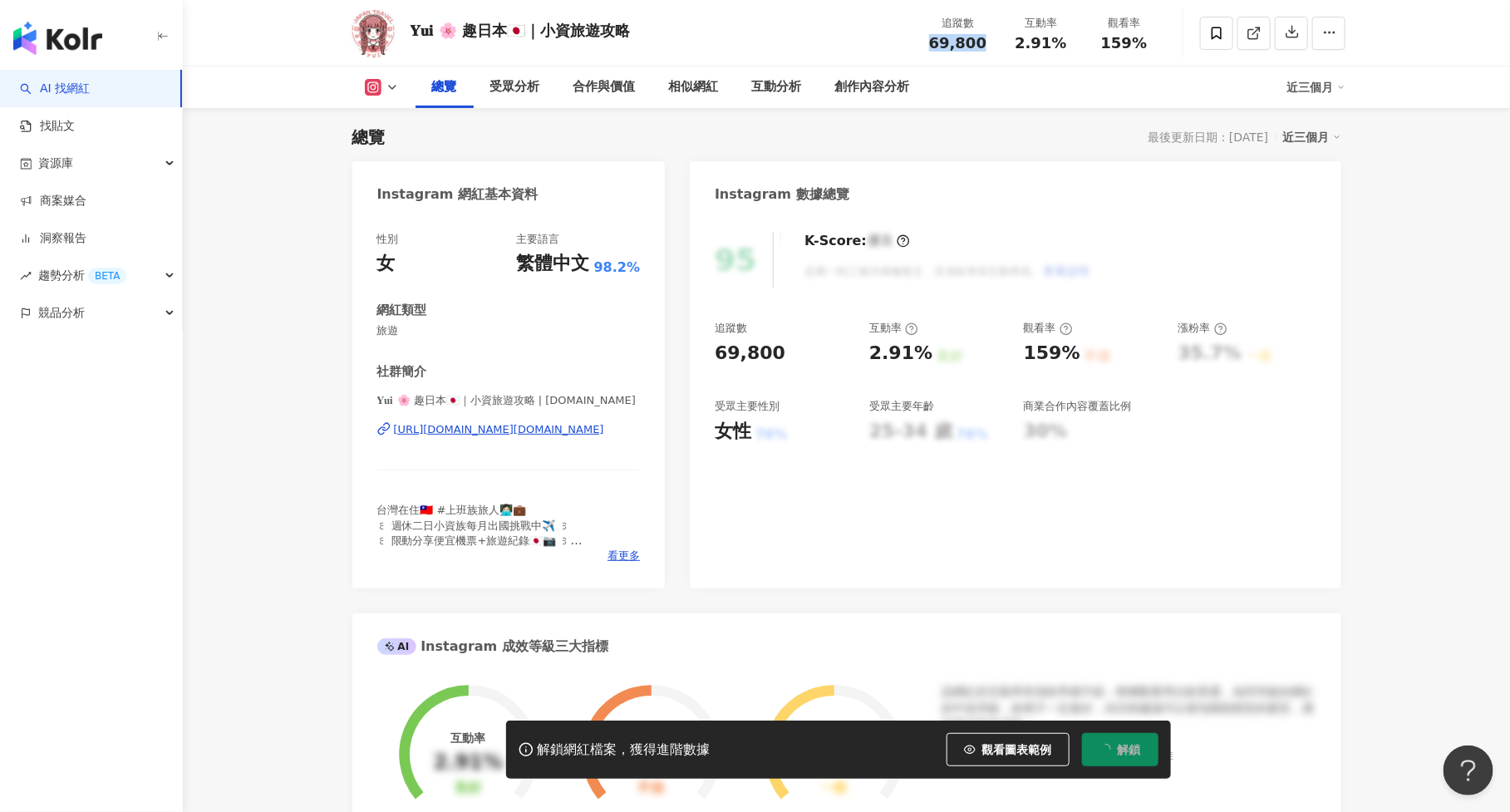
drag, startPoint x: 932, startPoint y: 42, endPoint x: 995, endPoint y: 42, distance: 63.0
click at [995, 42] on div "追蹤數 69,800" at bounding box center [957, 33] width 83 height 36
copy span "69,800"
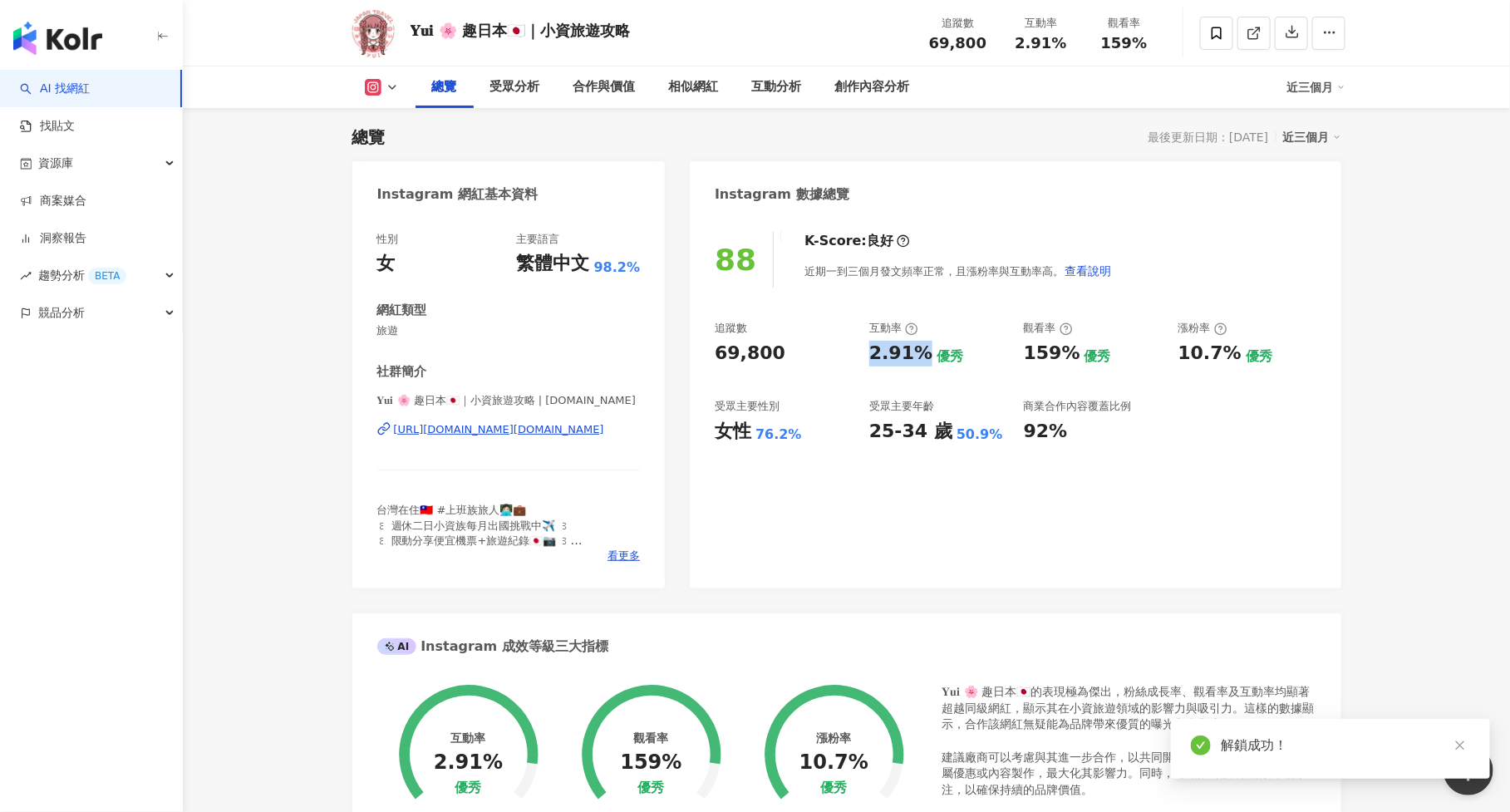
drag, startPoint x: 863, startPoint y: 355, endPoint x: 922, endPoint y: 354, distance: 59.0
click at [922, 354] on div "追蹤數 69,800 互動率 2.91% 優秀 觀看率 159% 優秀 漲粉率 10.7% 優秀 受眾主要性別 女性 76.2% 受眾主要年齡 25-34 歲…" at bounding box center [1014, 382] width 600 height 123
copy div "2.91%"
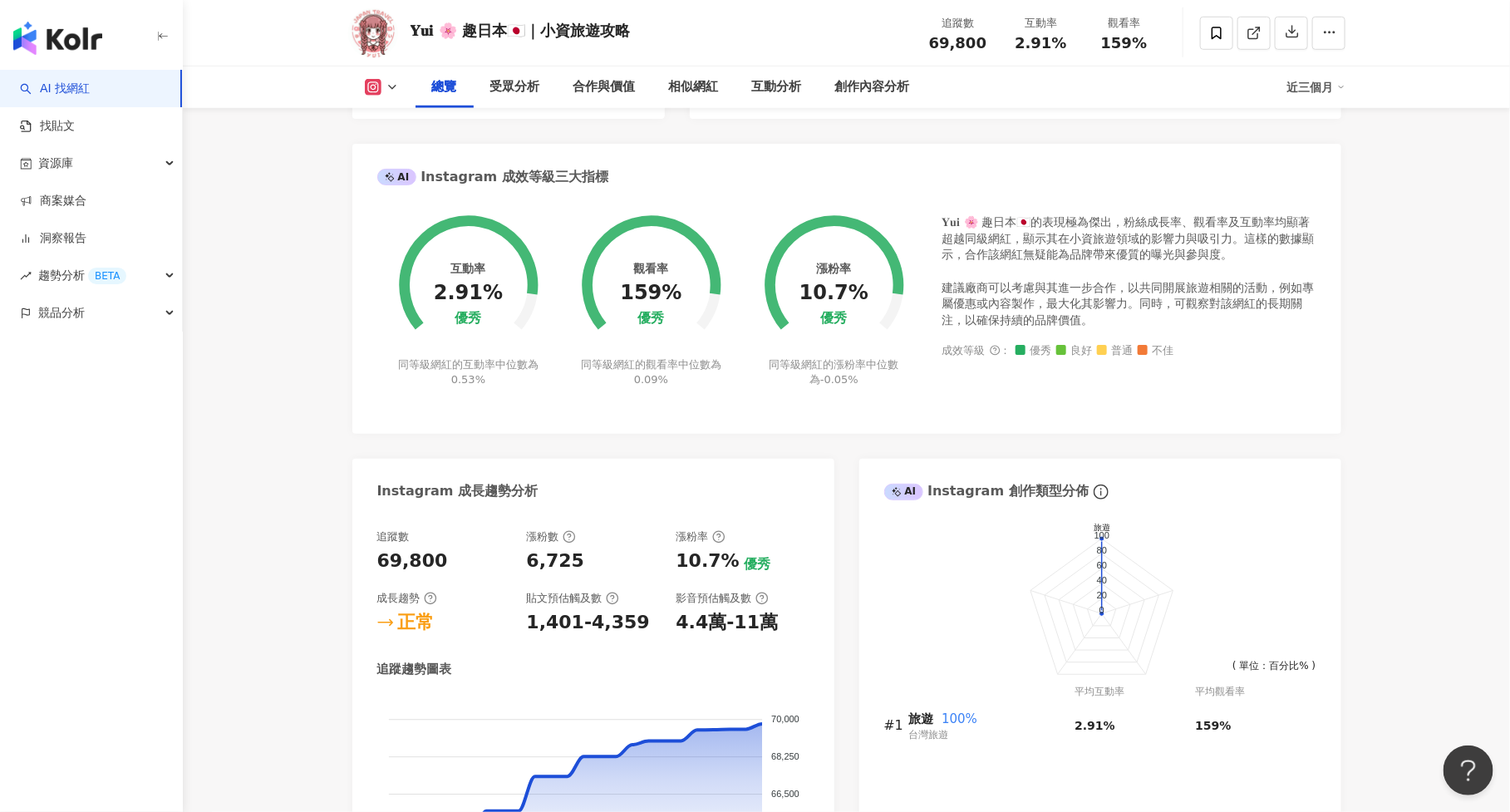
scroll to position [594, 0]
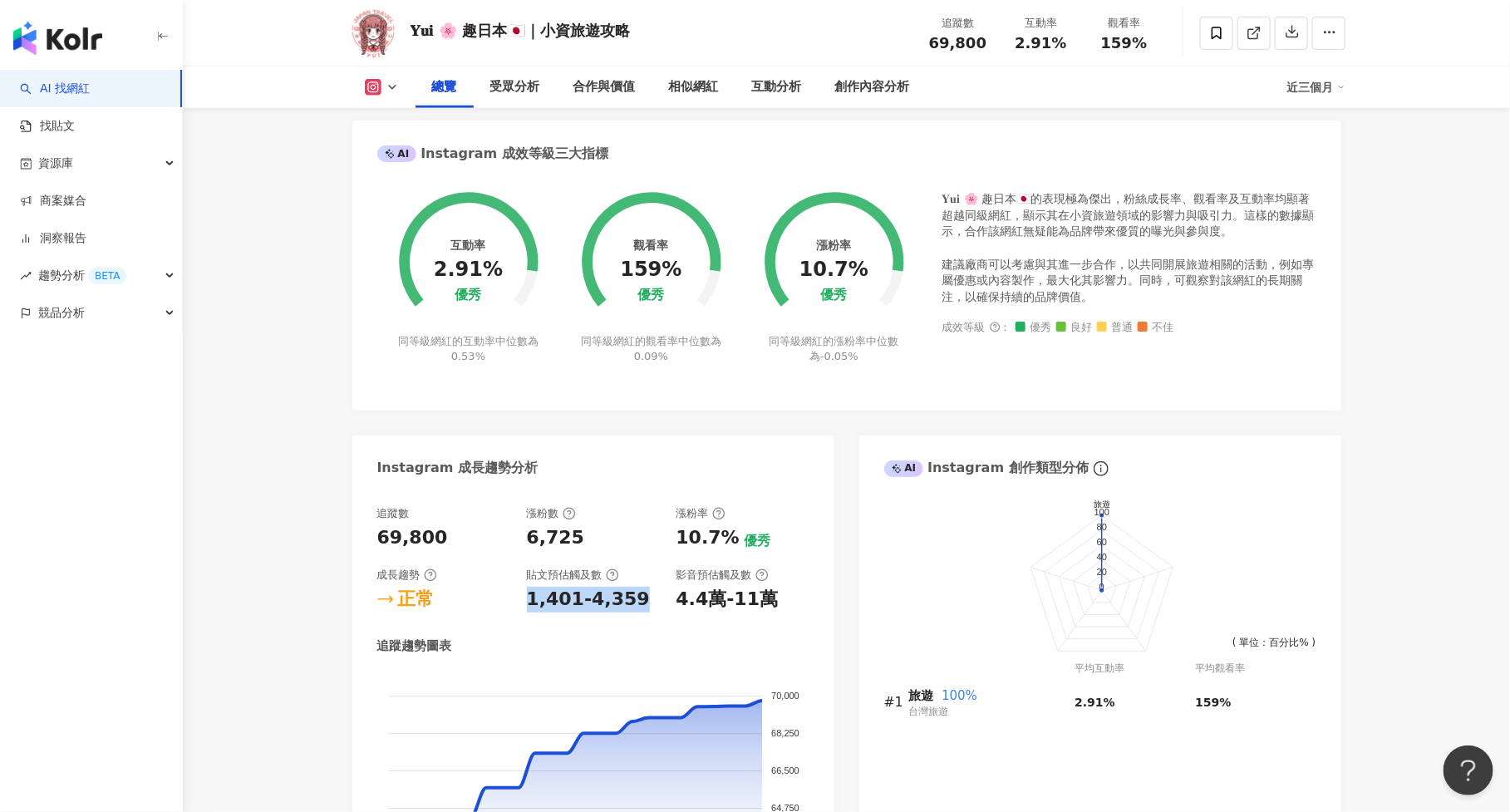
drag, startPoint x: 522, startPoint y: 599, endPoint x: 652, endPoint y: 599, distance: 130.0
click at [652, 599] on div "追蹤數 69,800 漲粉數 6,725 漲粉率 10.7% 優秀 成長趨勢 正常 貼文預估觸及數 1,401-4,359 影音預估觸及數 4.4萬-11萬" at bounding box center [593, 559] width 432 height 106
copy div "1,401-4,359"
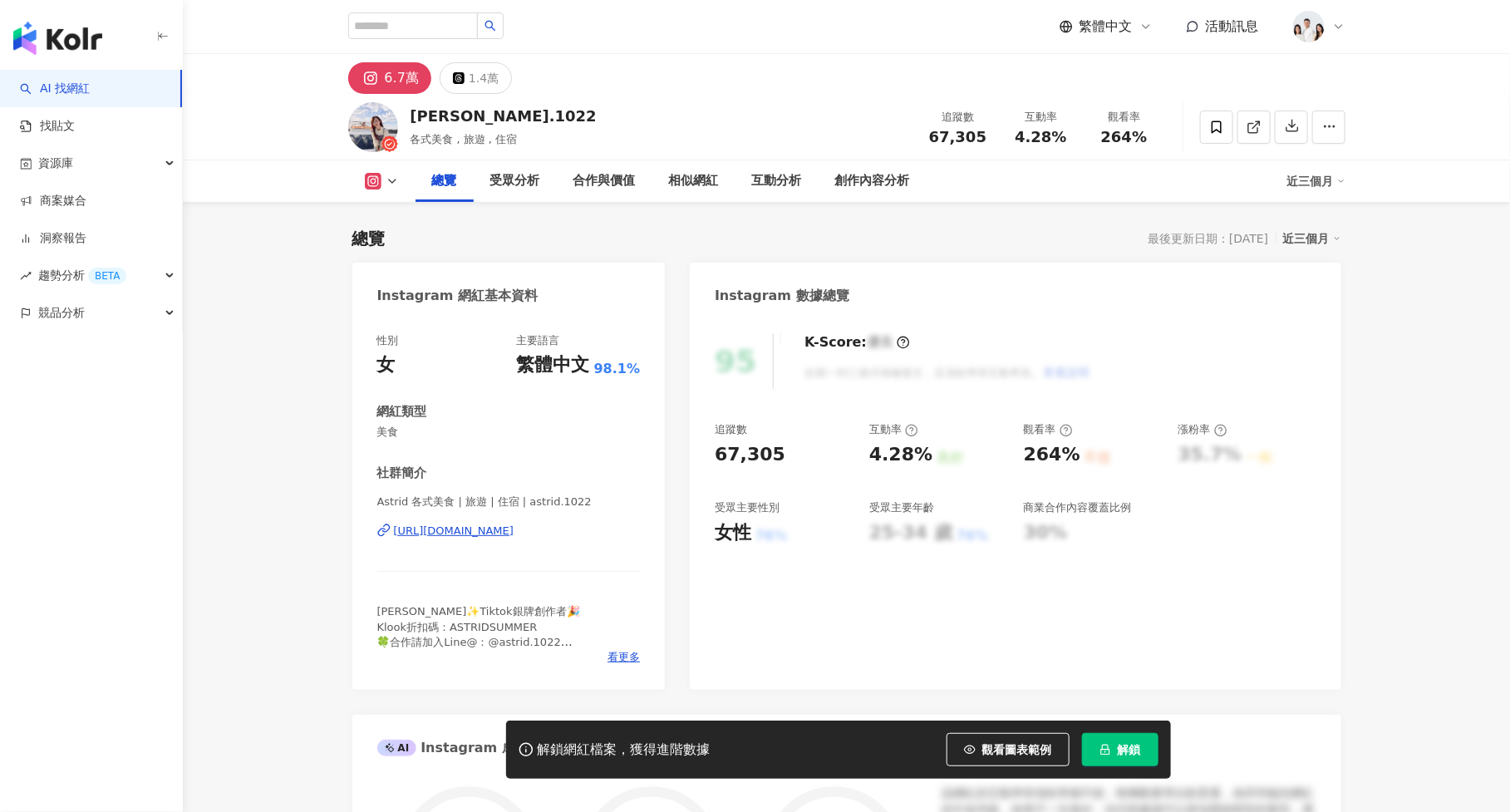
scroll to position [102, 0]
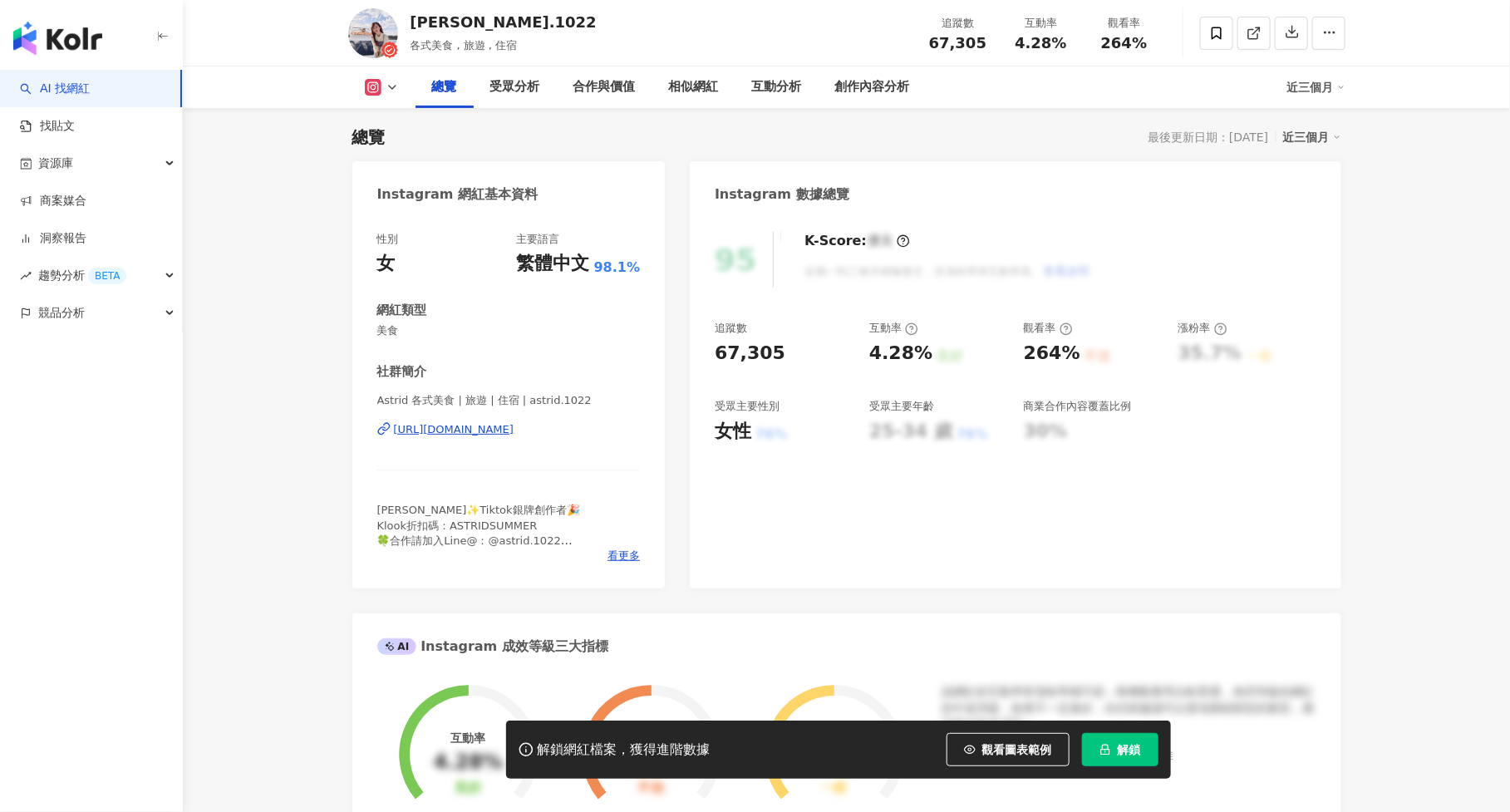
click at [1136, 746] on span "解鎖" at bounding box center [1129, 749] width 23 height 13
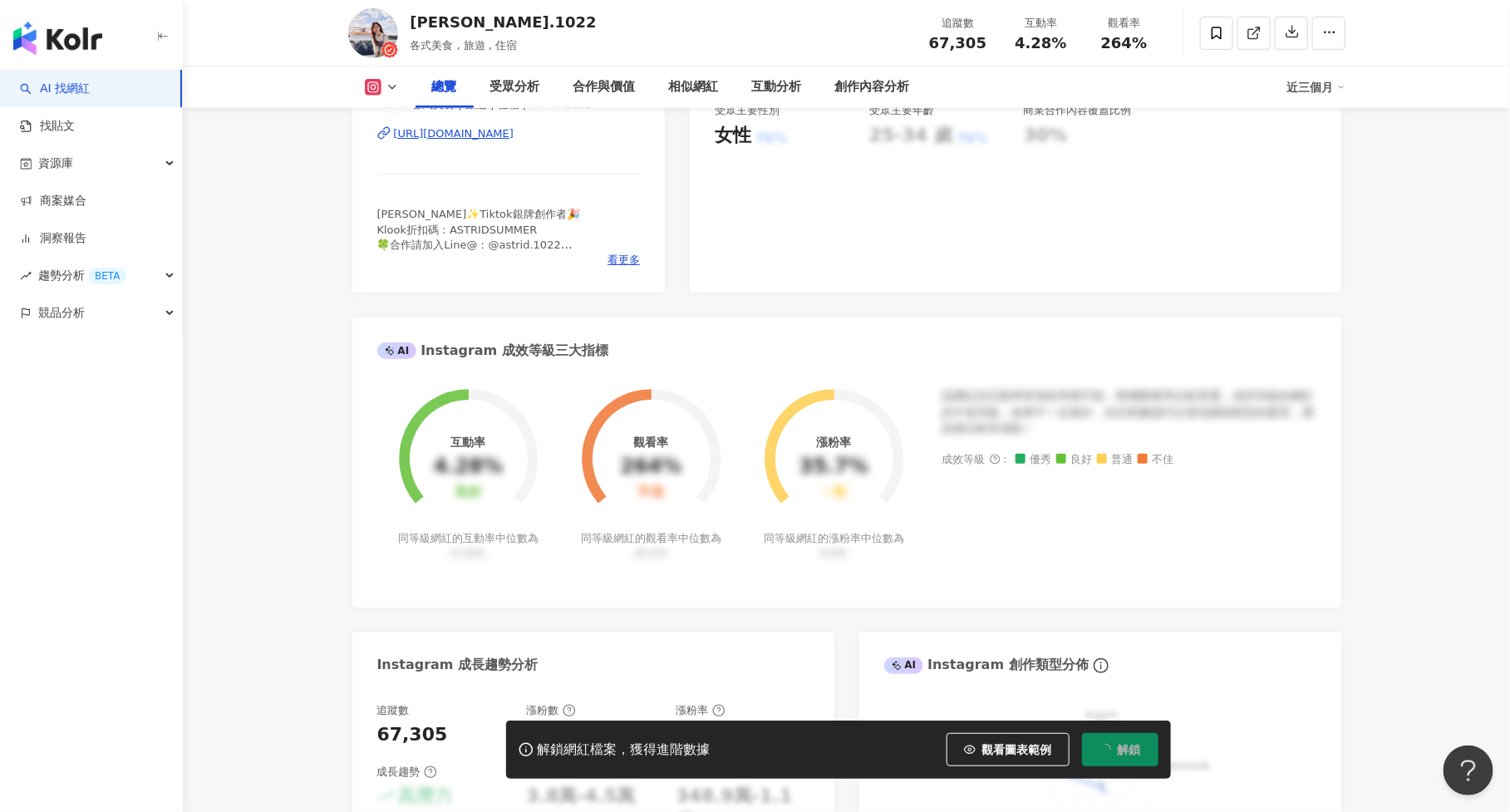
scroll to position [400, 0]
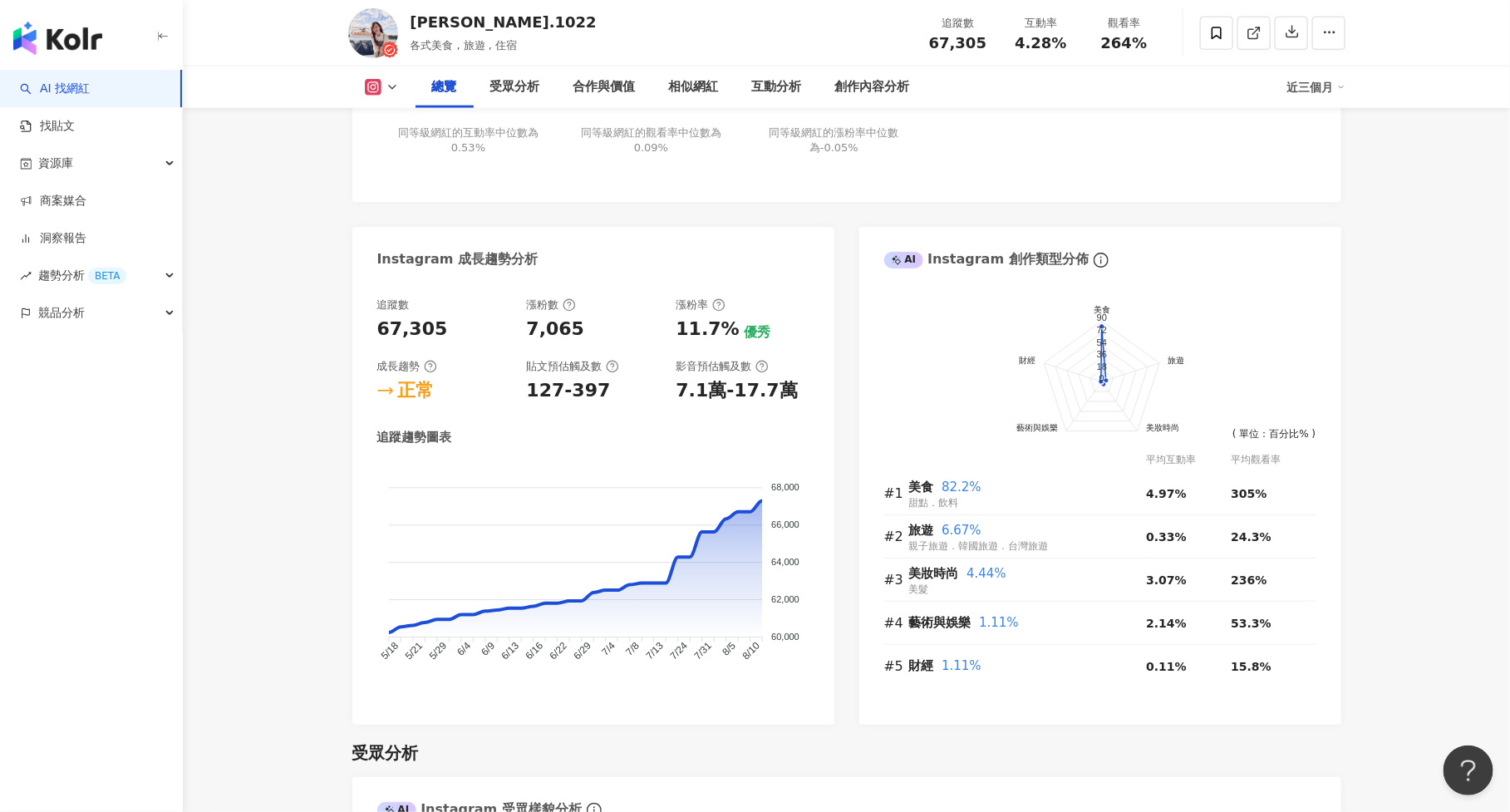
scroll to position [796, 0]
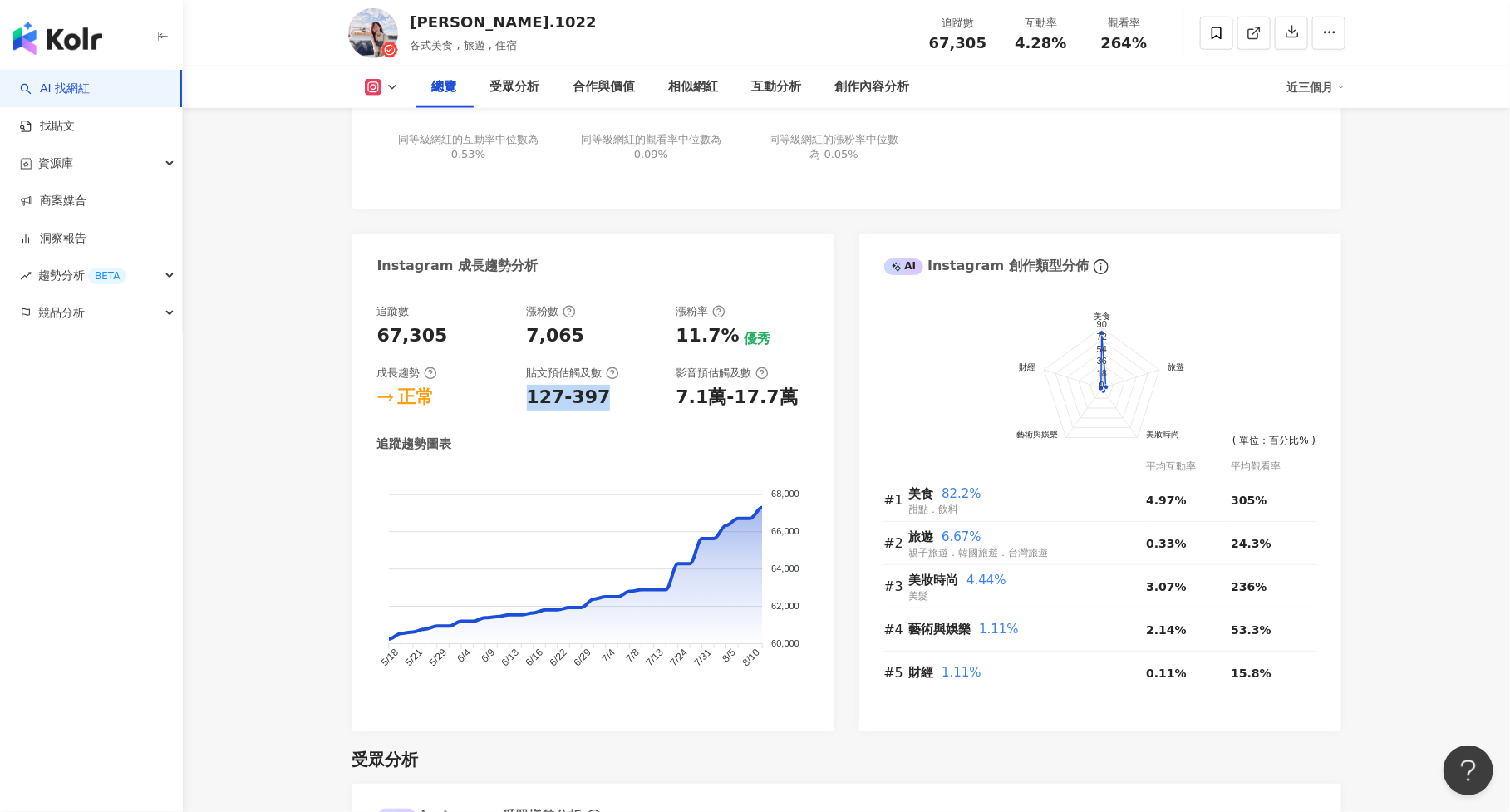
drag, startPoint x: 520, startPoint y: 394, endPoint x: 651, endPoint y: 405, distance: 131.5
click at [651, 405] on div "追蹤數 67,305 漲粉數 7,065 漲粉率 11.7% 優秀 成長趨勢 正常 貼文預估觸及數 127-397 影音預估觸及數 7.1萬-17.7萬" at bounding box center [593, 357] width 432 height 106
copy div "127-397"
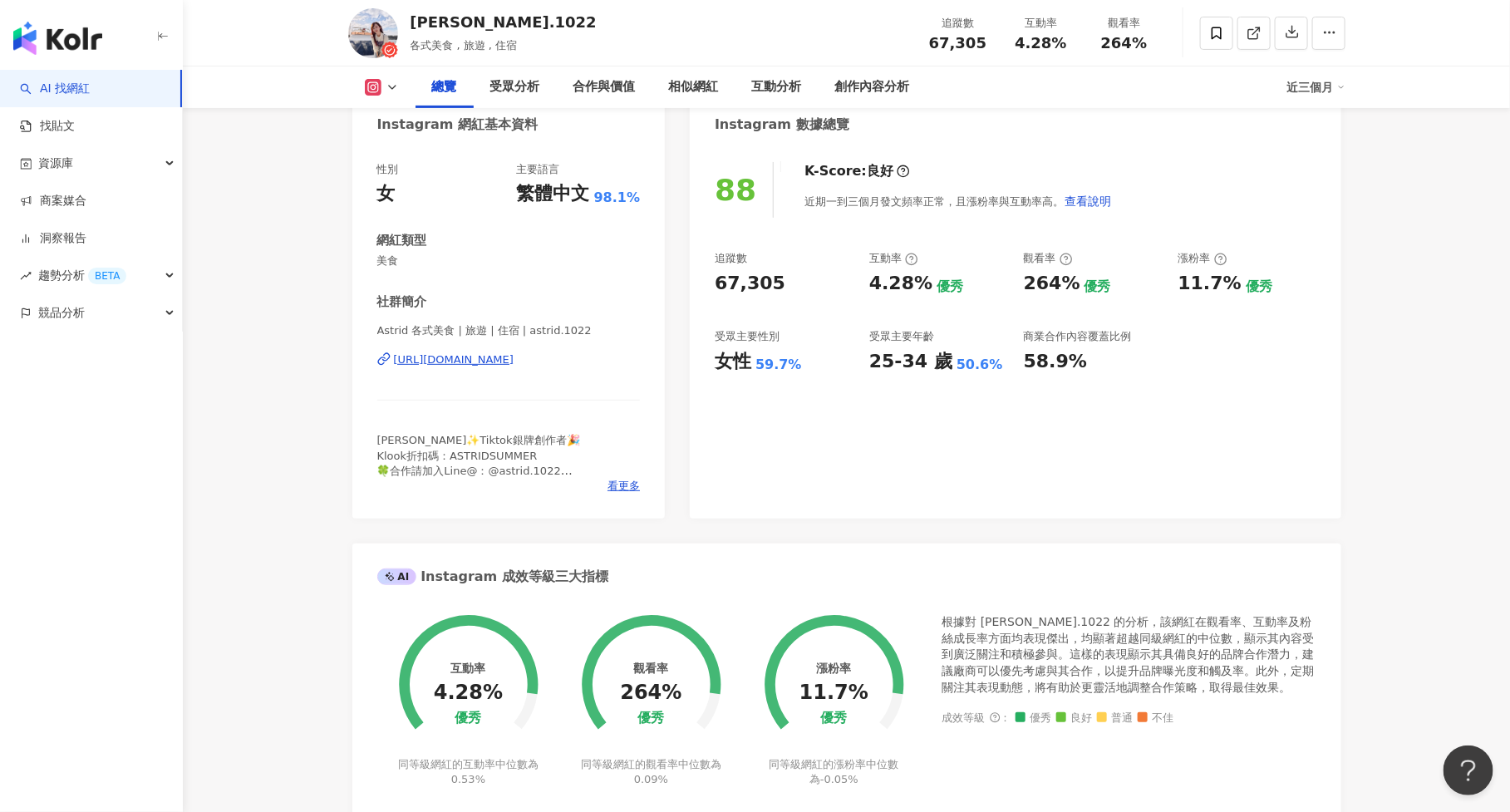
scroll to position [0, 0]
